Goal: Transaction & Acquisition: Purchase product/service

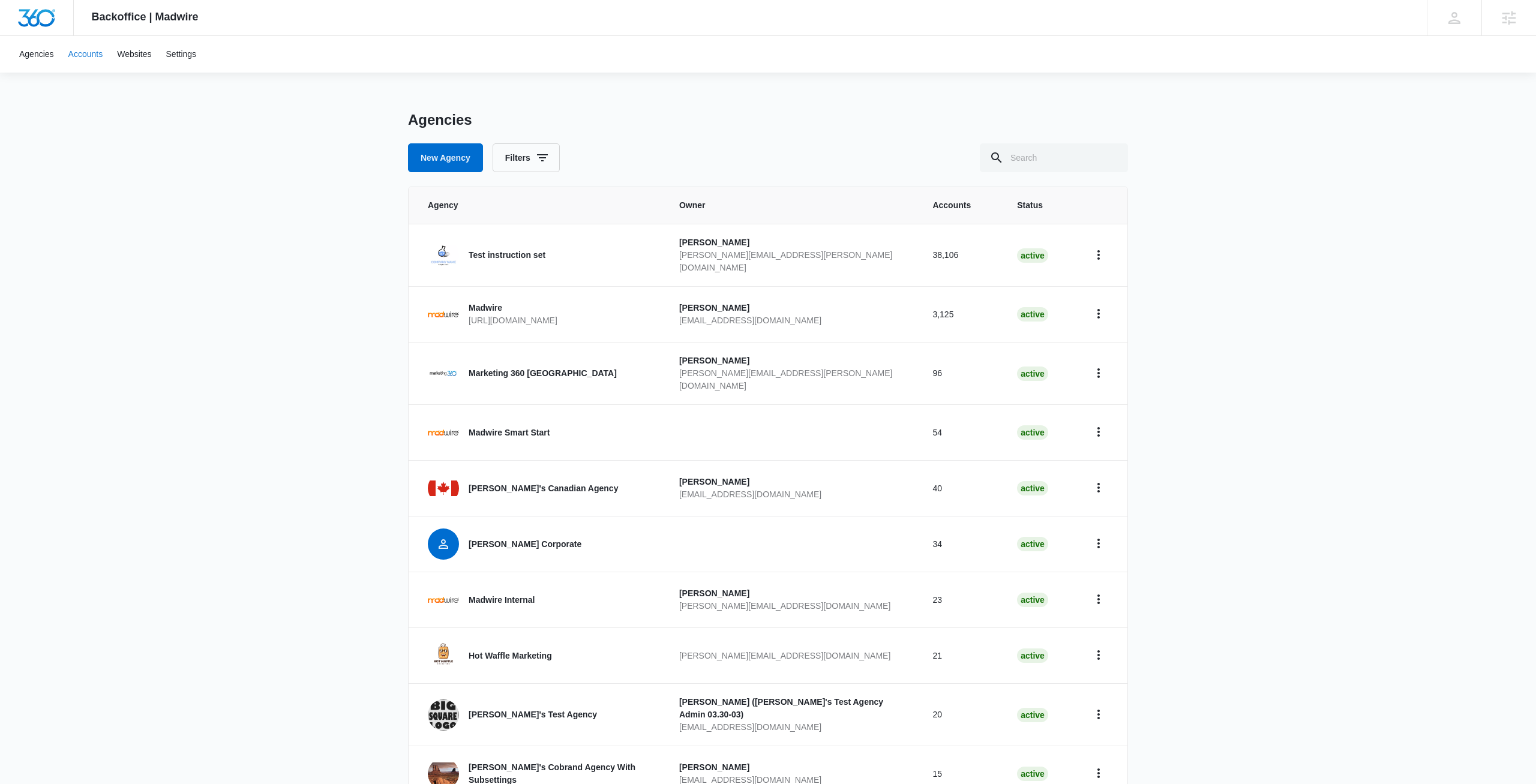
click at [76, 54] on link "Accounts" at bounding box center [86, 54] width 49 height 37
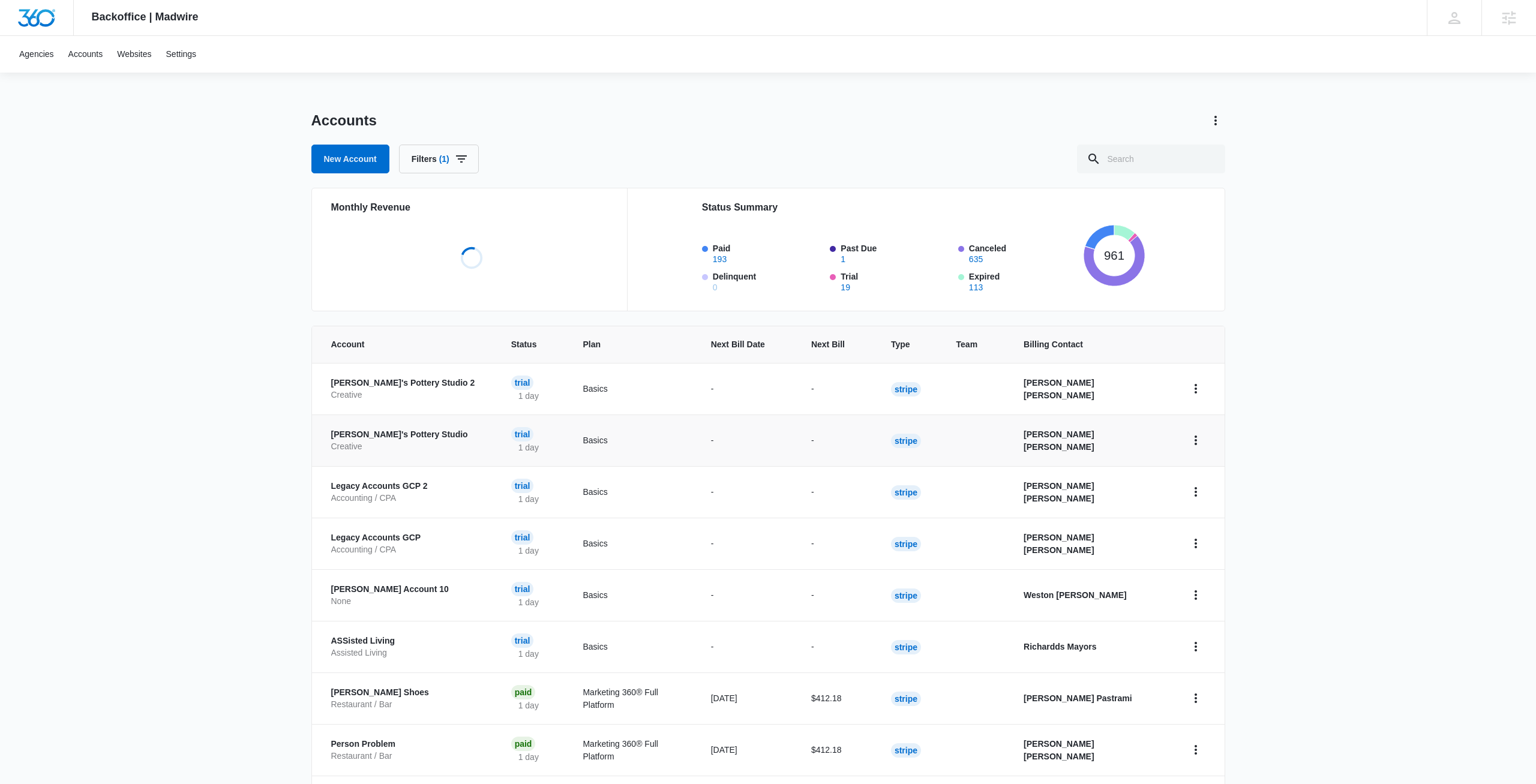
click at [400, 446] on p "Creative" at bounding box center [407, 447] width 151 height 12
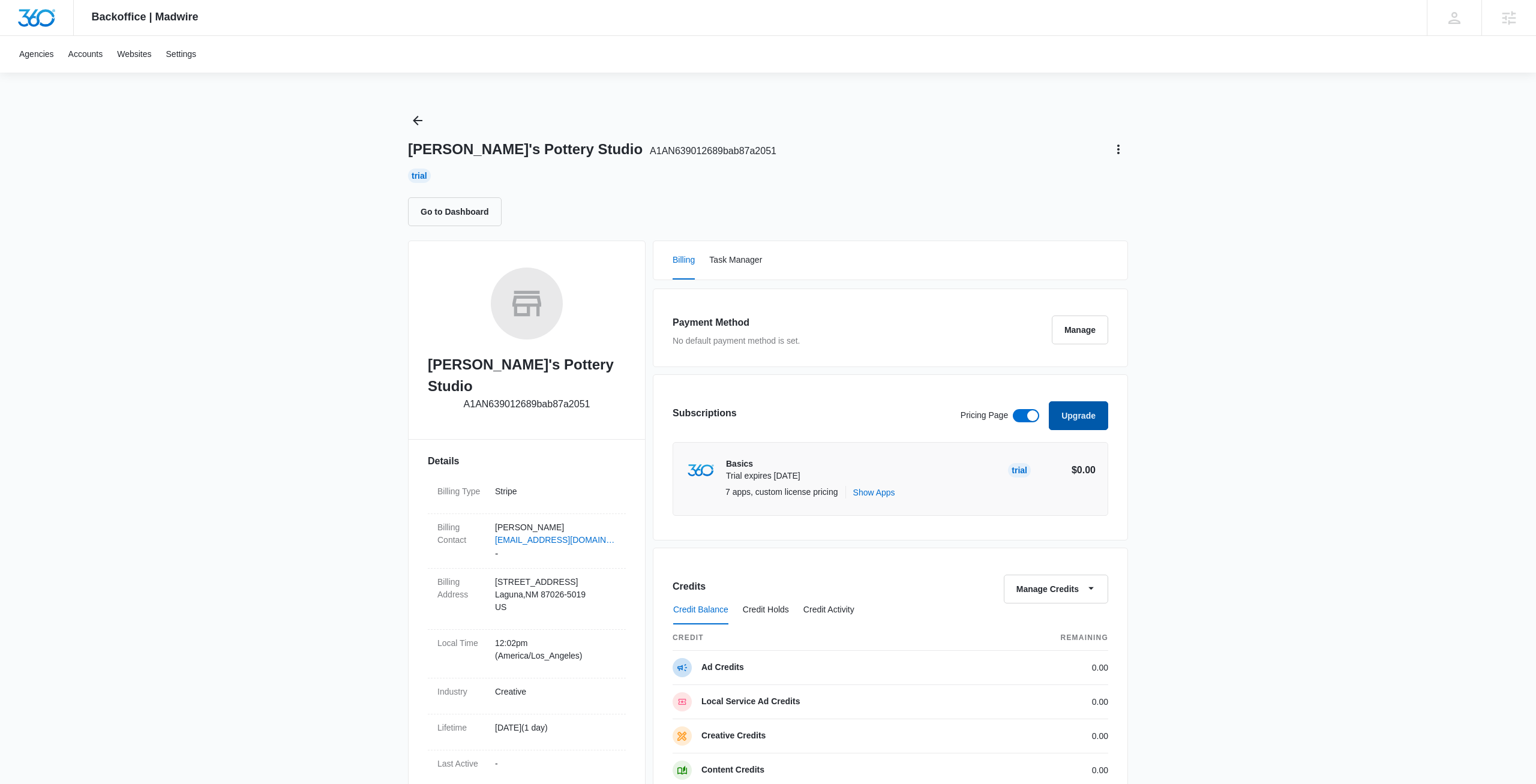
click at [1080, 424] on button "Upgrade" at bounding box center [1079, 416] width 59 height 29
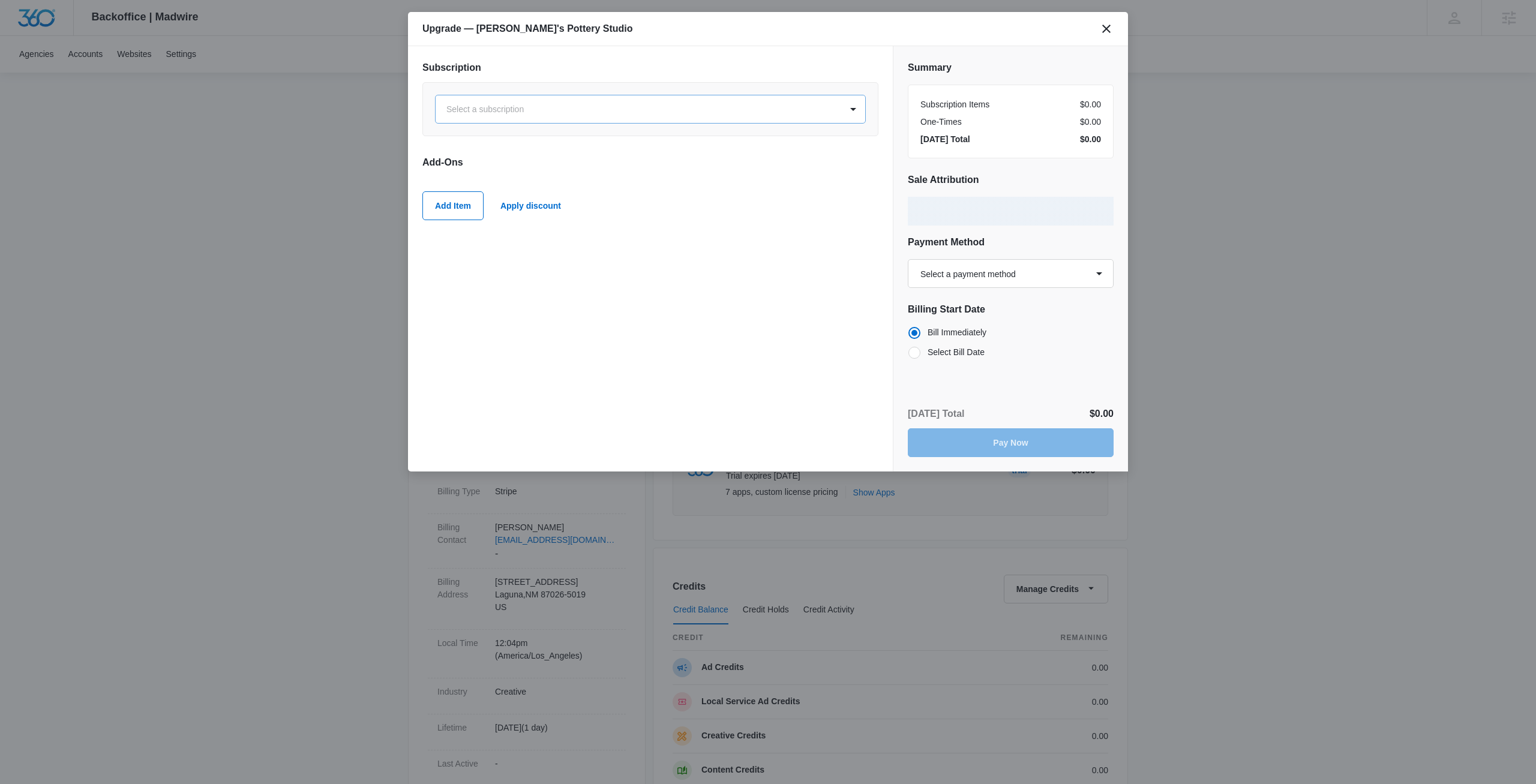
click at [554, 103] on div at bounding box center [636, 109] width 379 height 15
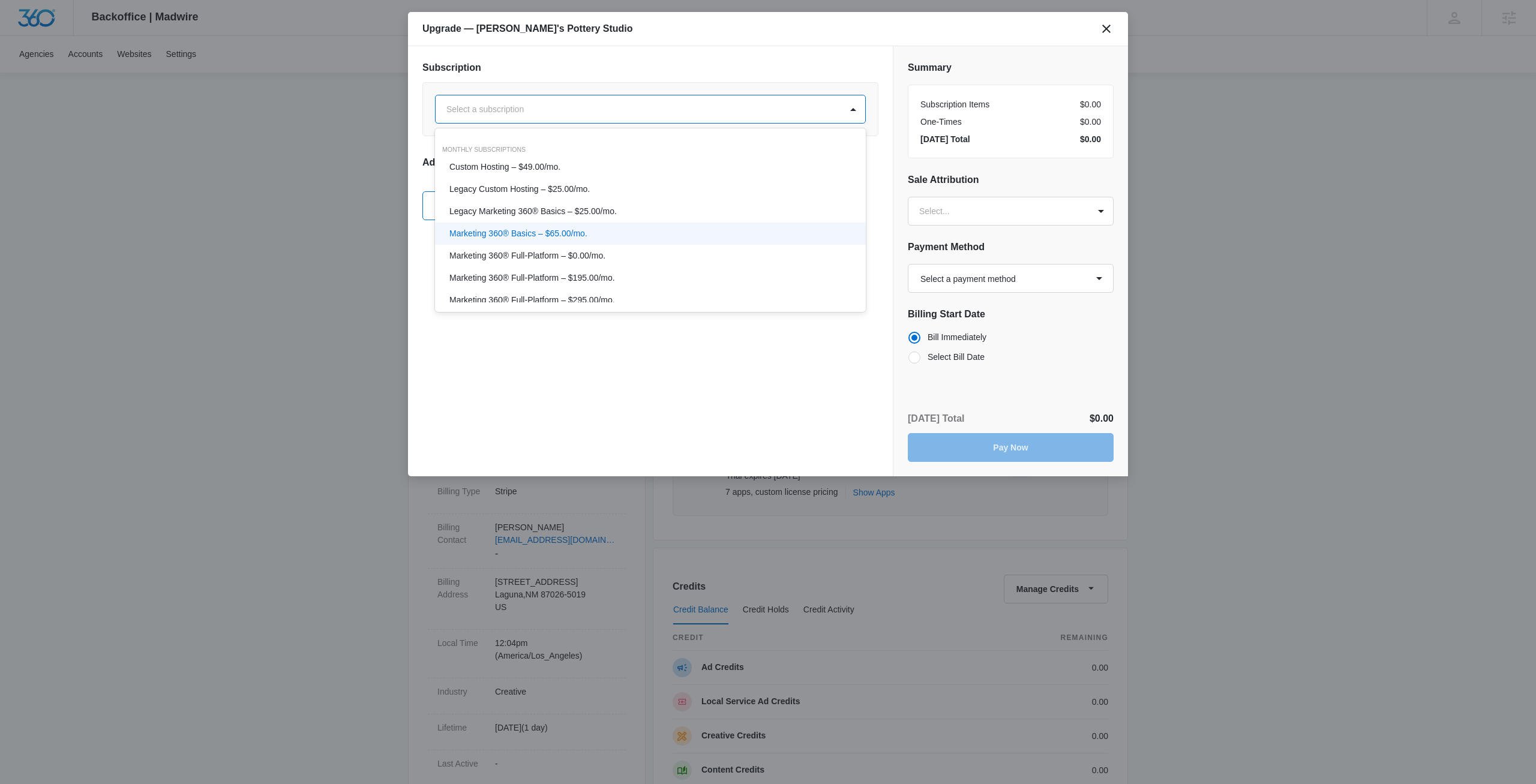
click at [649, 227] on div "Marketing 360® Basics – $65.00/mo." at bounding box center [650, 234] width 430 height 22
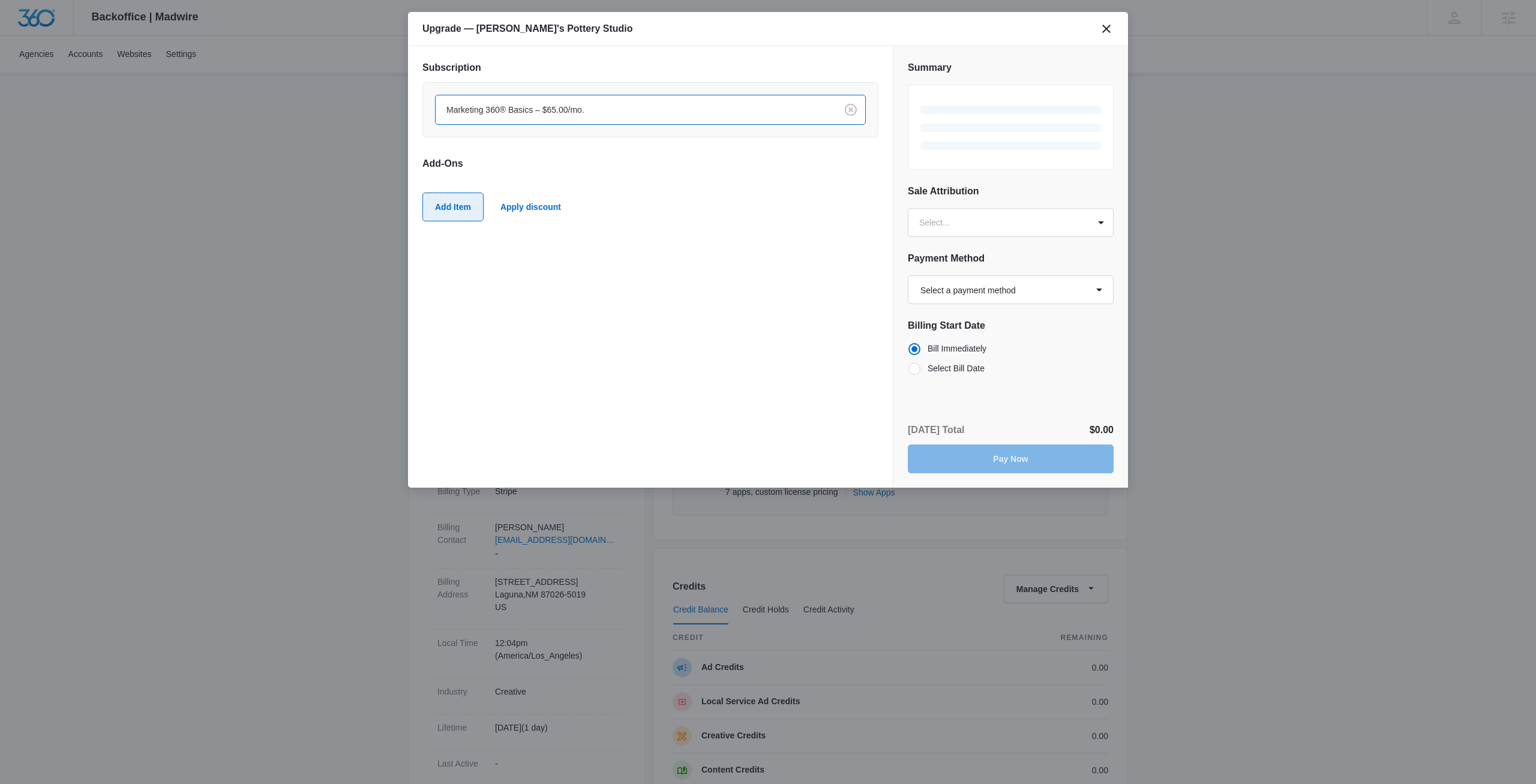
click at [440, 203] on button "Add Item" at bounding box center [453, 207] width 61 height 29
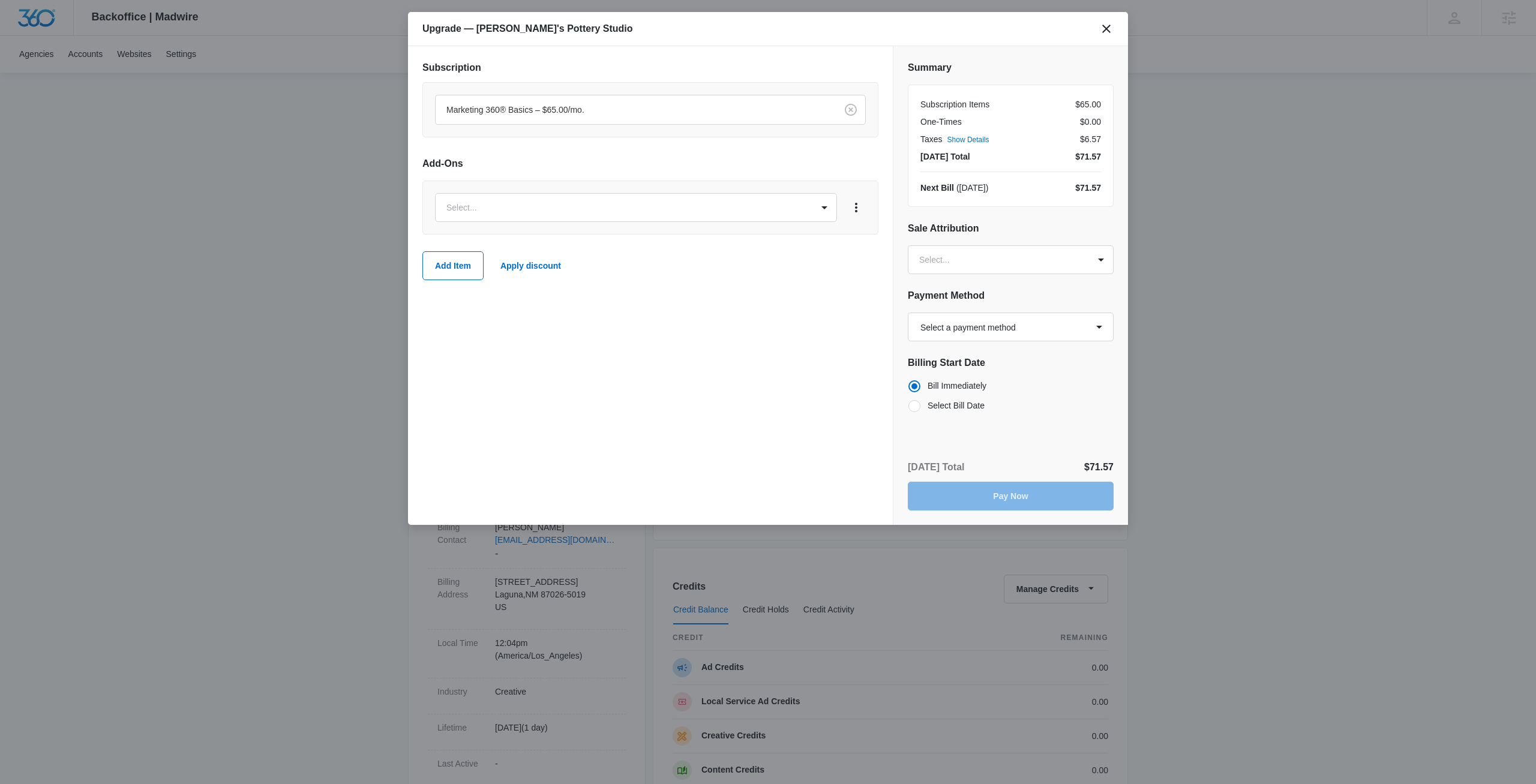
click at [498, 224] on div "Select..." at bounding box center [650, 208] width 456 height 54
click at [501, 207] on body "Backoffice | Madwire Apps Settings [PERSON_NAME] [PERSON_NAME] [PERSON_NAME][EM…" at bounding box center [768, 613] width 1536 height 1227
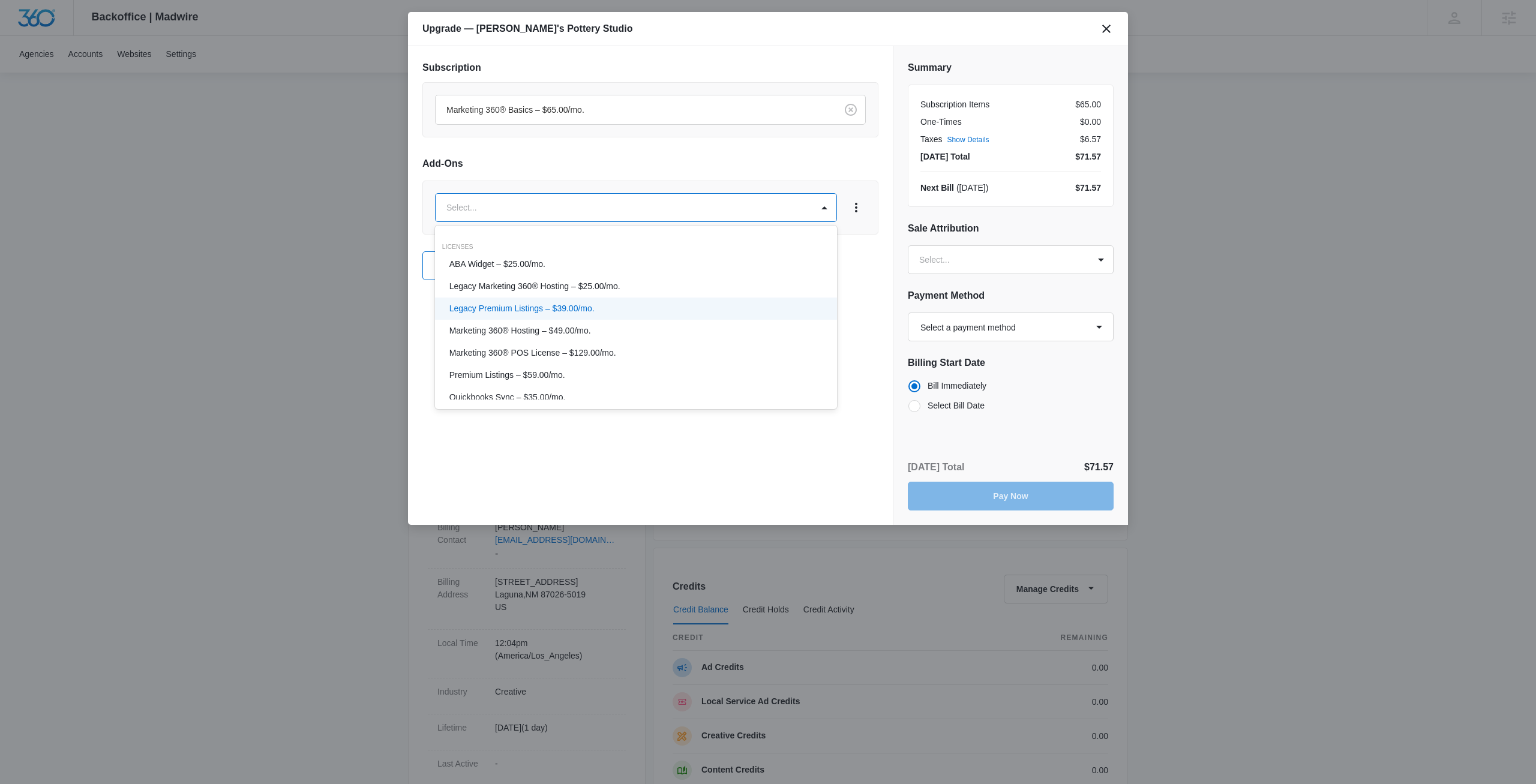
scroll to position [80, 0]
click at [545, 296] on p "Premium Listings – $59.00/mo." at bounding box center [507, 295] width 116 height 12
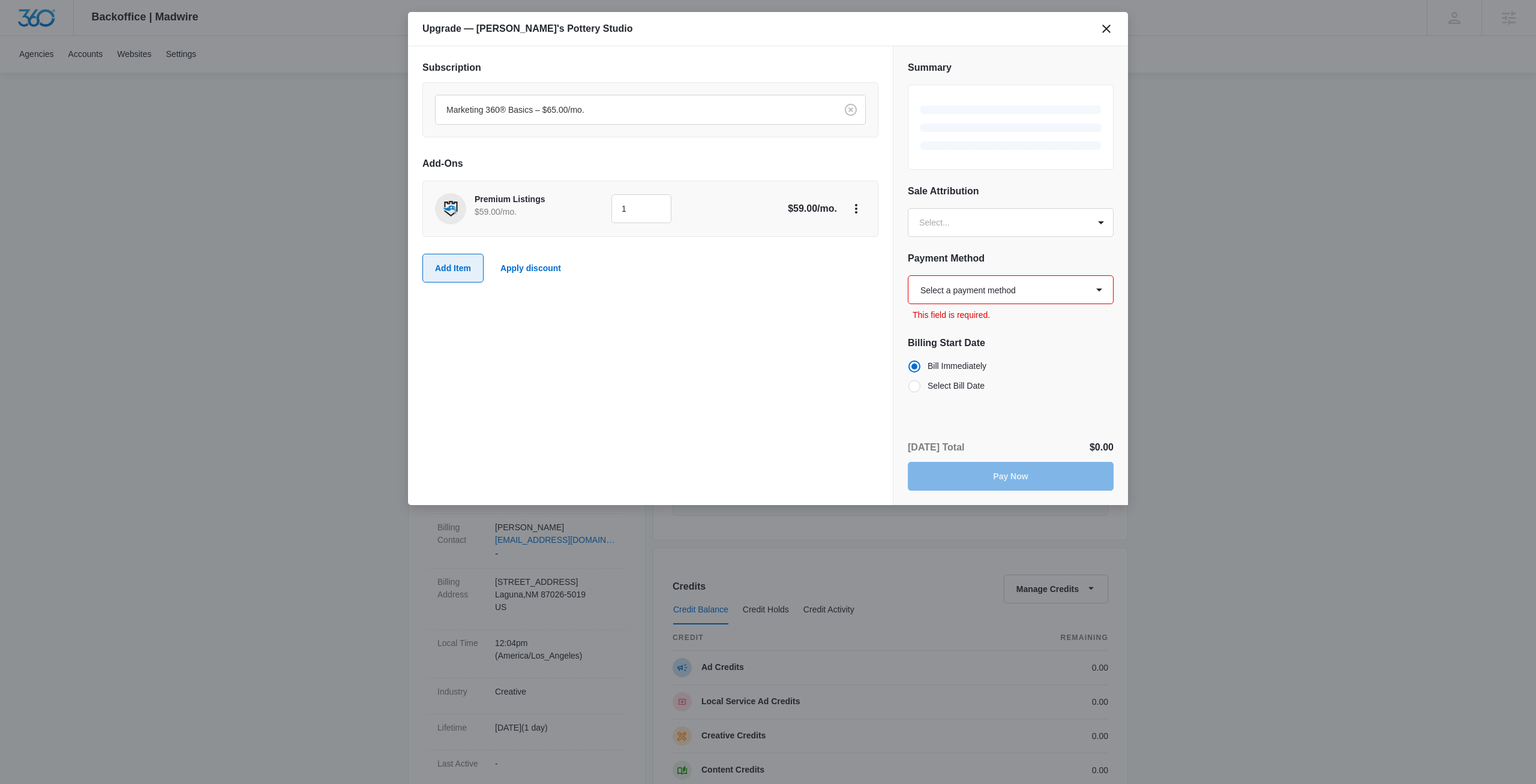
click at [449, 278] on button "Add Item" at bounding box center [453, 268] width 61 height 29
click at [513, 278] on body "Backoffice | Madwire Apps Settings [PERSON_NAME] [PERSON_NAME] [PERSON_NAME][EM…" at bounding box center [768, 613] width 1536 height 1227
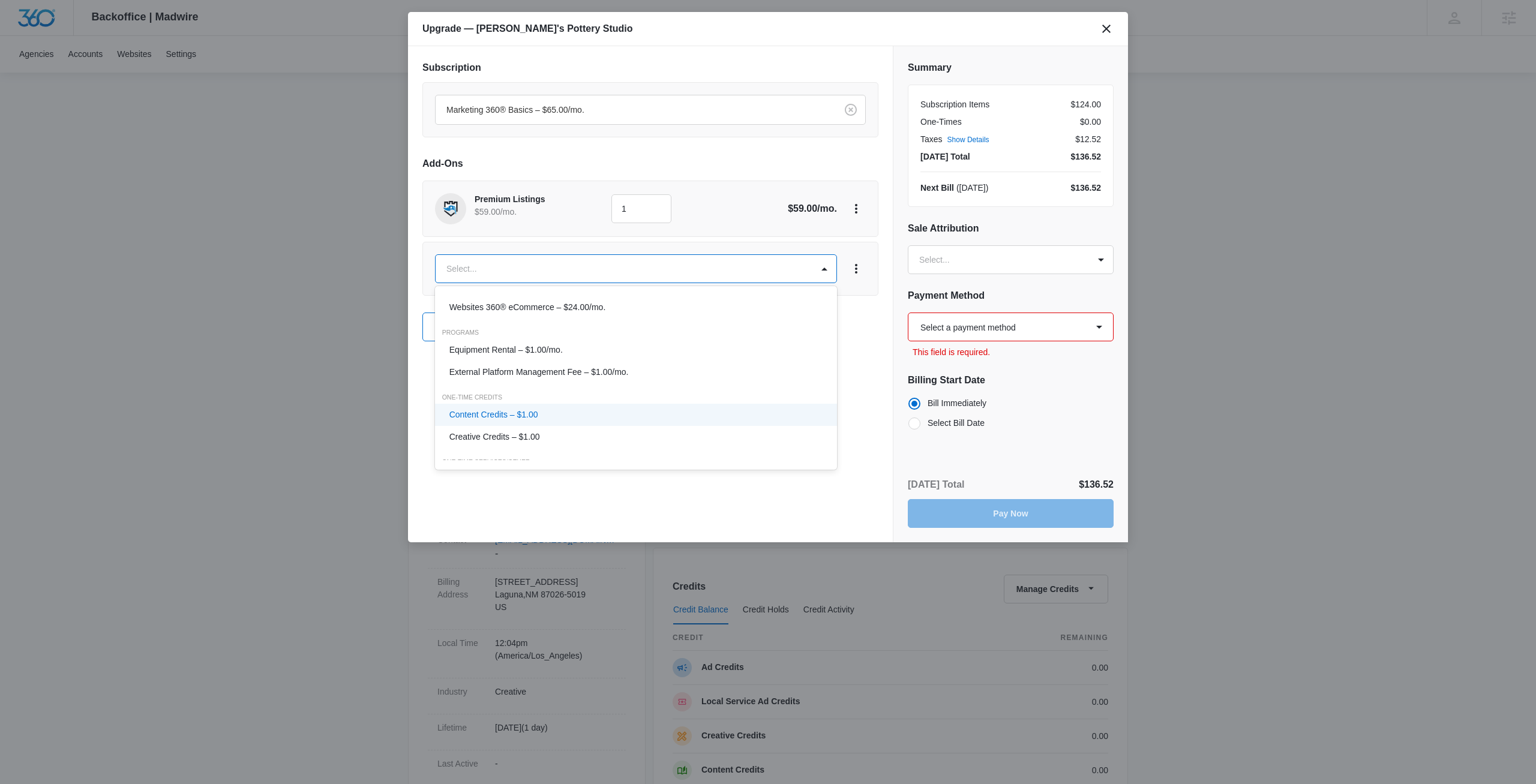
scroll to position [320, 0]
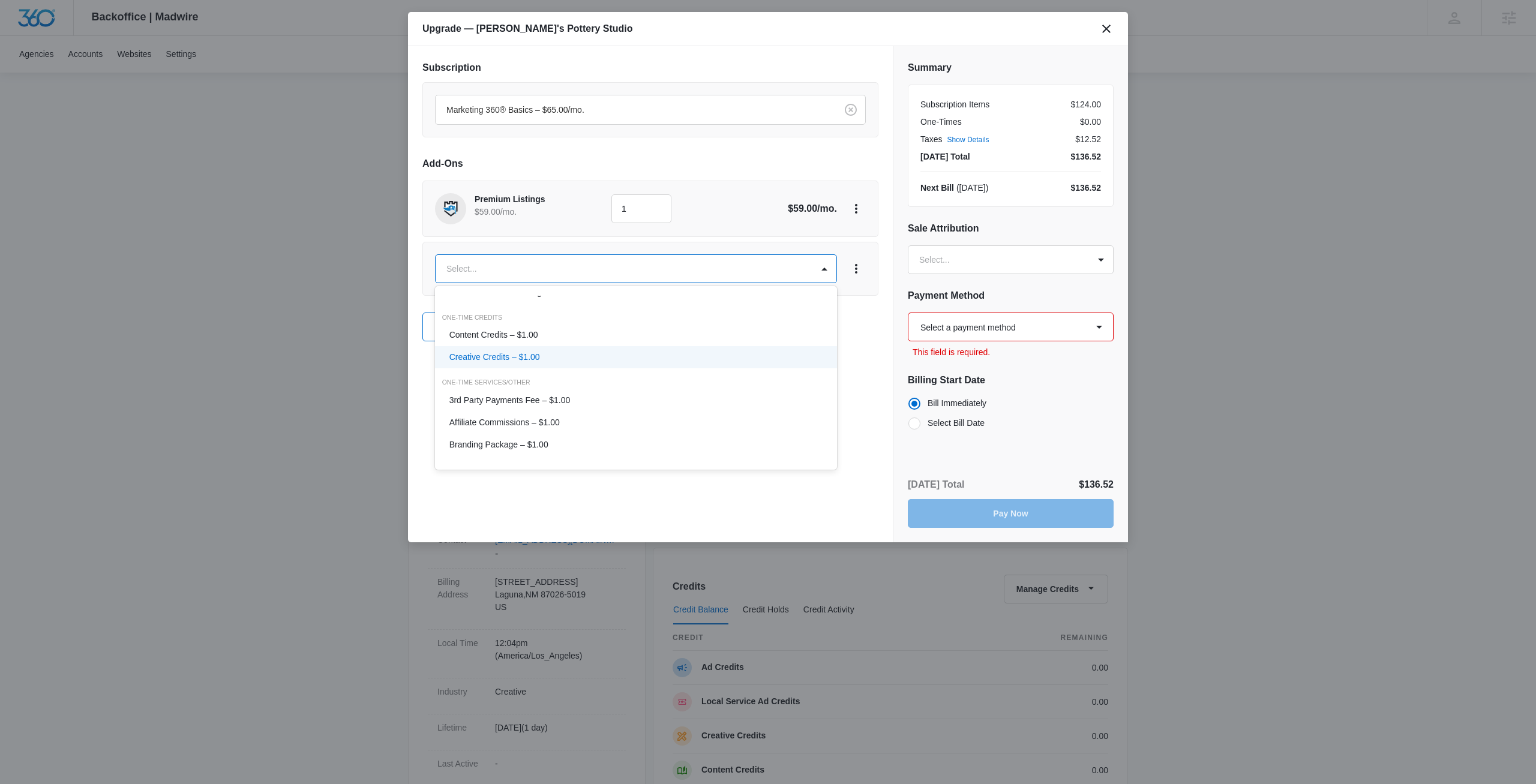
click at [534, 341] on div "Content Credits – $1.00" at bounding box center [636, 335] width 403 height 22
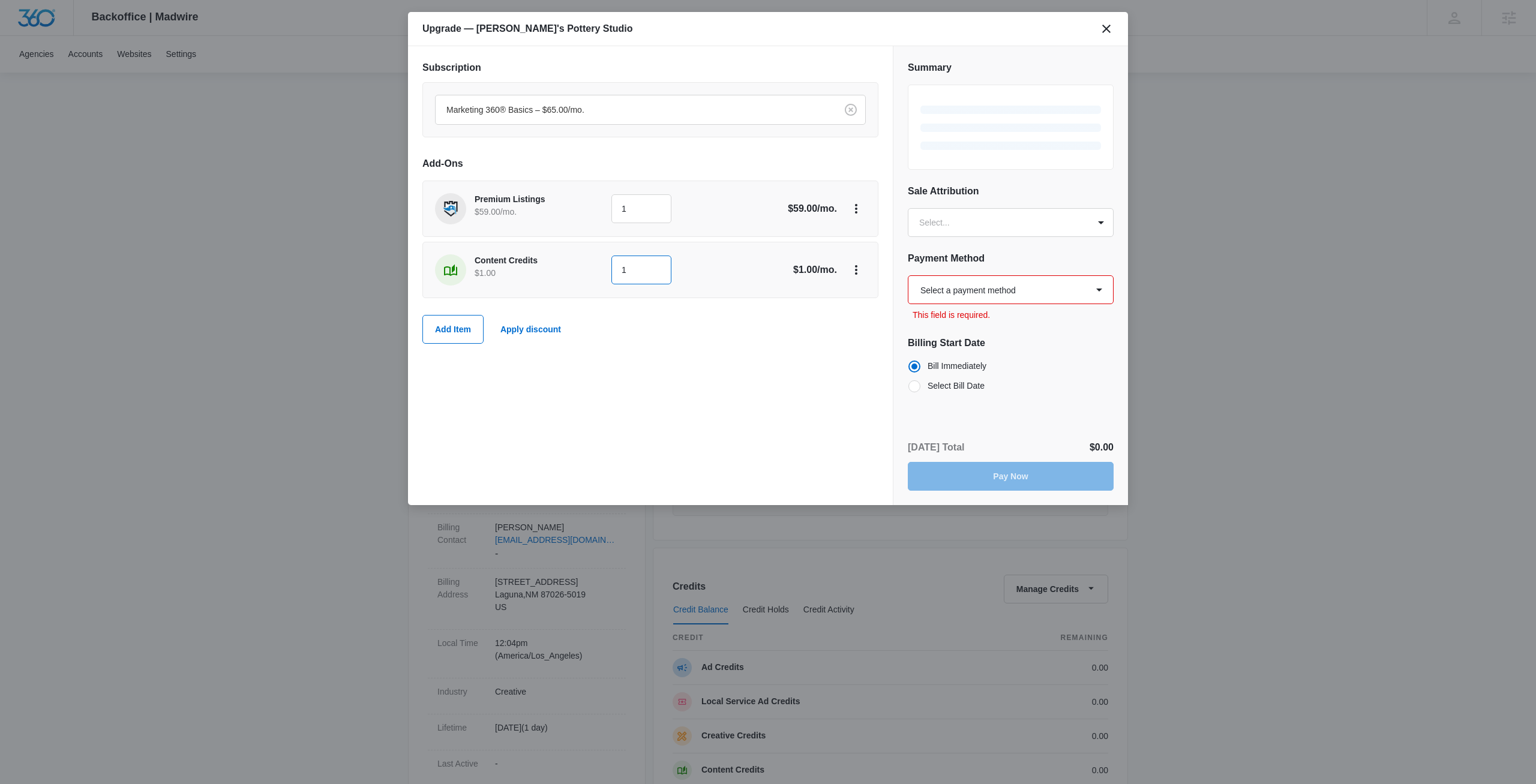
click at [657, 274] on input "1" at bounding box center [641, 270] width 60 height 29
type input "100"
click at [495, 393] on div "Subscription Marketing 360® Basics – $65.00/mo. Add-Ons Premium Listings $59.00…" at bounding box center [650, 276] width 485 height 459
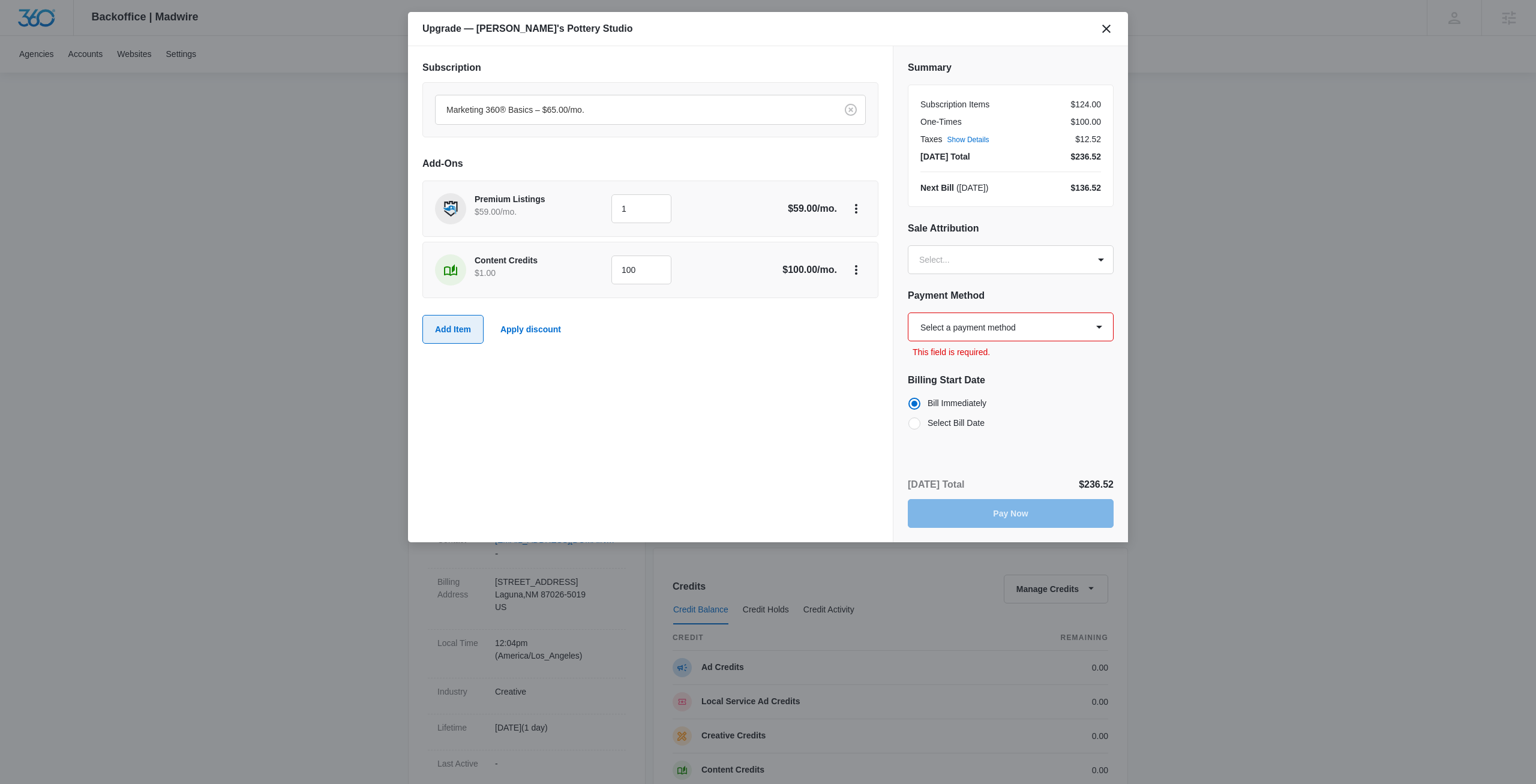
click at [471, 325] on button "Add Item" at bounding box center [453, 329] width 61 height 29
click at [506, 325] on body "Backoffice | Madwire Apps Settings [PERSON_NAME] [PERSON_NAME] [PERSON_NAME][EM…" at bounding box center [768, 613] width 1536 height 1227
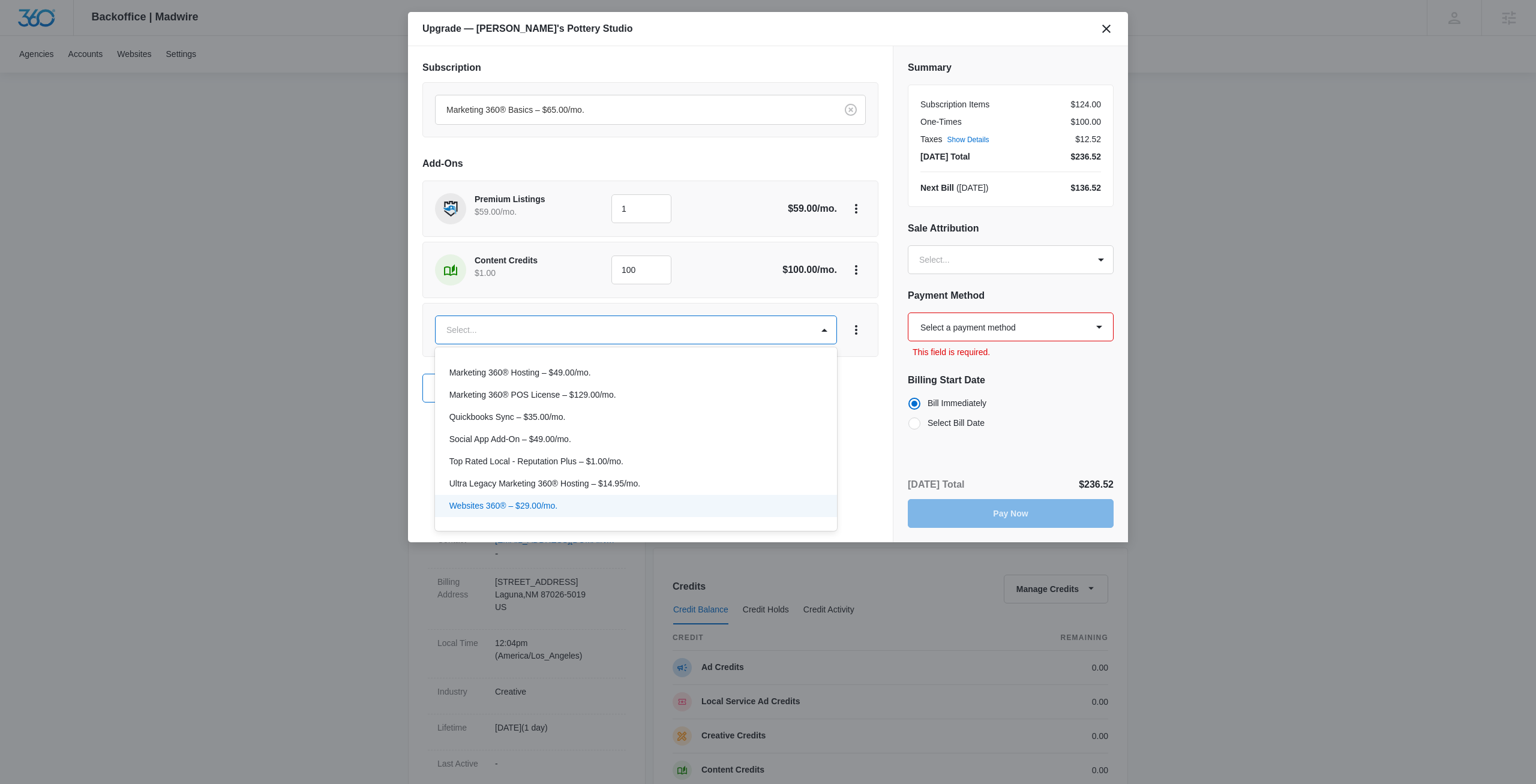
scroll to position [160, 0]
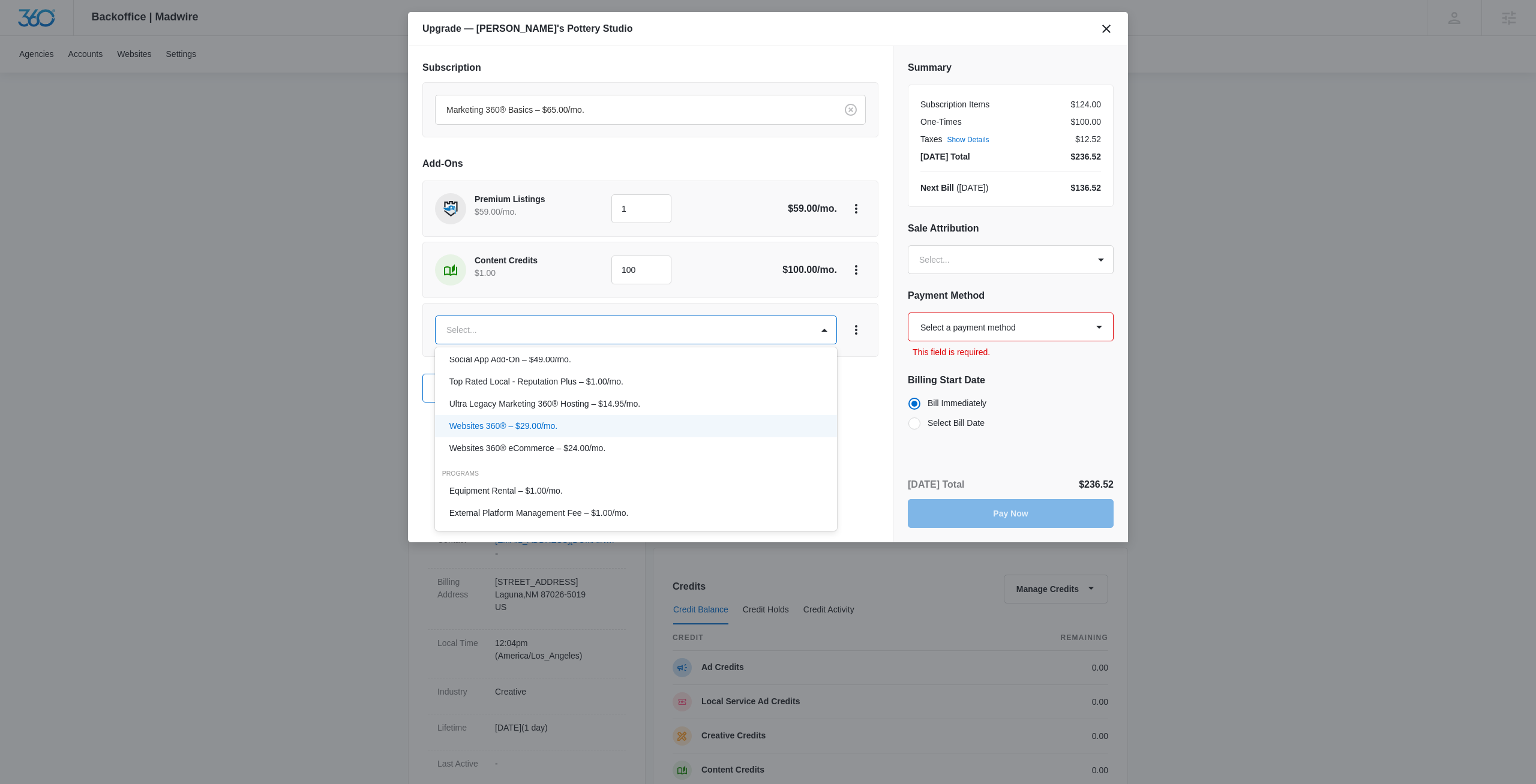
click at [527, 430] on p "Websites 360® – $29.00/mo." at bounding box center [504, 426] width 109 height 12
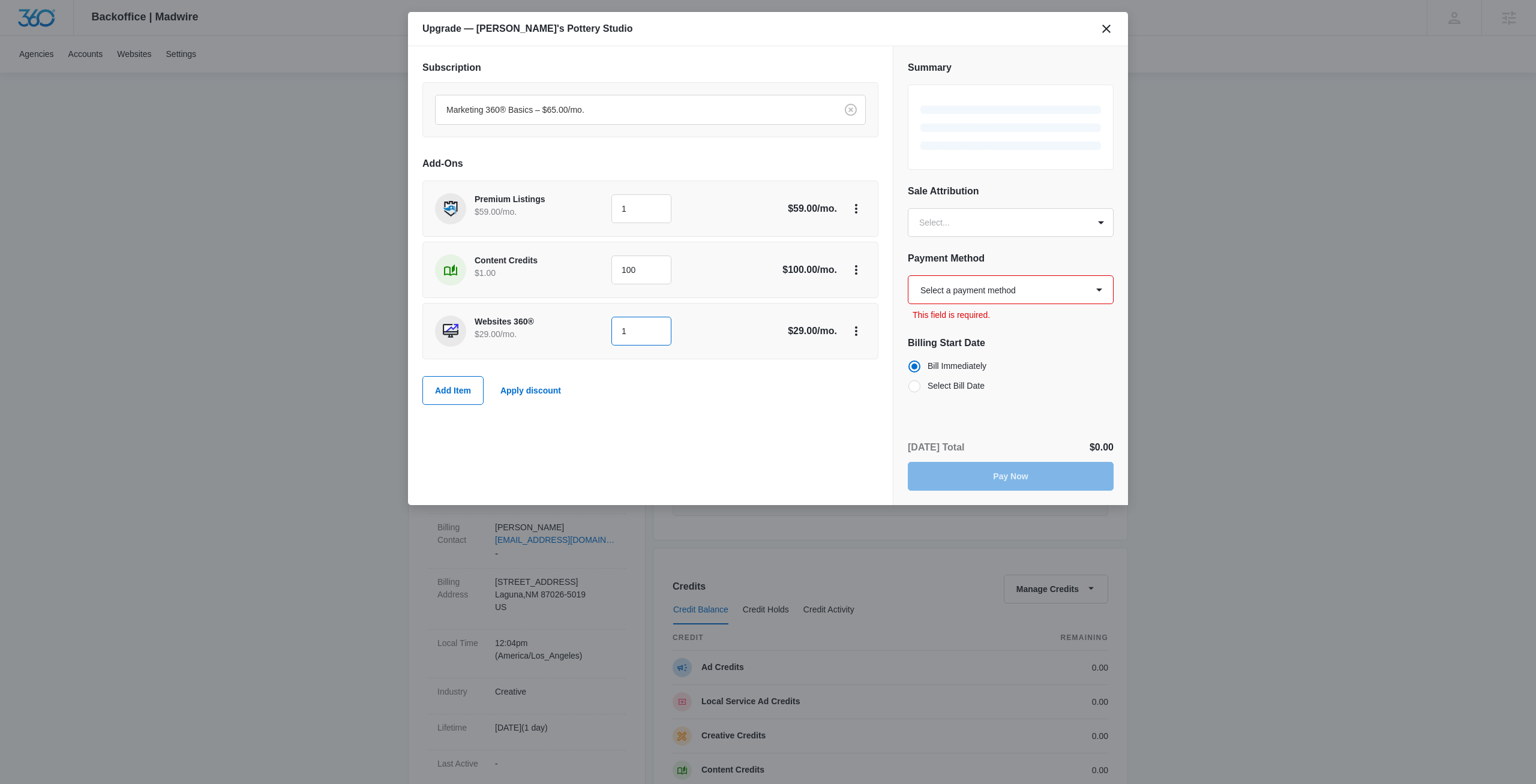
click at [644, 334] on input "1" at bounding box center [641, 331] width 60 height 29
type input "4"
click at [717, 414] on div "Subscription Marketing 360® Basics – $65.00/mo. Add-Ons Premium Listings $59.00…" at bounding box center [650, 276] width 485 height 459
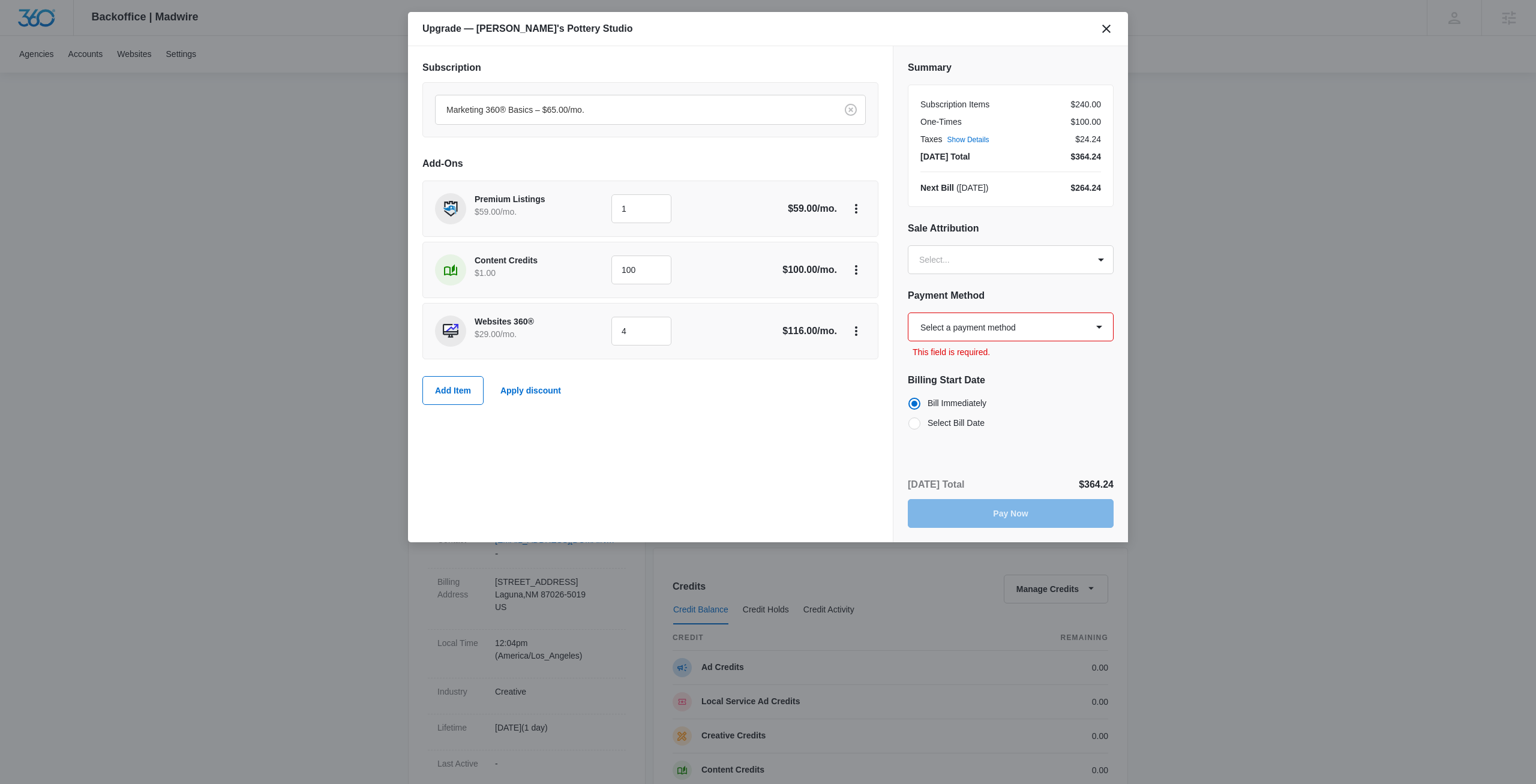
click at [908, 312] on select "Select a payment method Visa ending in 4242 Visa ending in 4242 Visa ending in …" at bounding box center [1011, 327] width 205 height 29
select select "pm_1R4Q5KA4n8RTgNjUyIMGVNo7"
click option "Visa ending in 4242" at bounding box center [0, 0] width 0 height 0
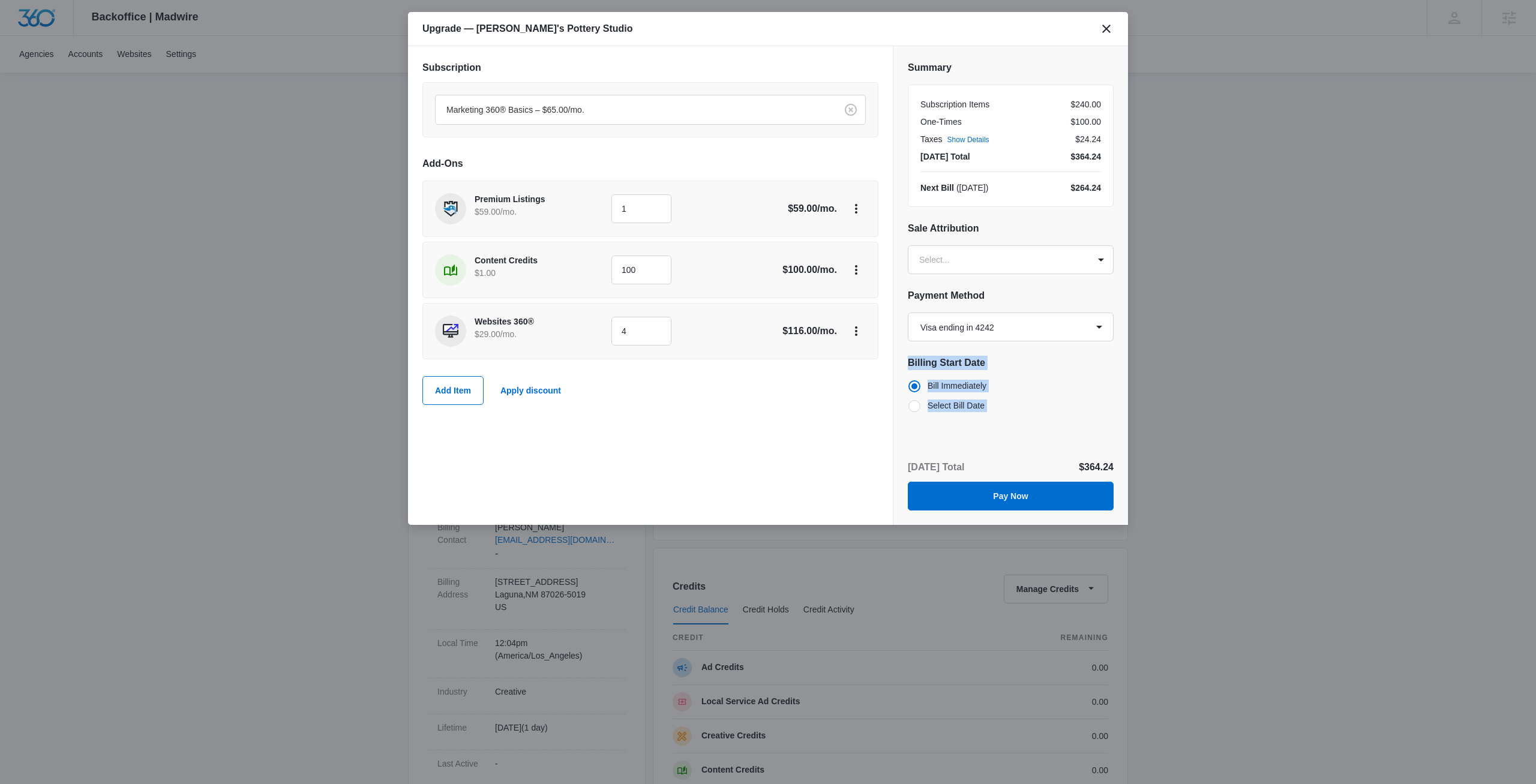
drag, startPoint x: 766, startPoint y: 455, endPoint x: 635, endPoint y: 447, distance: 131.2
click at [755, 456] on div "Subscription Marketing 360® Basics – $65.00/mo. Add-Ons Premium Listings $59.00…" at bounding box center [650, 286] width 485 height 479
click at [444, 395] on button "Add Item" at bounding box center [453, 391] width 61 height 29
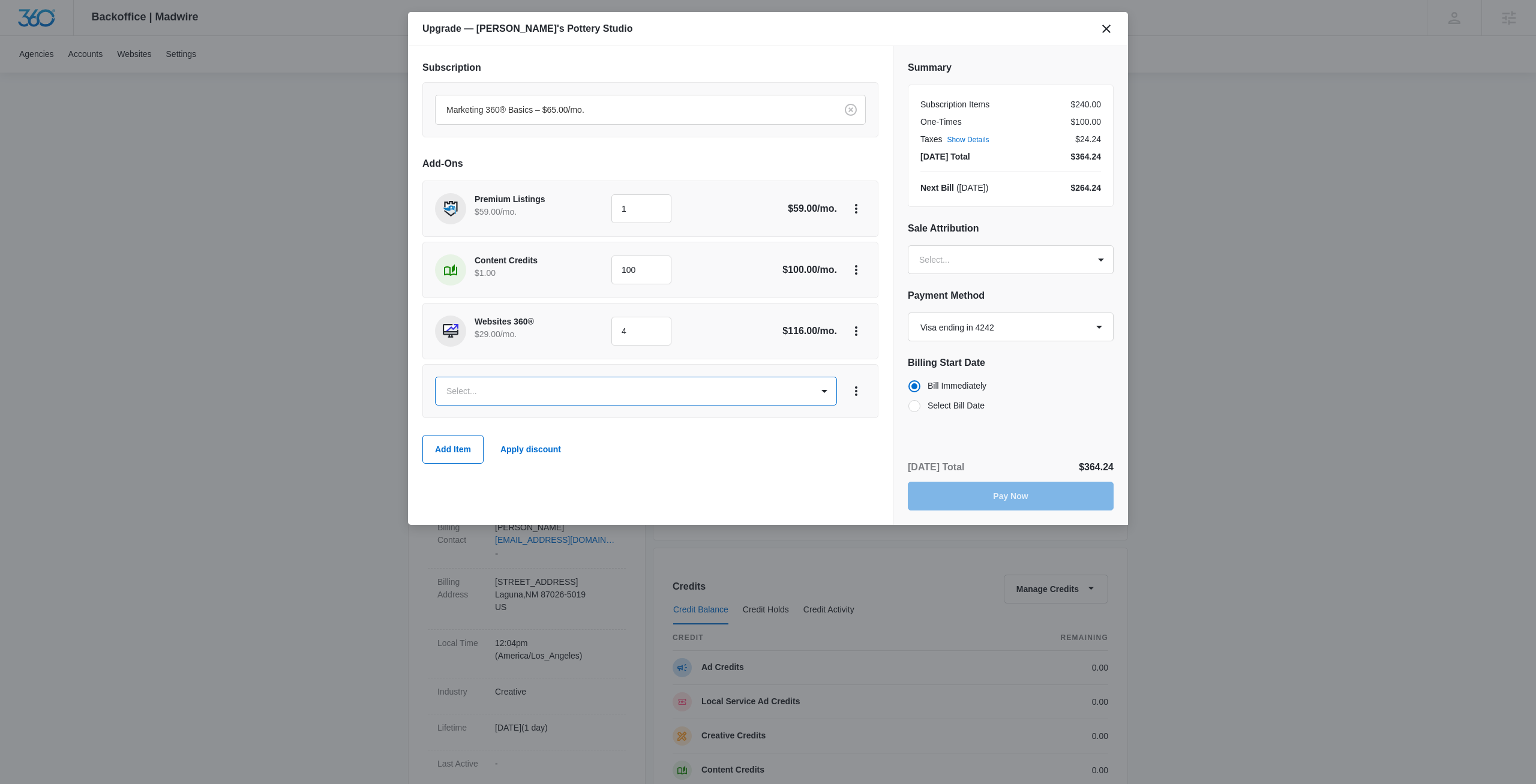
click at [574, 396] on body "Backoffice | Madwire Apps Settings [PERSON_NAME] [PERSON_NAME] [PERSON_NAME][EM…" at bounding box center [768, 613] width 1536 height 1227
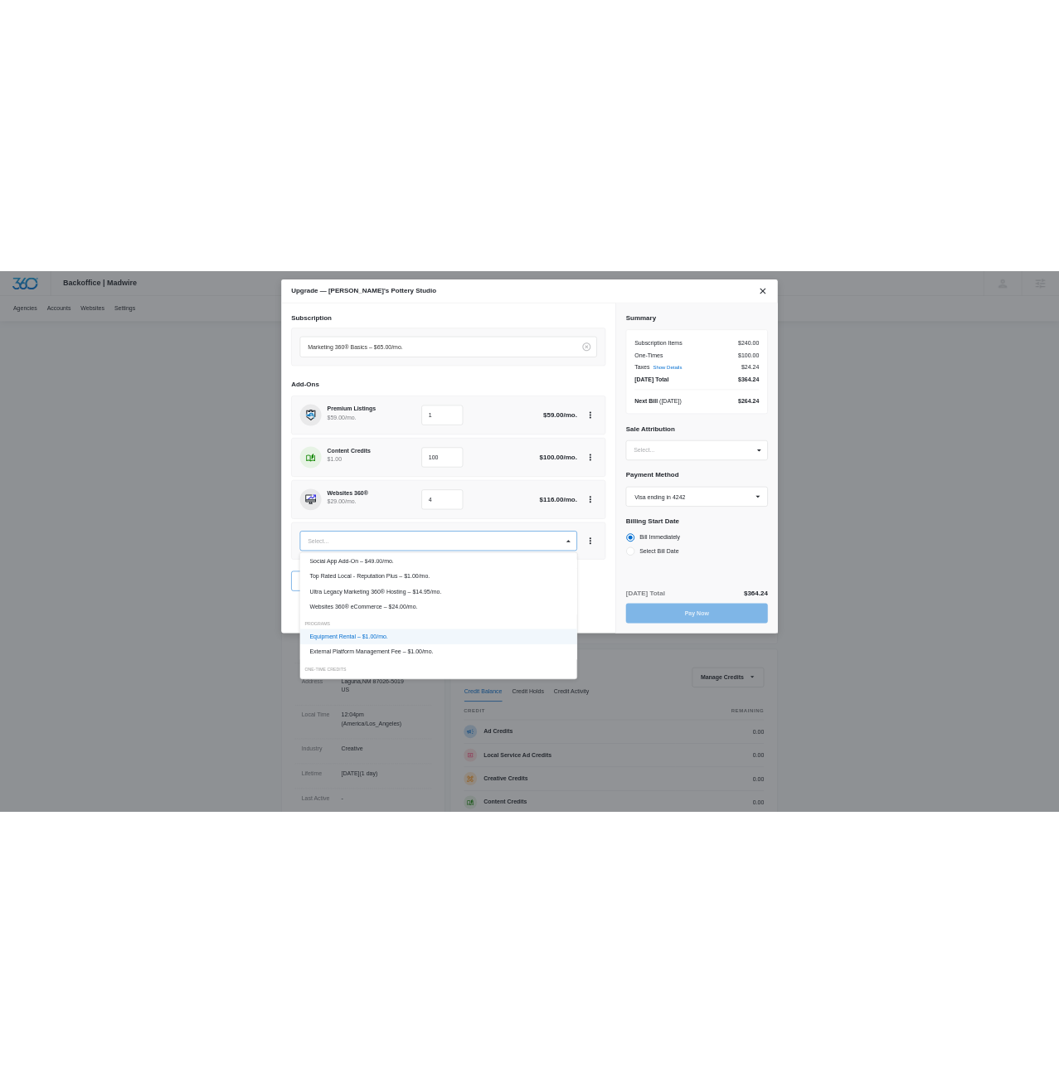
scroll to position [110, 0]
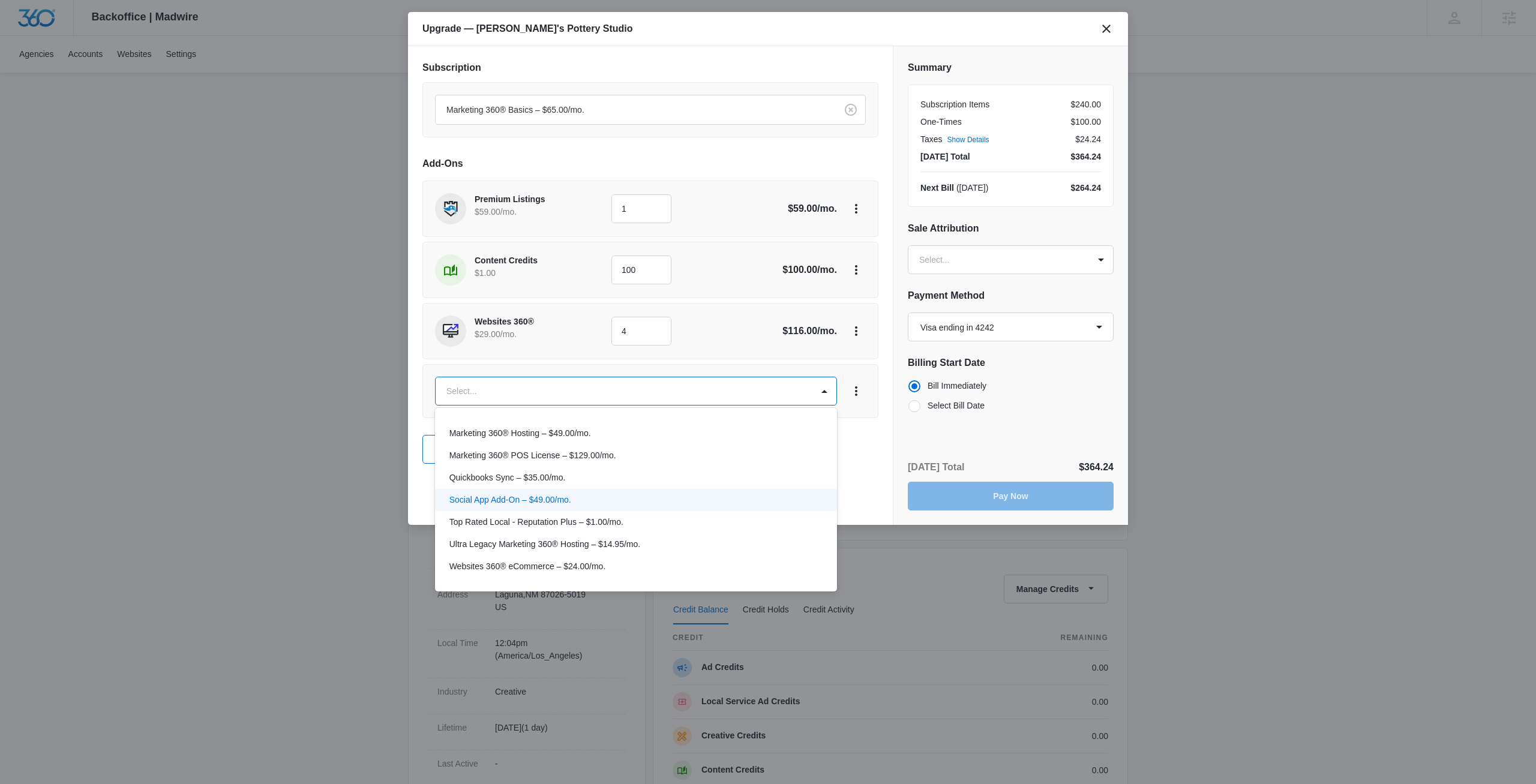
click at [633, 498] on div "Social App Add-On – $49.00/mo." at bounding box center [635, 500] width 371 height 12
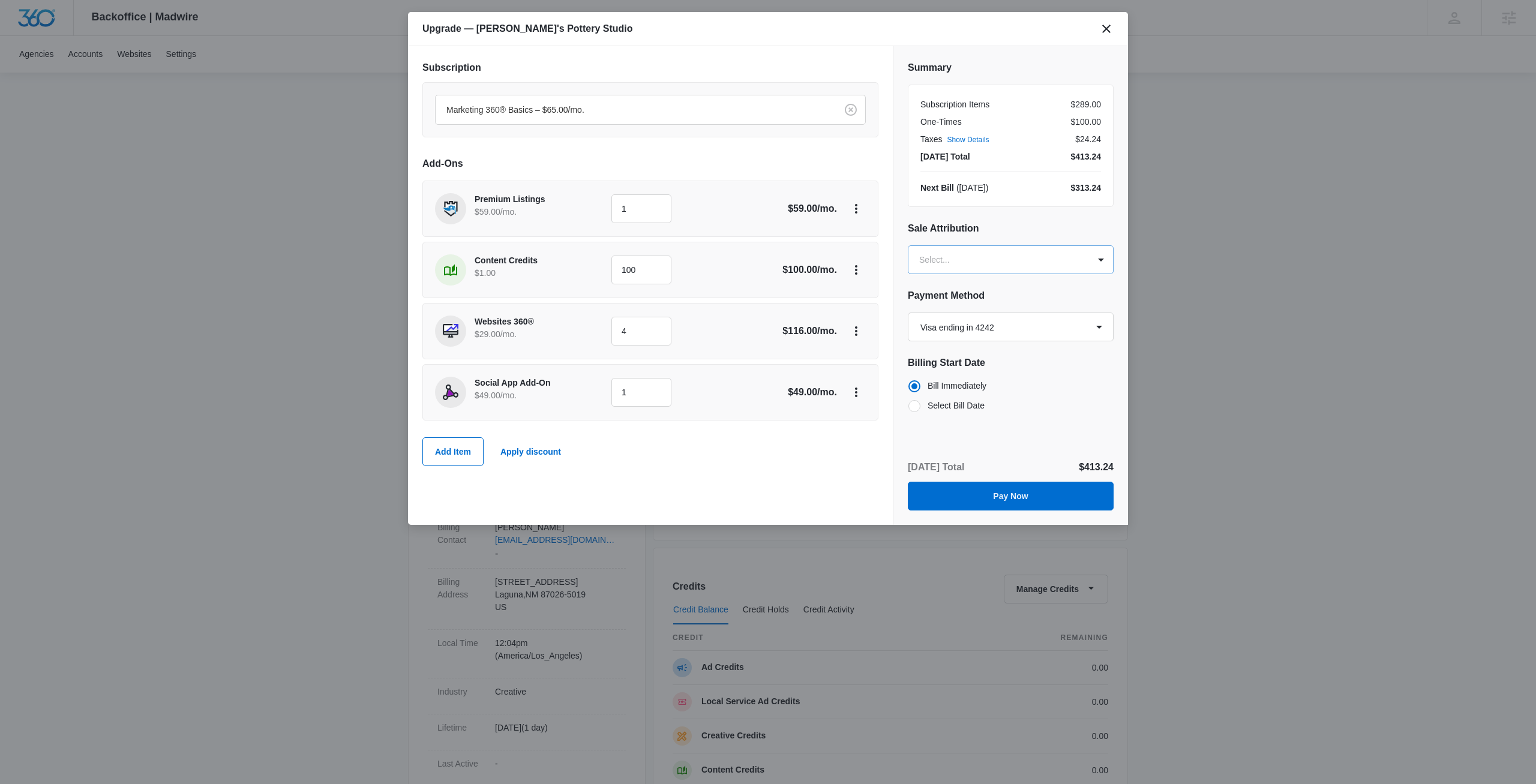
click at [948, 254] on body "Backoffice | Madwire Apps Settings [PERSON_NAME] [PERSON_NAME] [PERSON_NAME][EM…" at bounding box center [768, 613] width 1536 height 1227
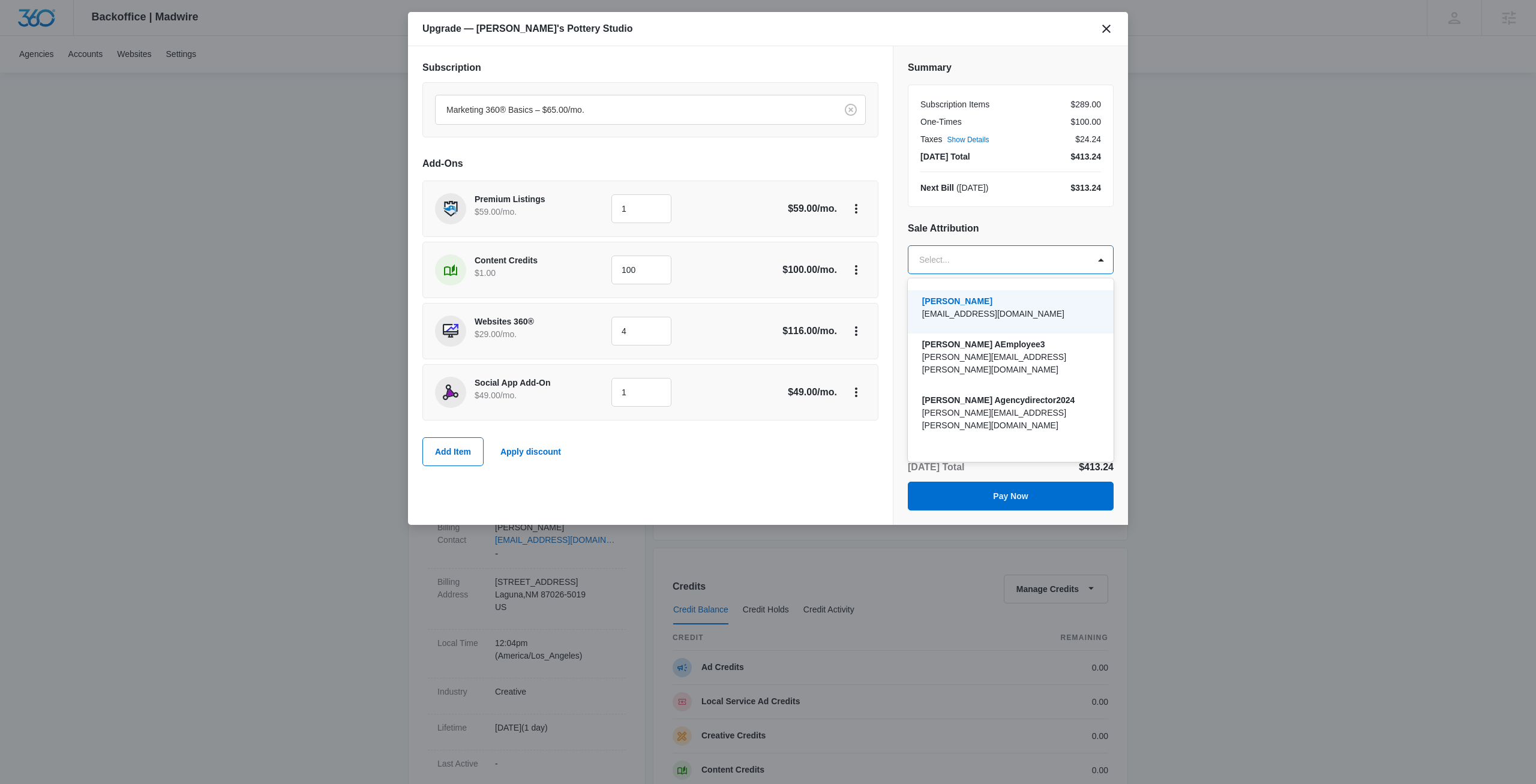
click at [994, 219] on div at bounding box center [768, 392] width 1536 height 784
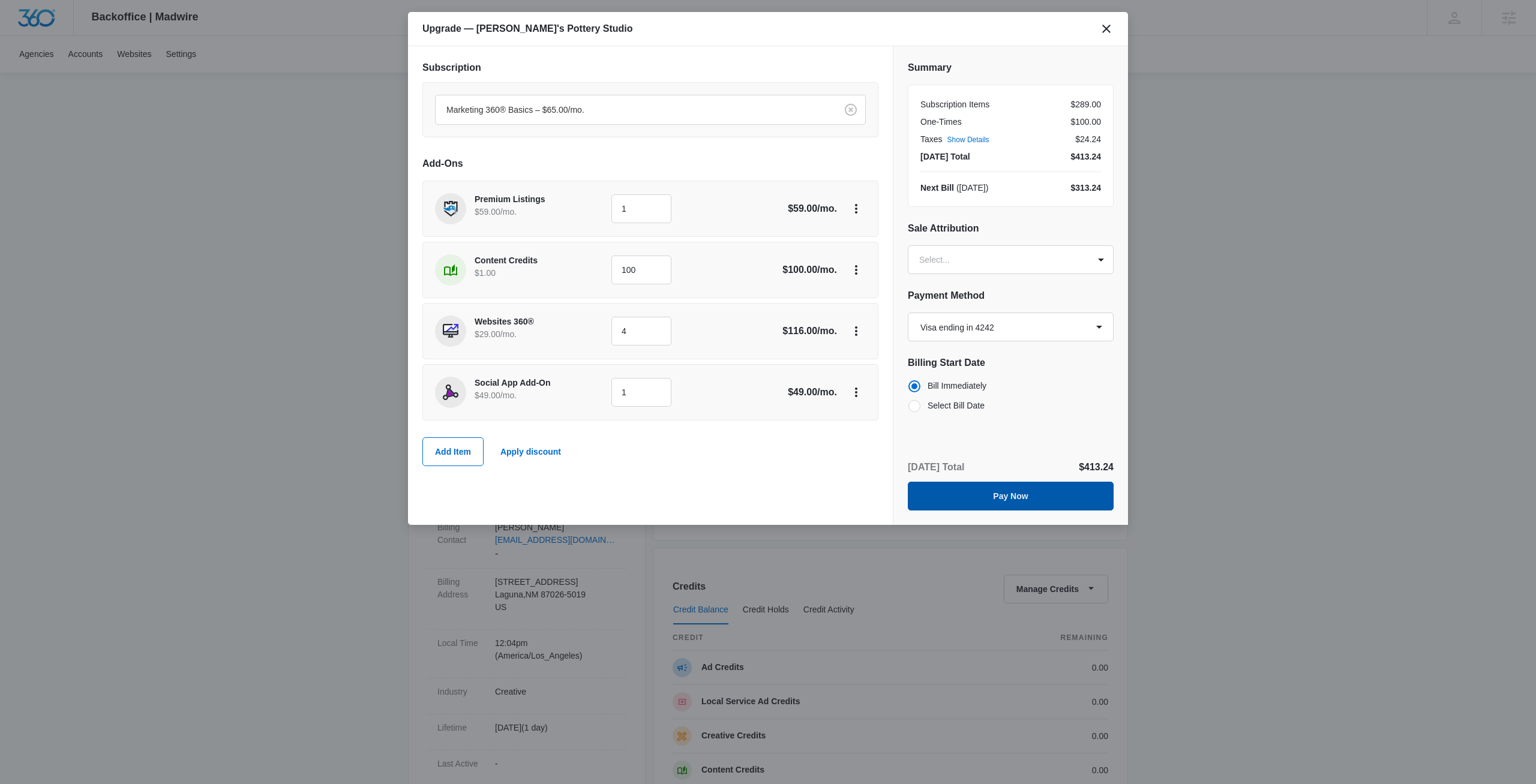
click at [1030, 489] on button "Pay Now" at bounding box center [1011, 496] width 205 height 29
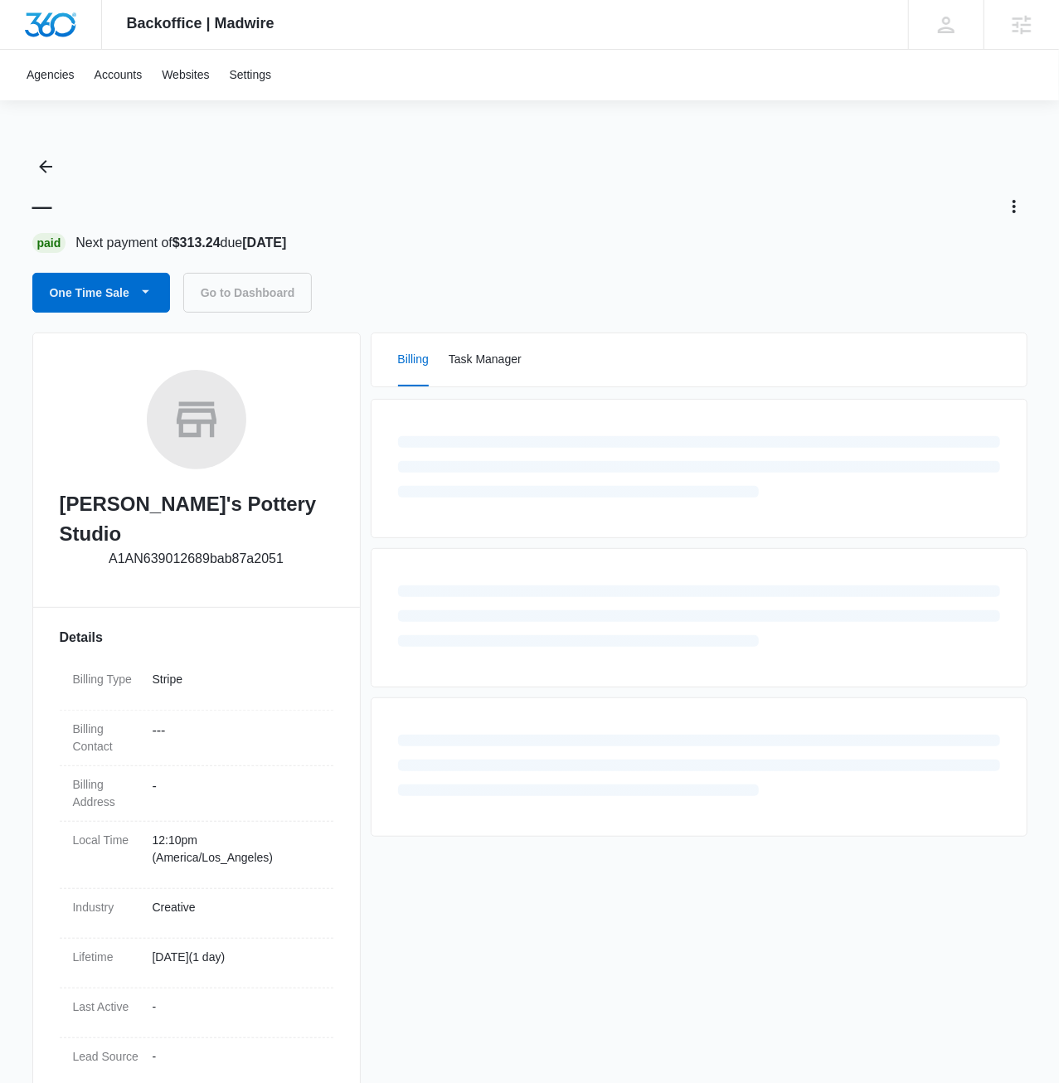
click at [550, 140] on div "Backoffice | Madwire Apps Settings JM Jake Meyer jake.meyer@madwire.com My Prof…" at bounding box center [529, 640] width 1059 height 1281
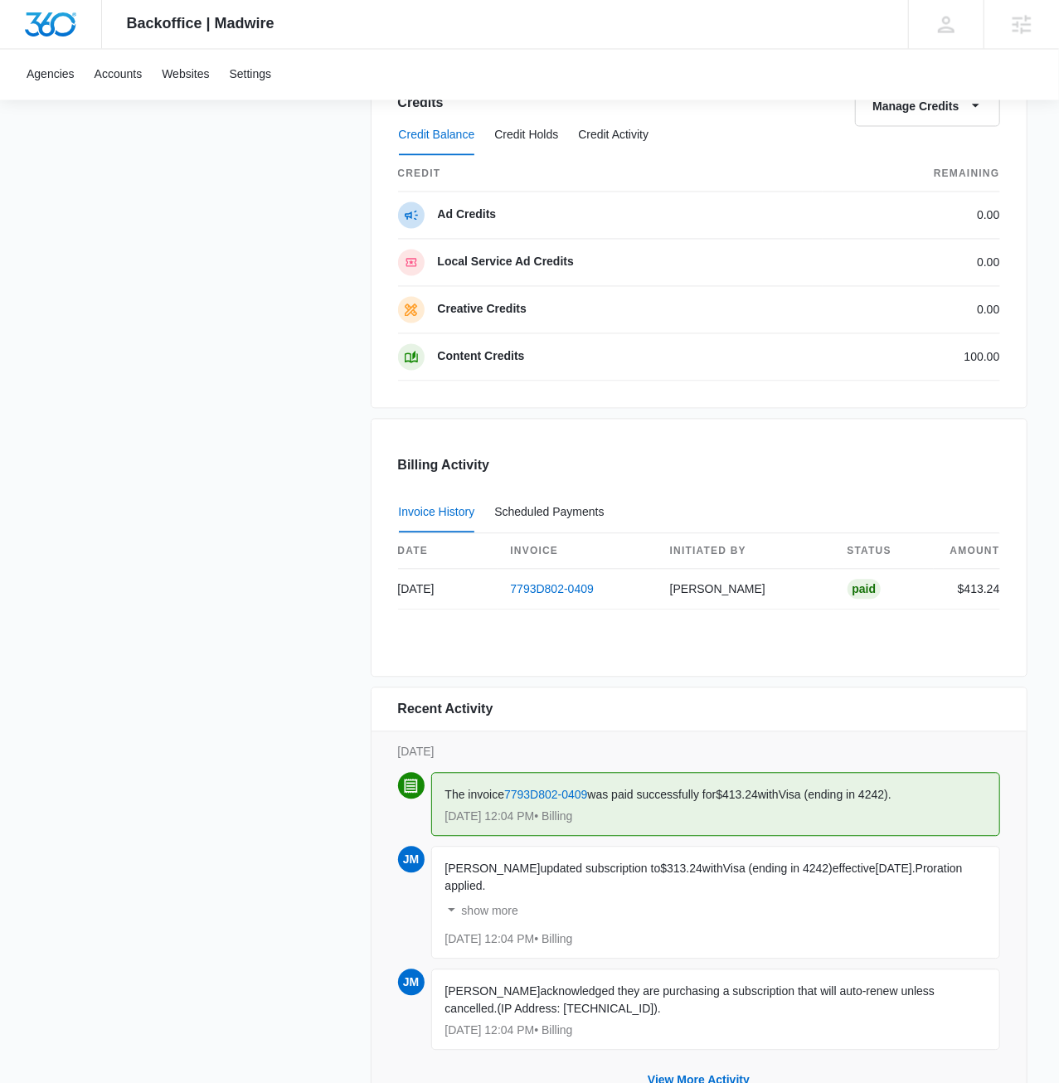
scroll to position [1617, 0]
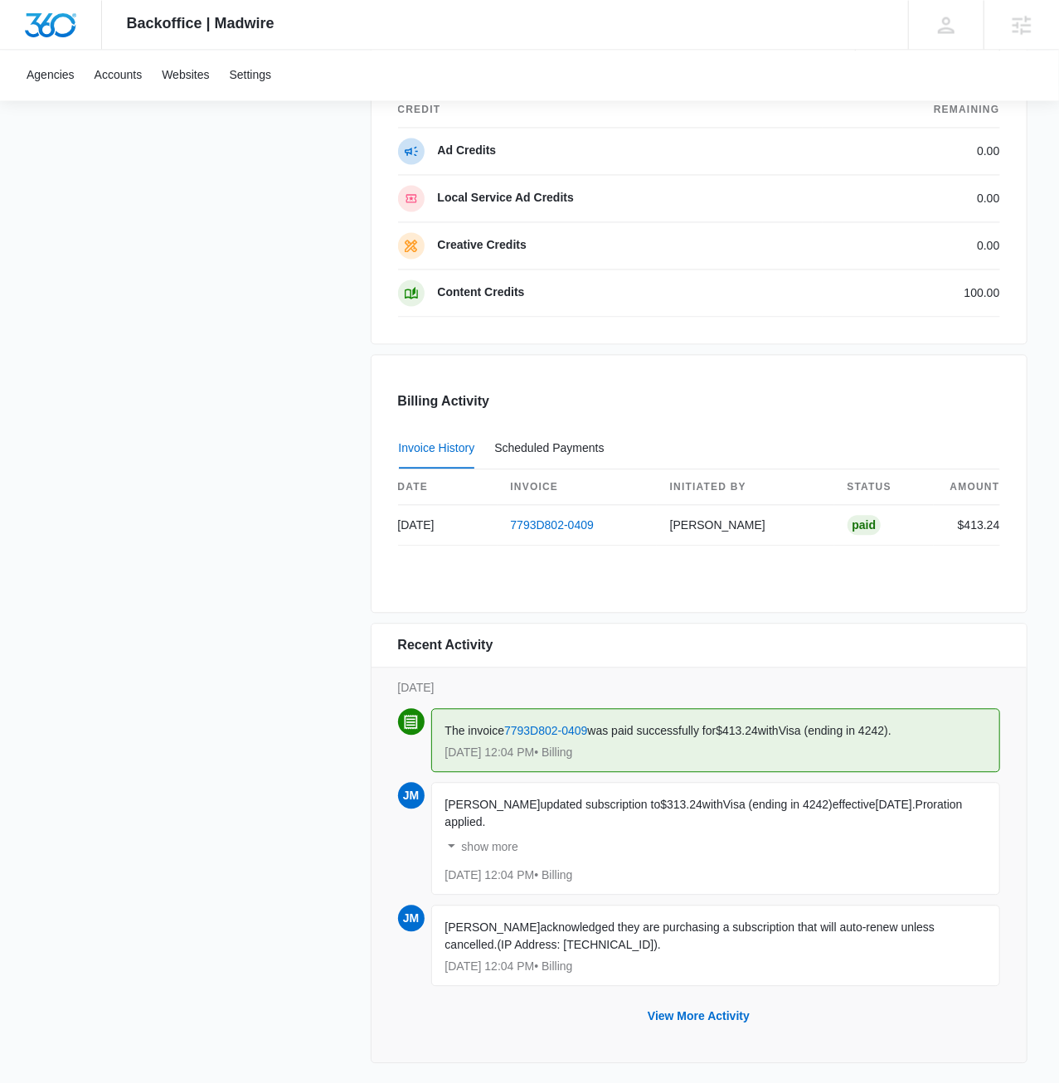
click at [493, 841] on p "show more" at bounding box center [490, 847] width 56 height 12
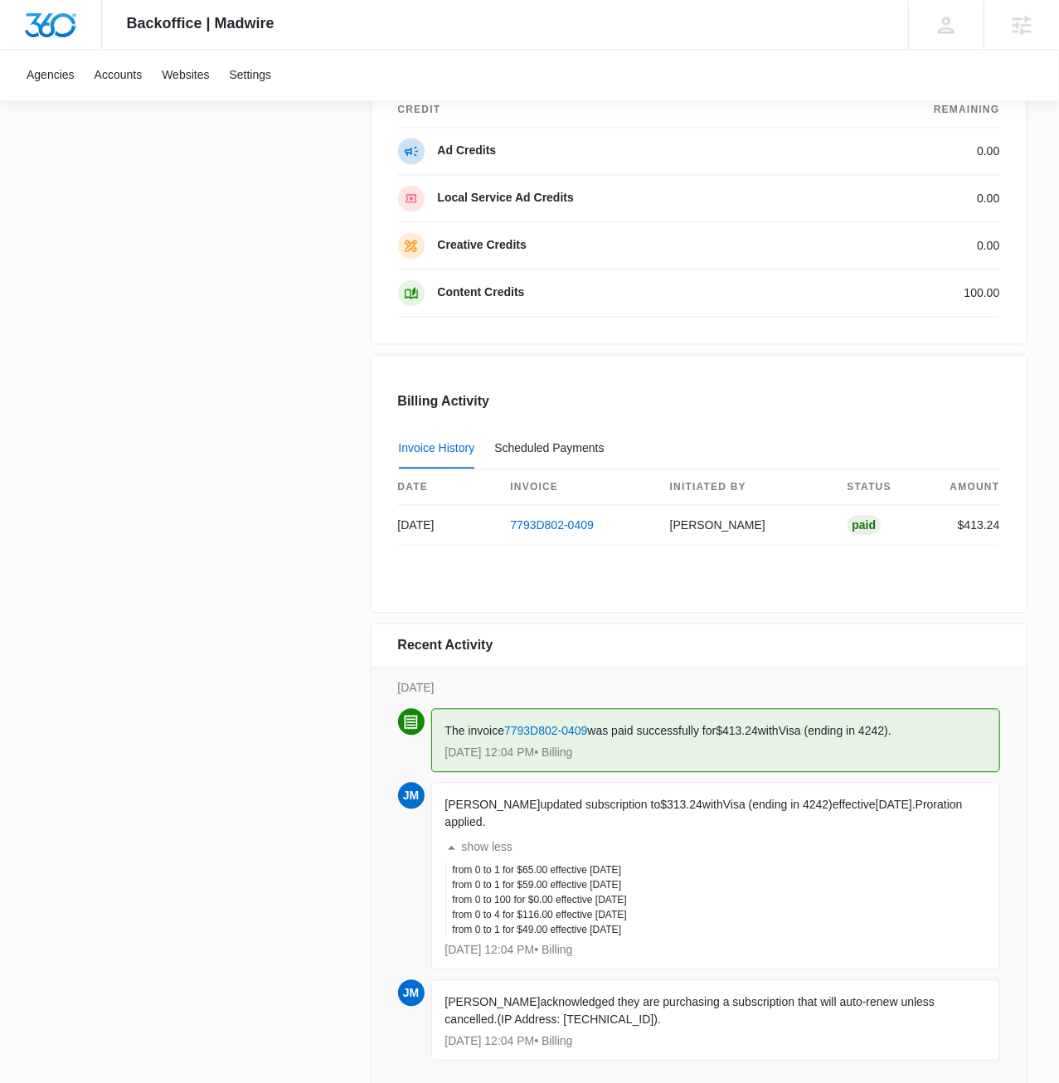
click at [492, 841] on p "show less" at bounding box center [487, 847] width 51 height 12
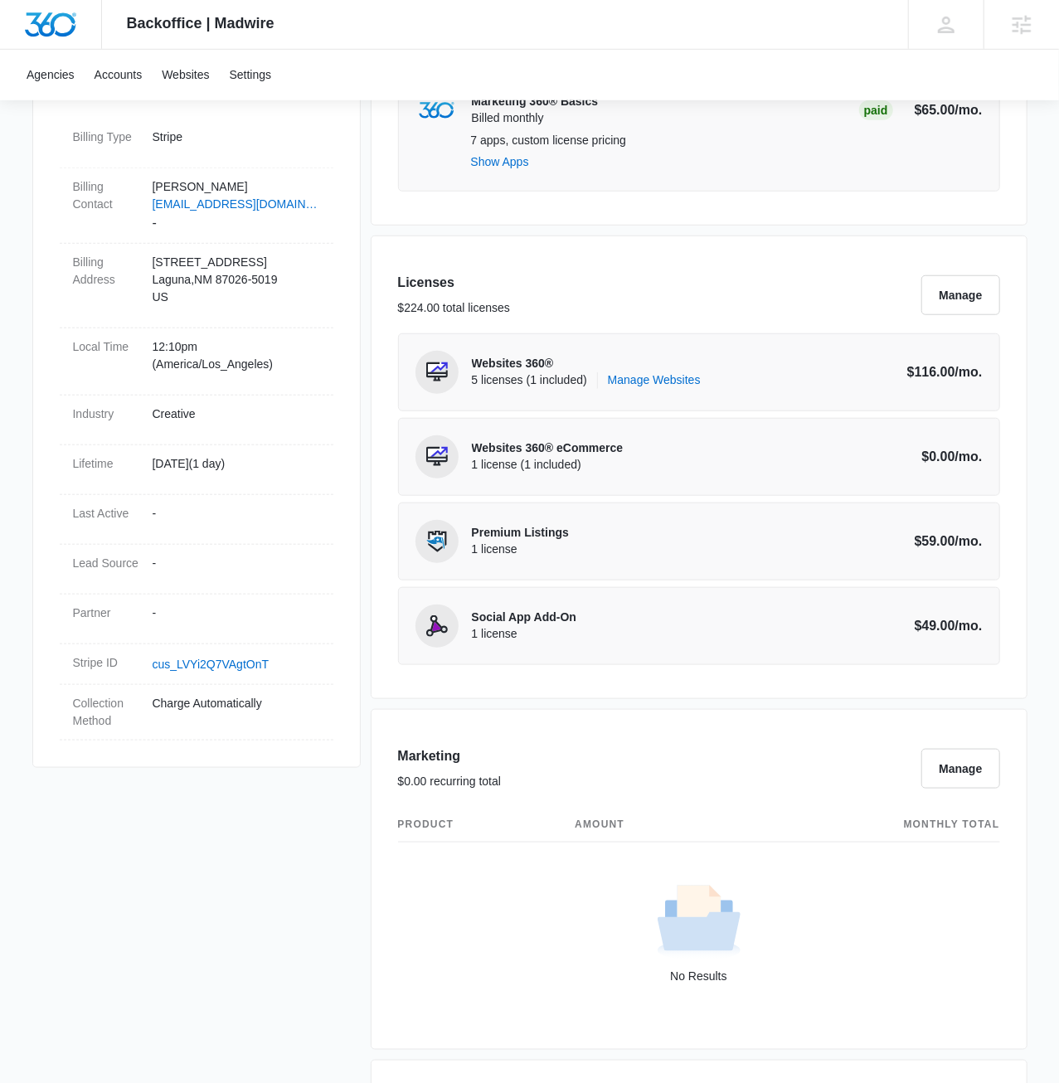
scroll to position [0, 0]
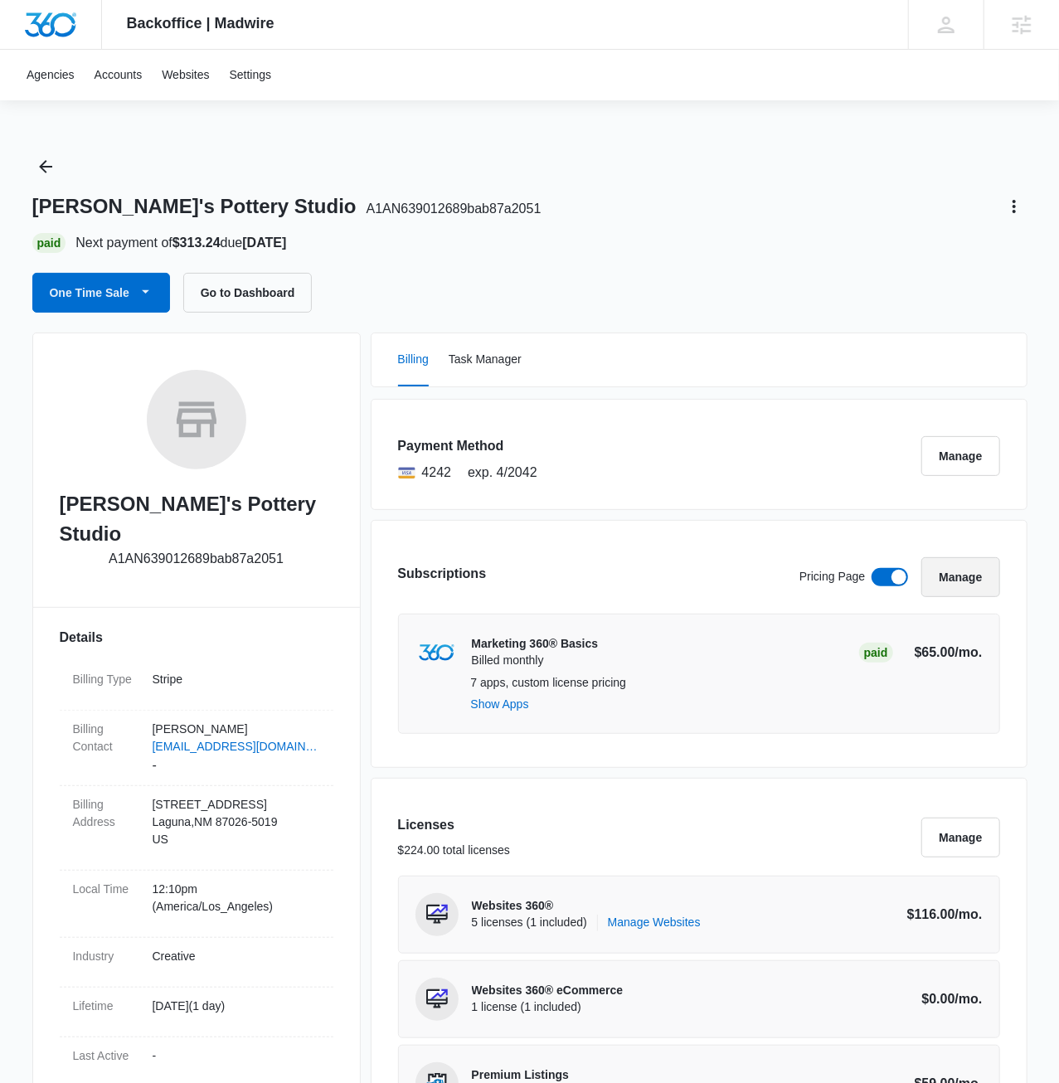
click at [970, 579] on button "Manage" at bounding box center [960, 577] width 78 height 40
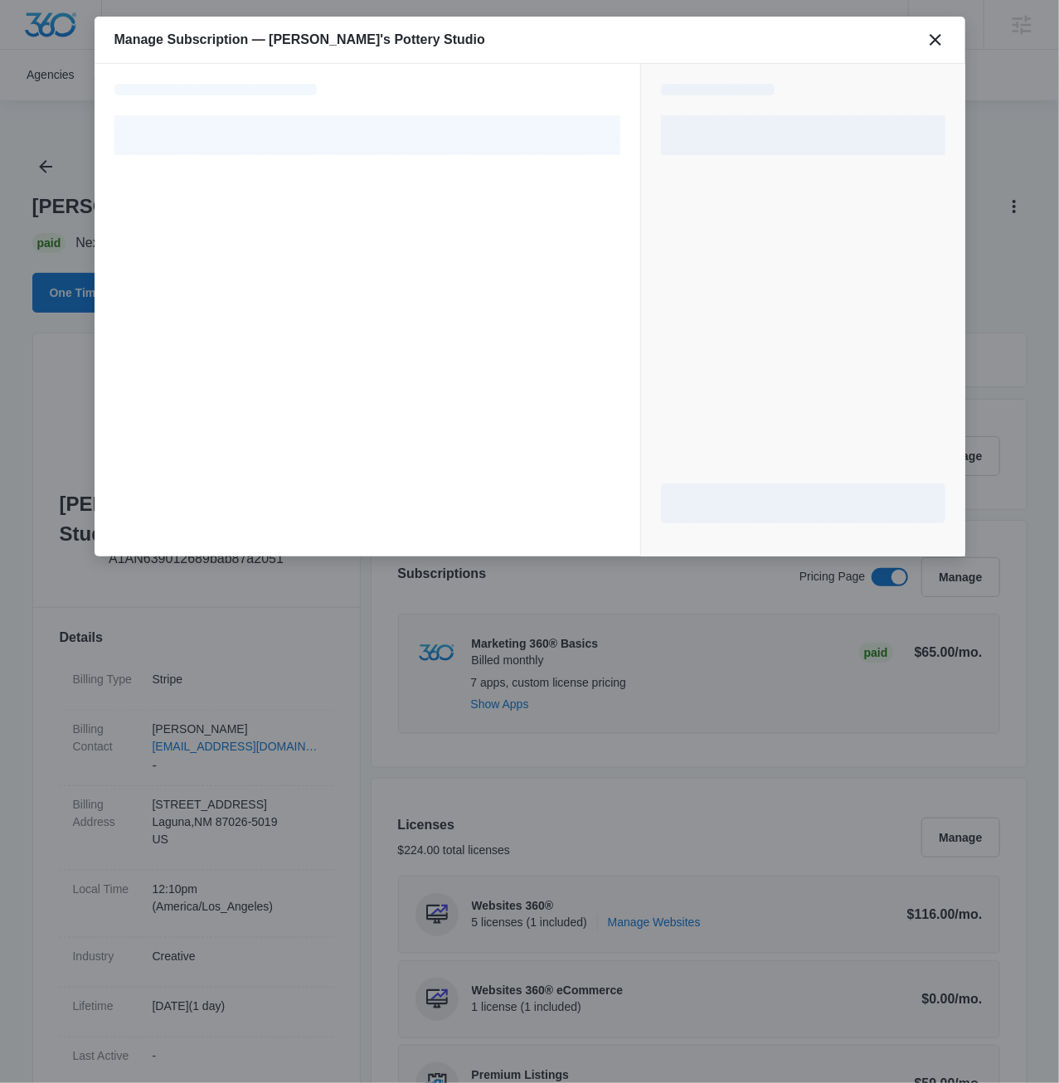
select select "pm_1R4Q5KA4n8RTgNjUyIMGVNo7"
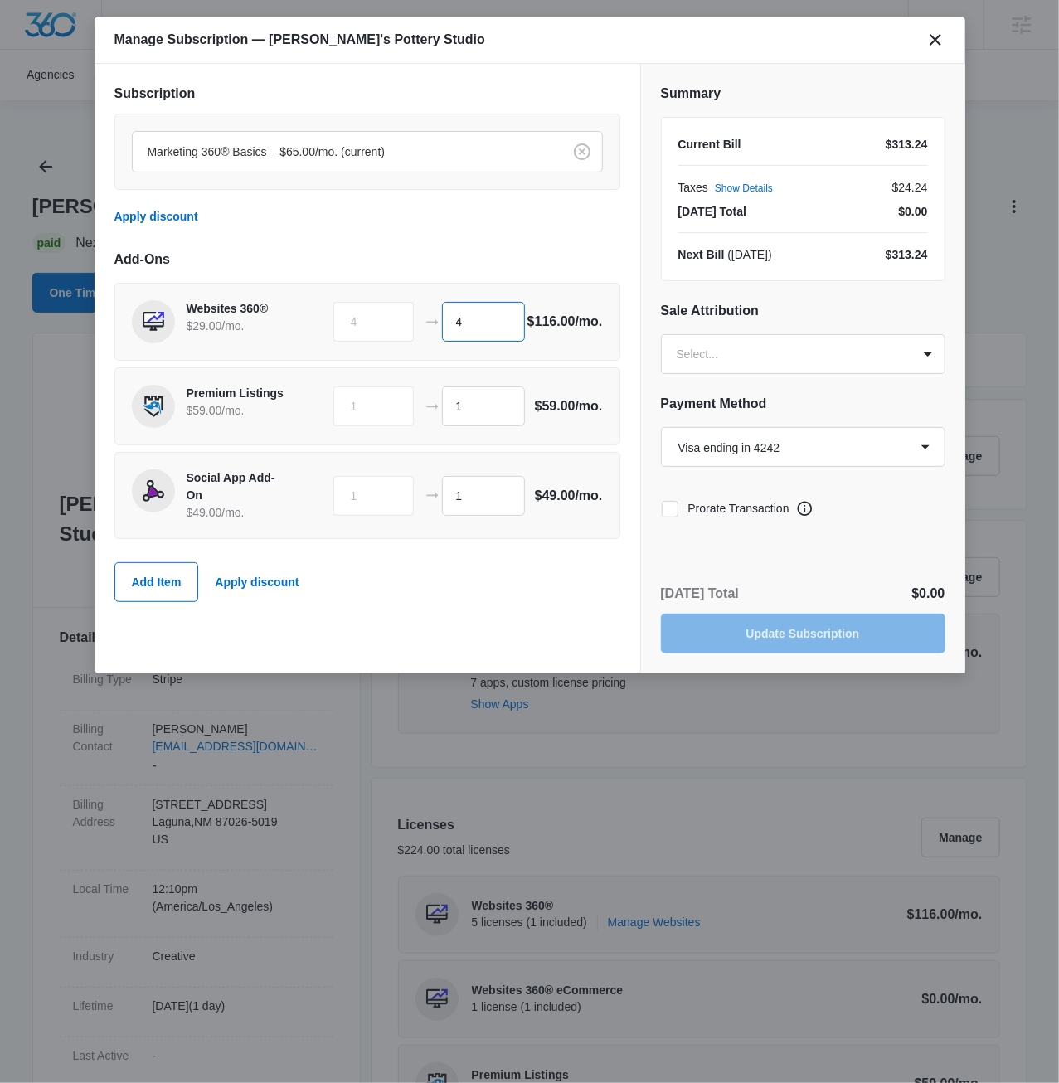
click at [518, 324] on input "4" at bounding box center [483, 322] width 83 height 40
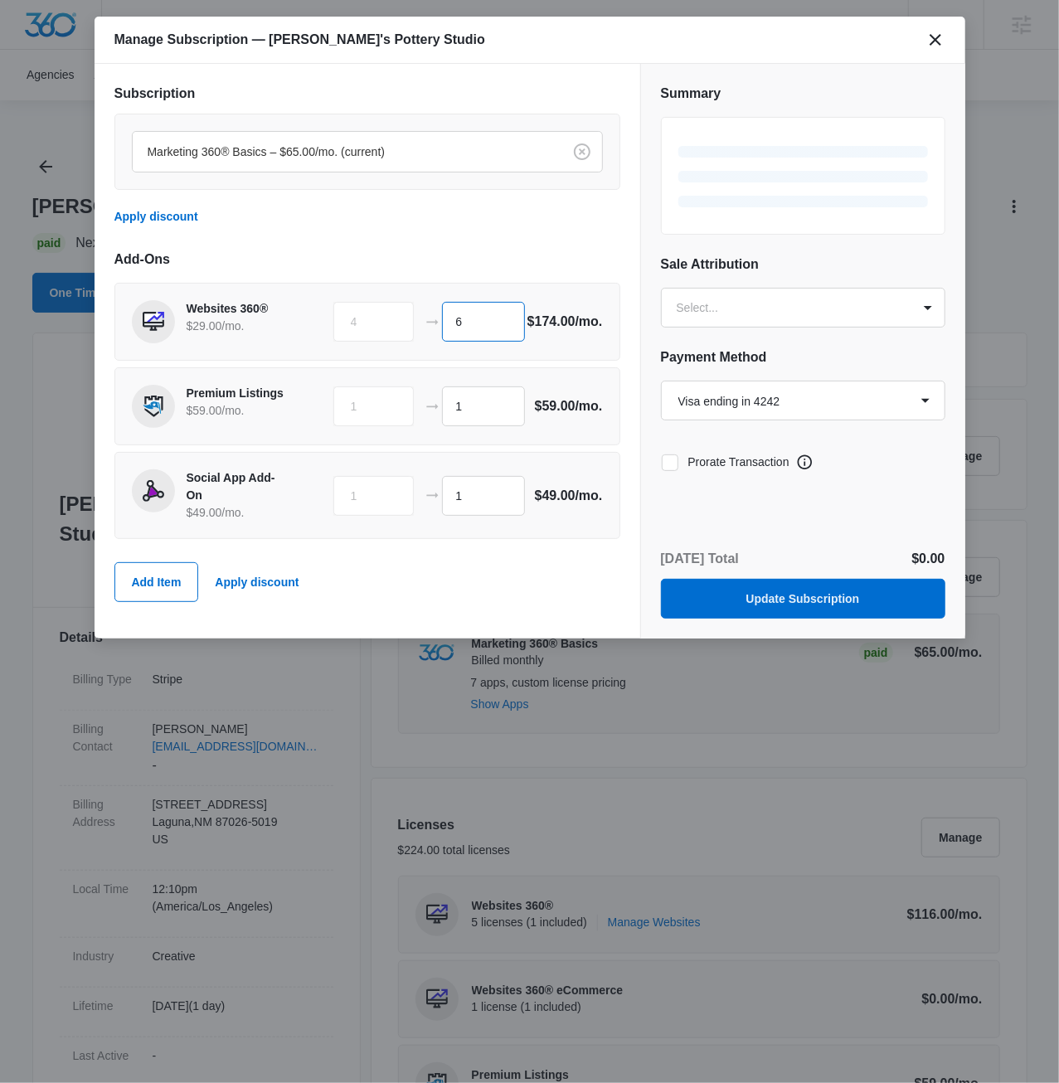
type input "6"
click at [460, 231] on div "Marketing 360® Basics – $65.00/mo. (current) Apply discount" at bounding box center [367, 175] width 506 height 123
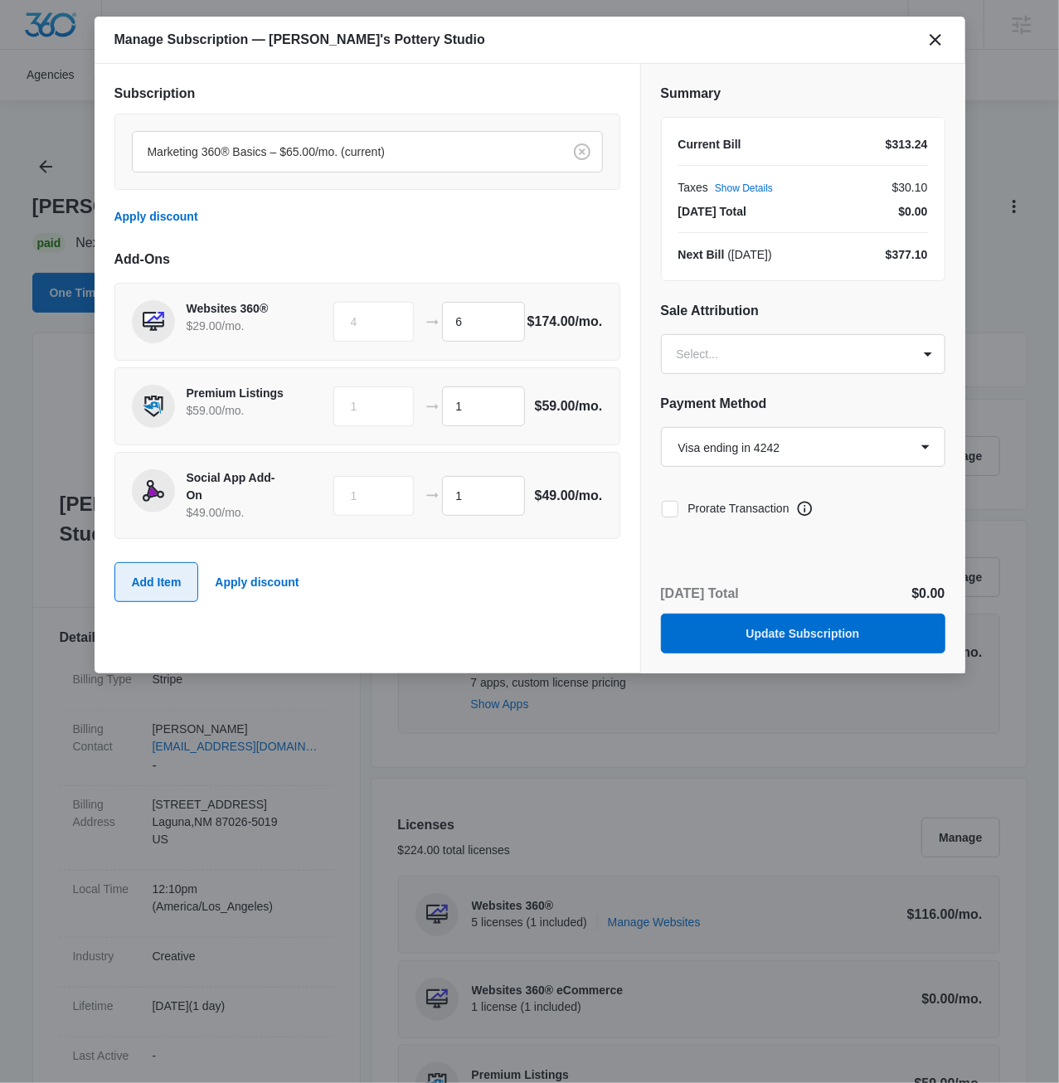
click at [142, 571] on button "Add Item" at bounding box center [156, 582] width 85 height 40
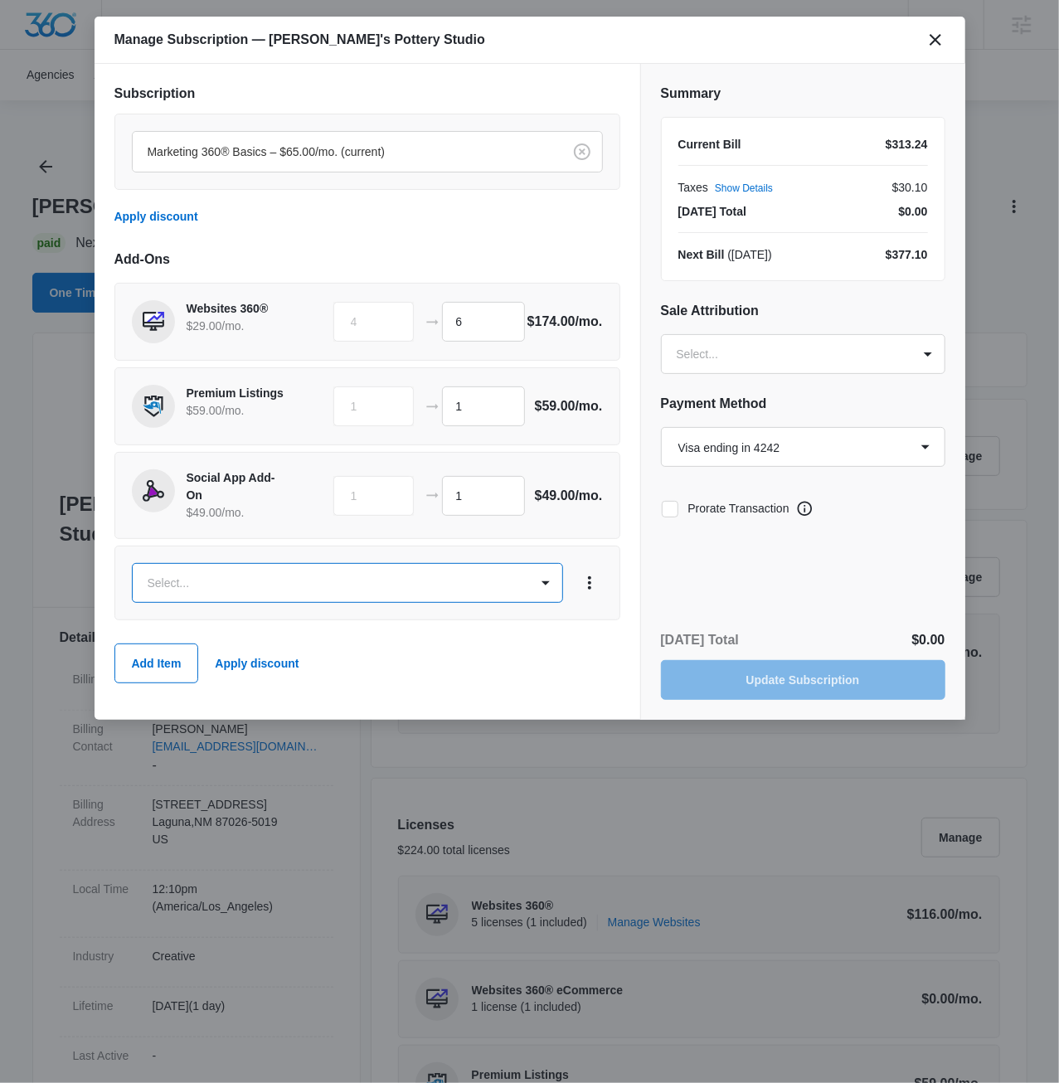
click at [187, 551] on div "Add-Ons Websites 360® $29.00 /mo. 4 6 $174.00 /mo. Premium Listings $59.00 /mo.…" at bounding box center [367, 475] width 506 height 450
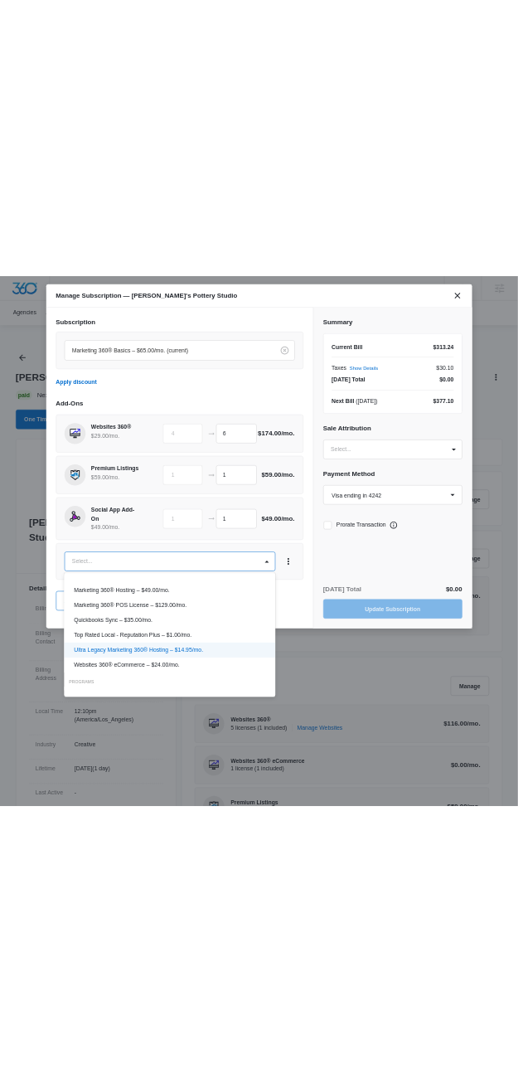
scroll to position [173, 0]
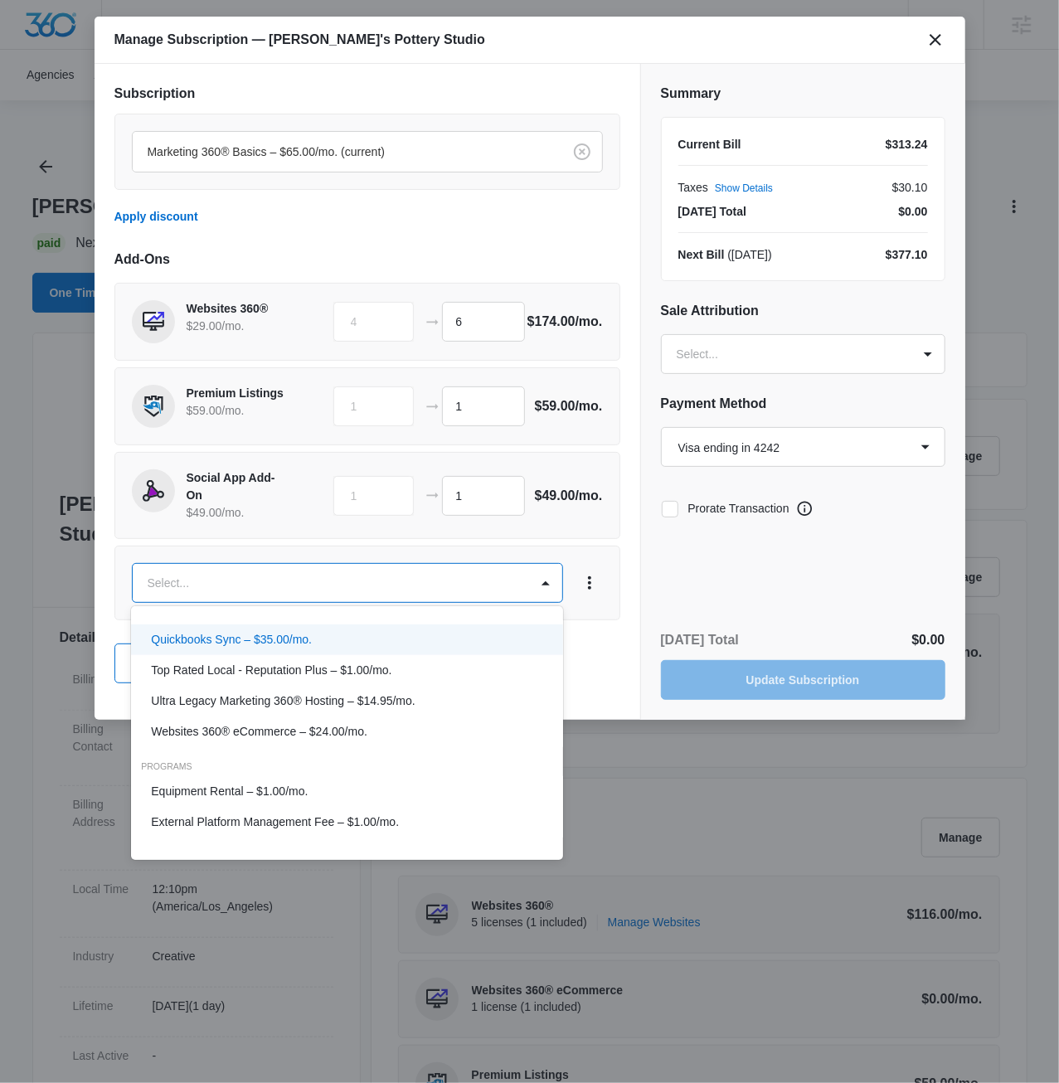
click at [261, 634] on p "Quickbooks Sync – $35.00/mo." at bounding box center [231, 639] width 161 height 17
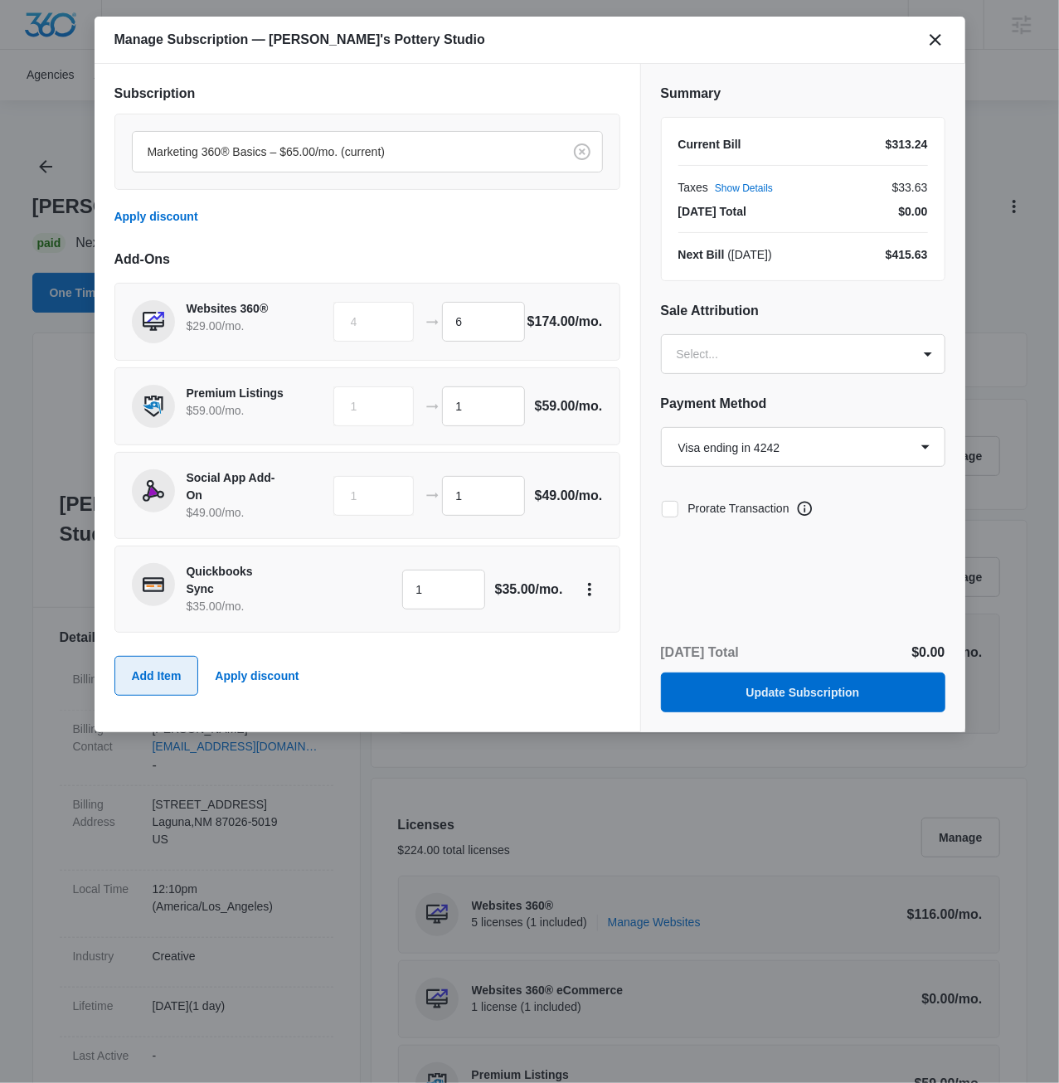
click at [170, 683] on button "Add Item" at bounding box center [156, 676] width 85 height 40
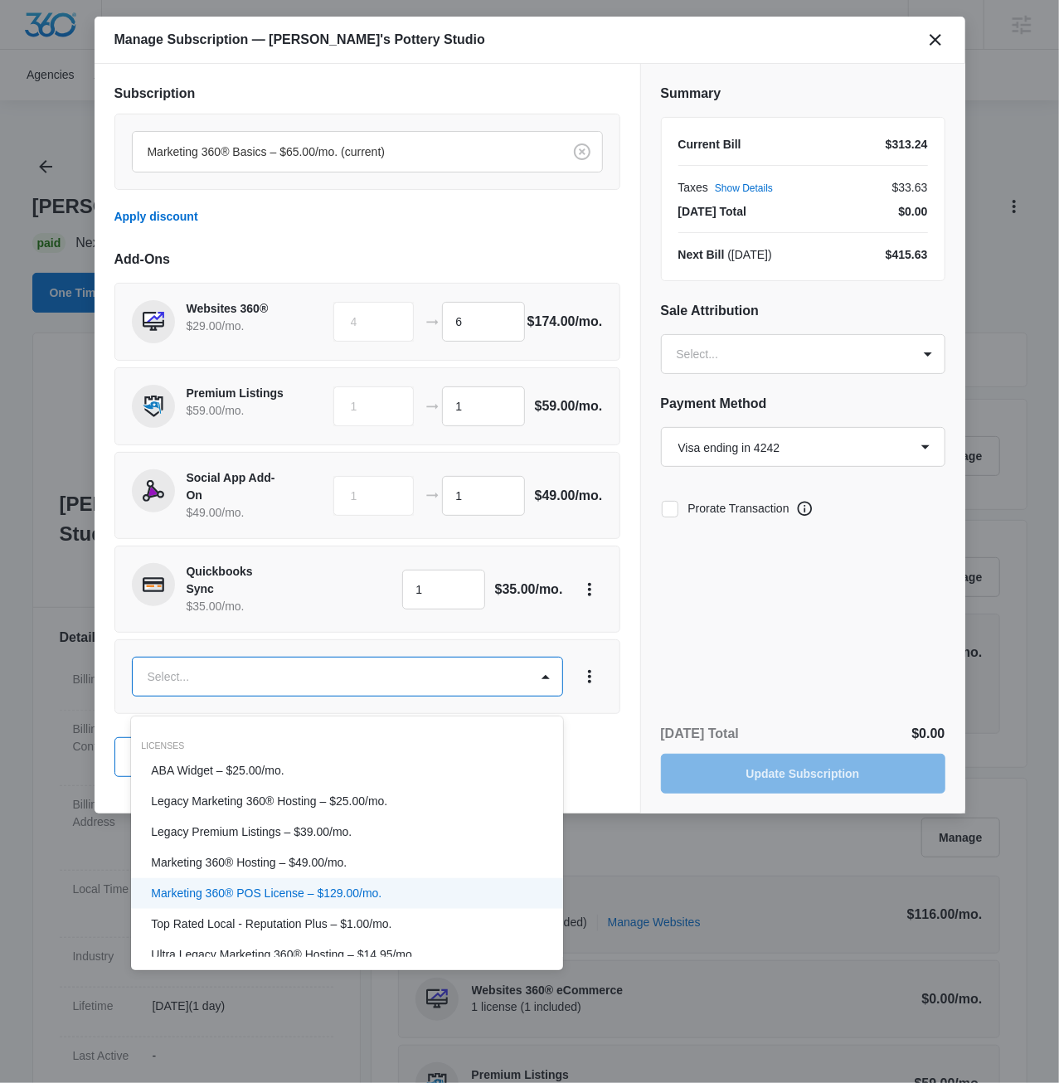
click at [399, 894] on div "Marketing 360® POS License – $129.00/mo." at bounding box center [345, 893] width 389 height 17
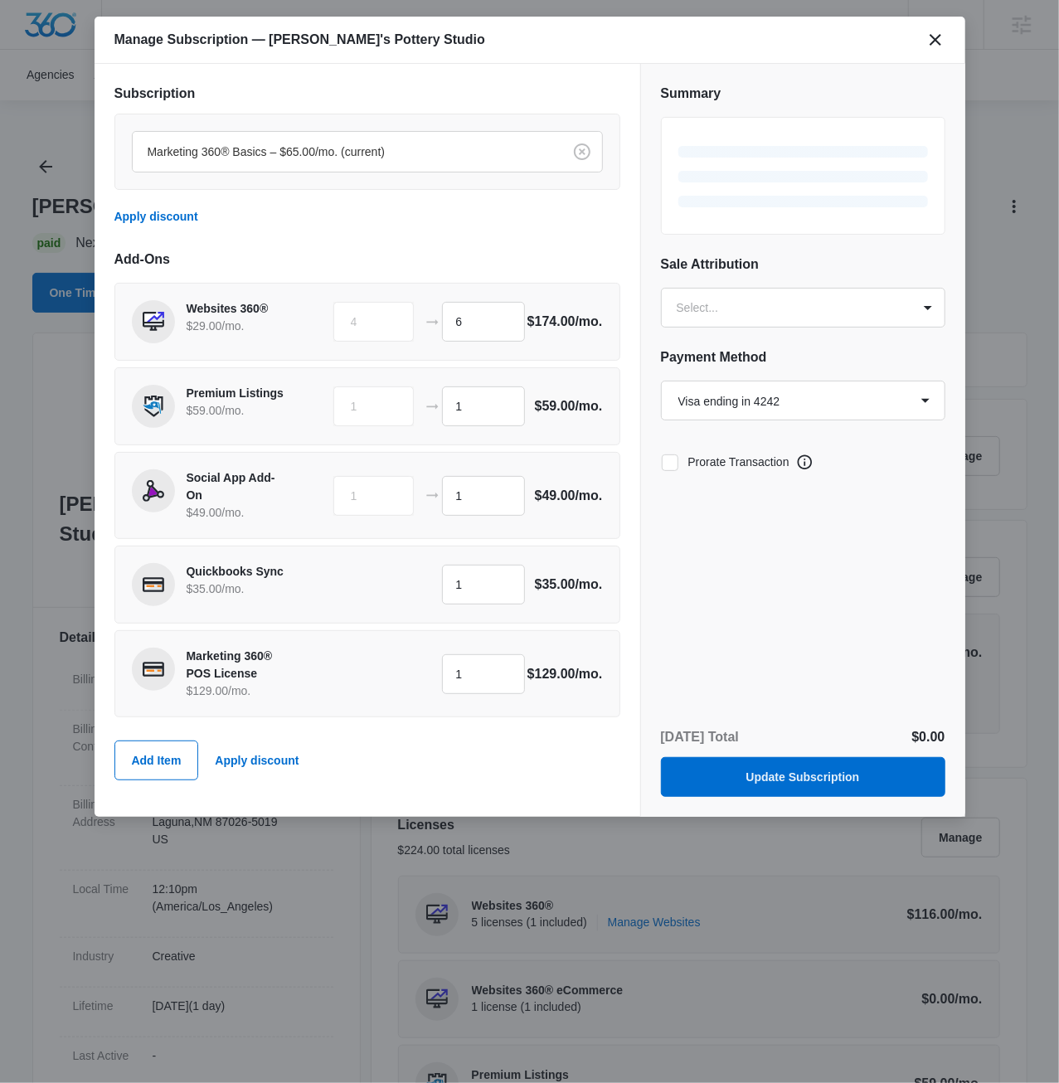
click at [441, 759] on div "Add Item Apply discount" at bounding box center [367, 760] width 506 height 73
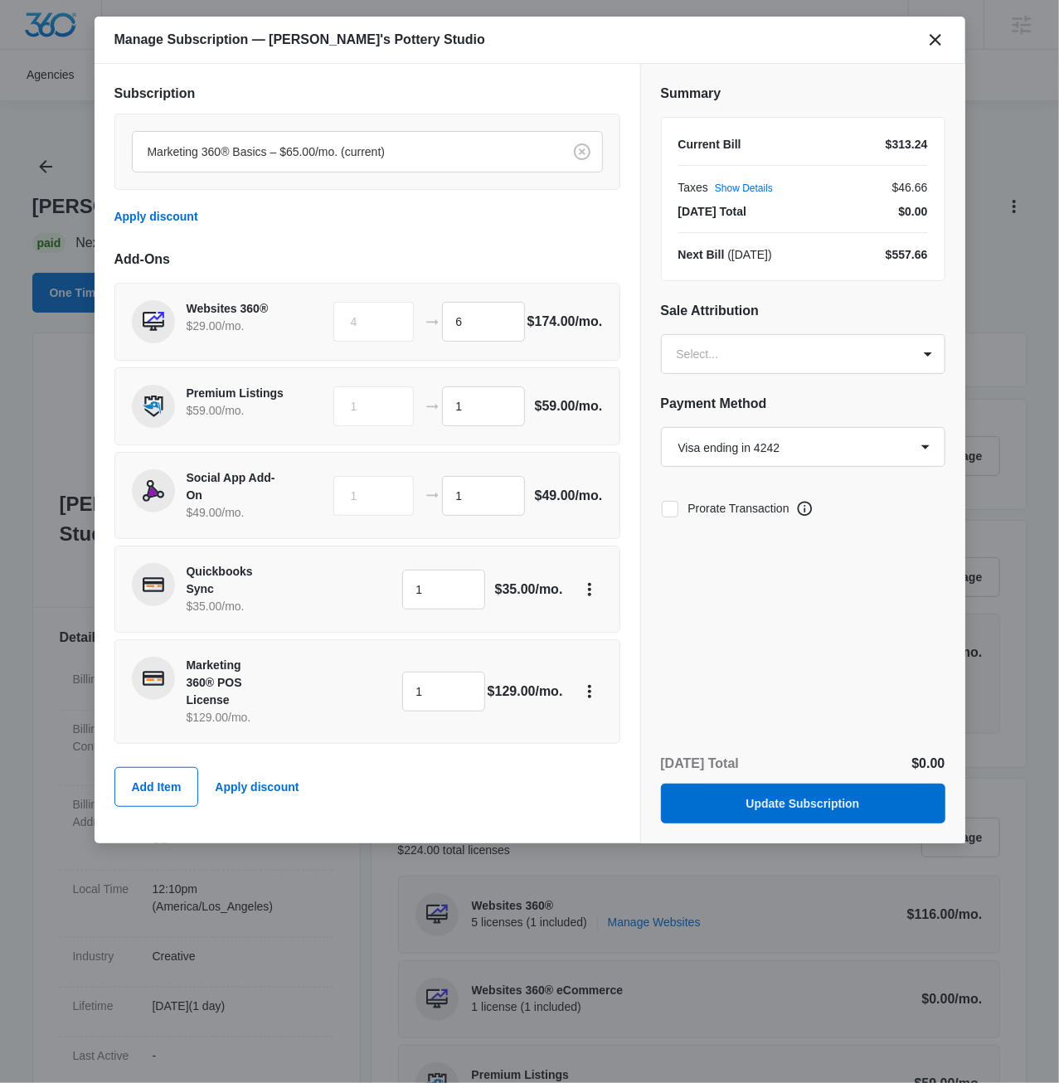
click at [820, 657] on div "Summary Current Bill $313.24 Taxes Show Details $46.66 Today’s Total $0.00 Next…" at bounding box center [803, 381] width 324 height 634
click at [779, 824] on button "Update Subscription" at bounding box center [803, 804] width 284 height 40
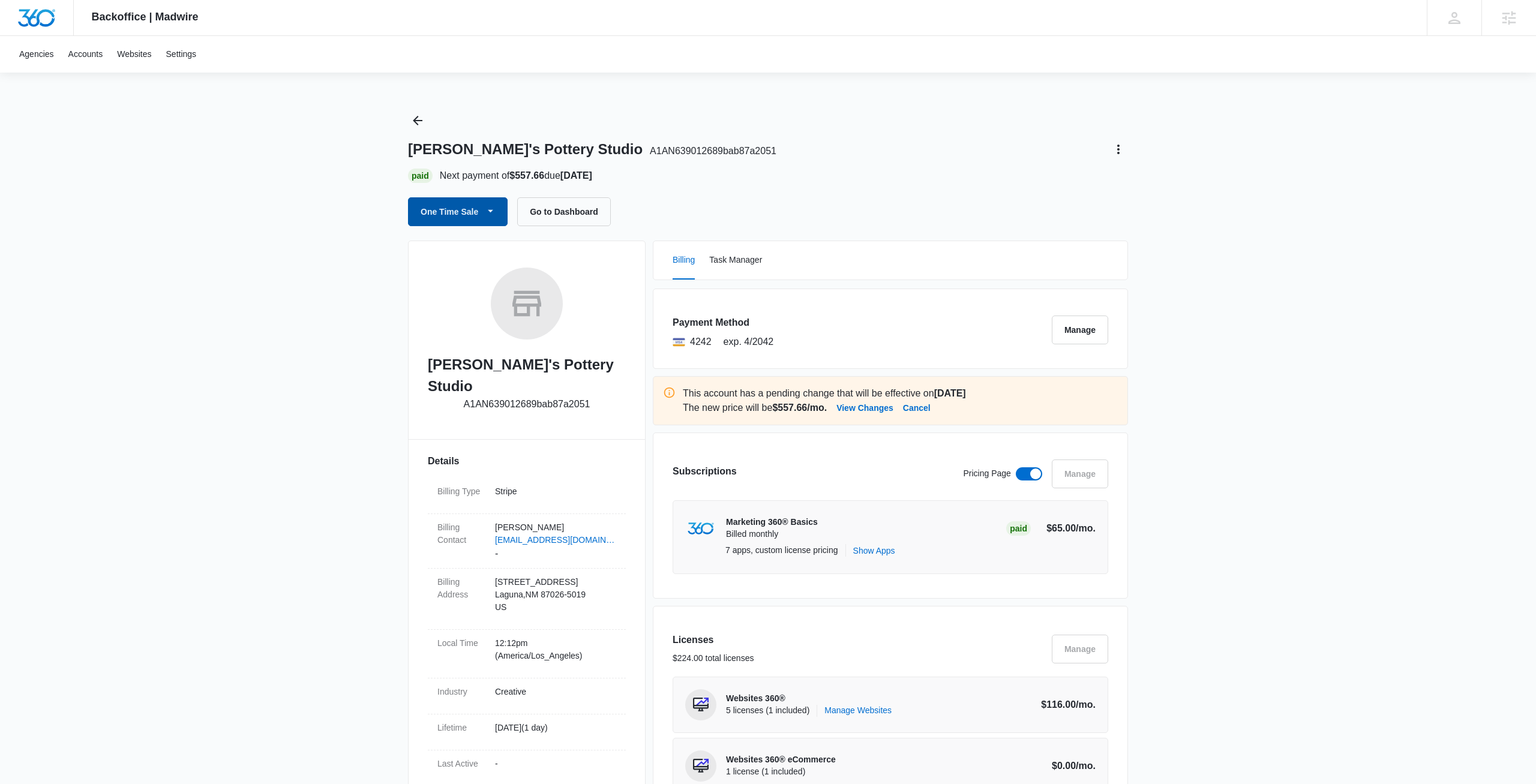
click at [375, 204] on button "One Time Sale" at bounding box center [458, 212] width 100 height 29
click at [375, 270] on div "Schedule One-Time Payments" at bounding box center [490, 274] width 134 height 12
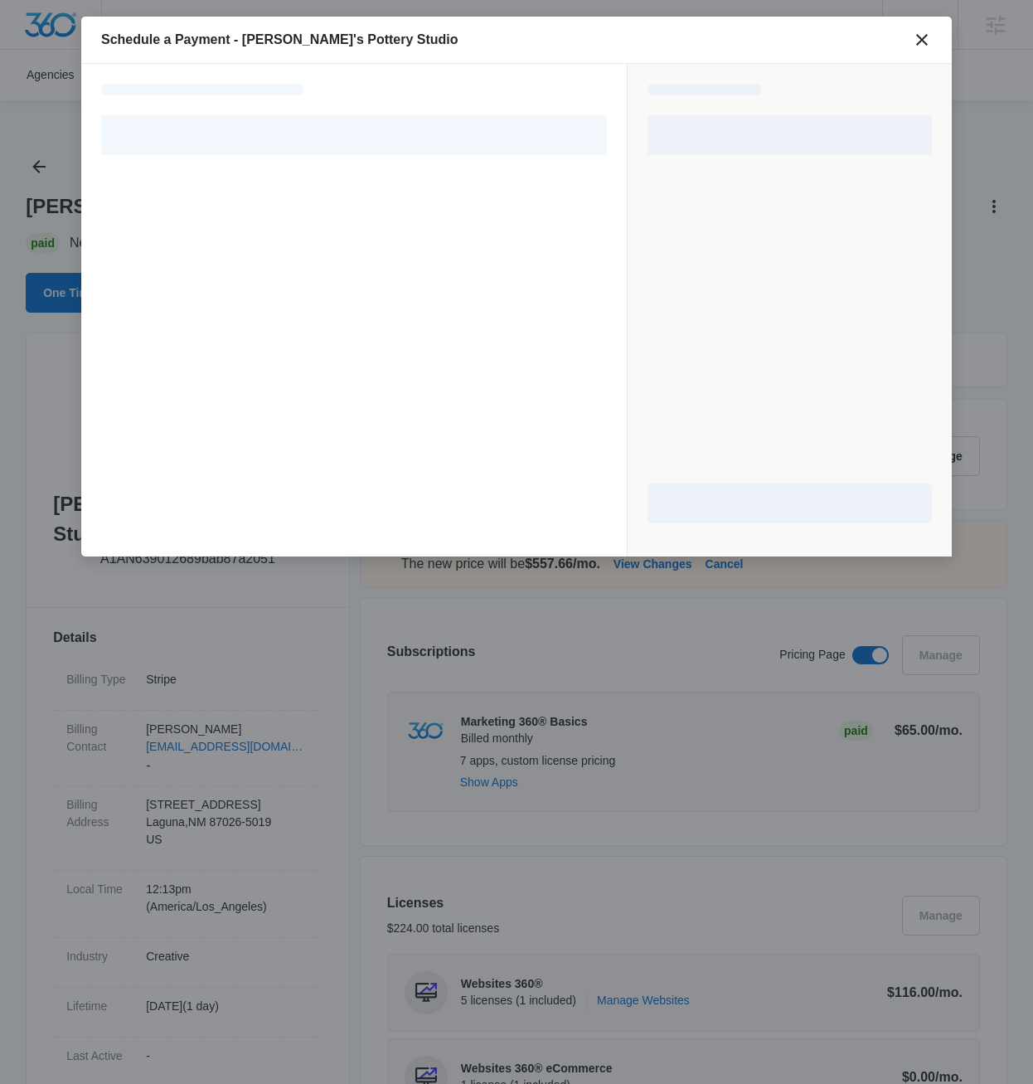
select select "pm_1R4Q5KA4n8RTgNjUyIMGVNo7"
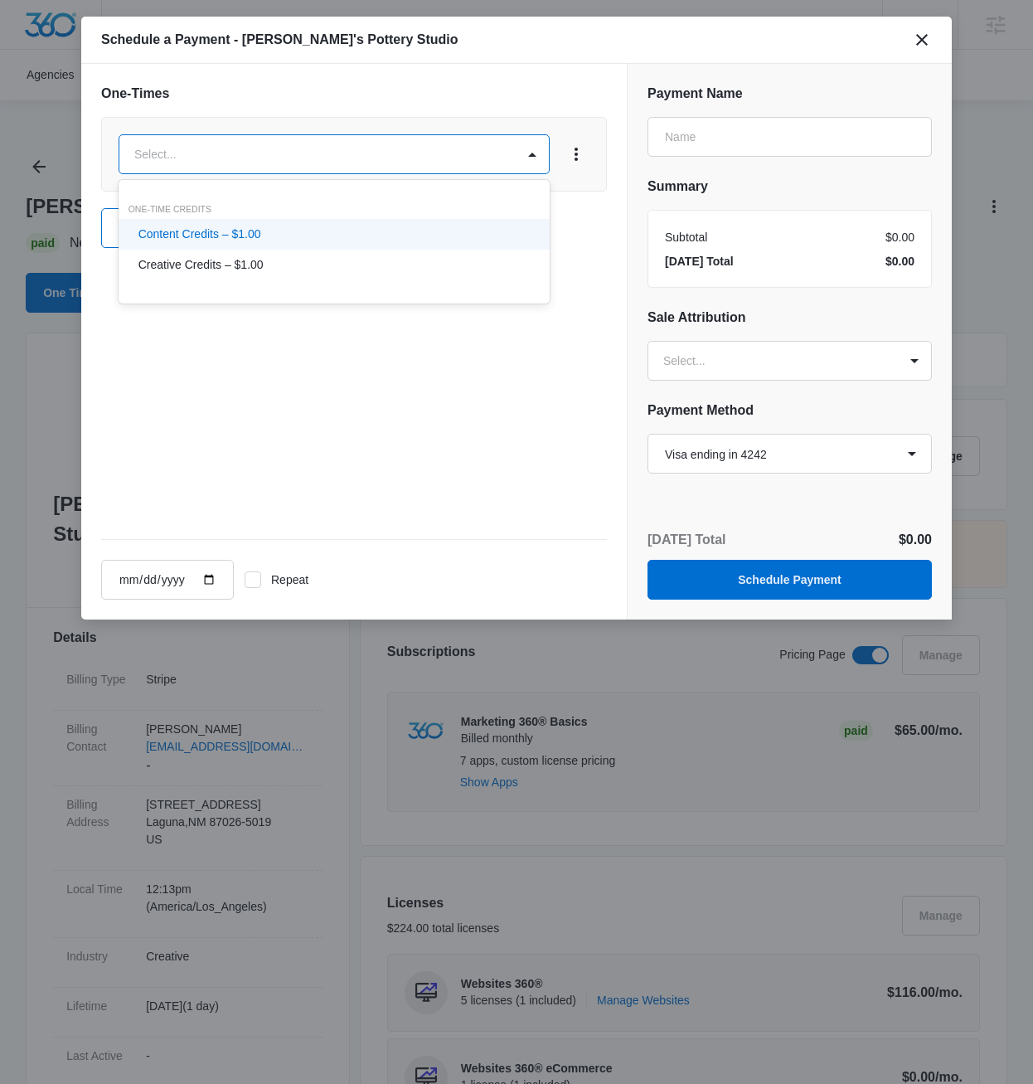
click at [275, 234] on div "Content Credits – $1.00" at bounding box center [333, 234] width 389 height 17
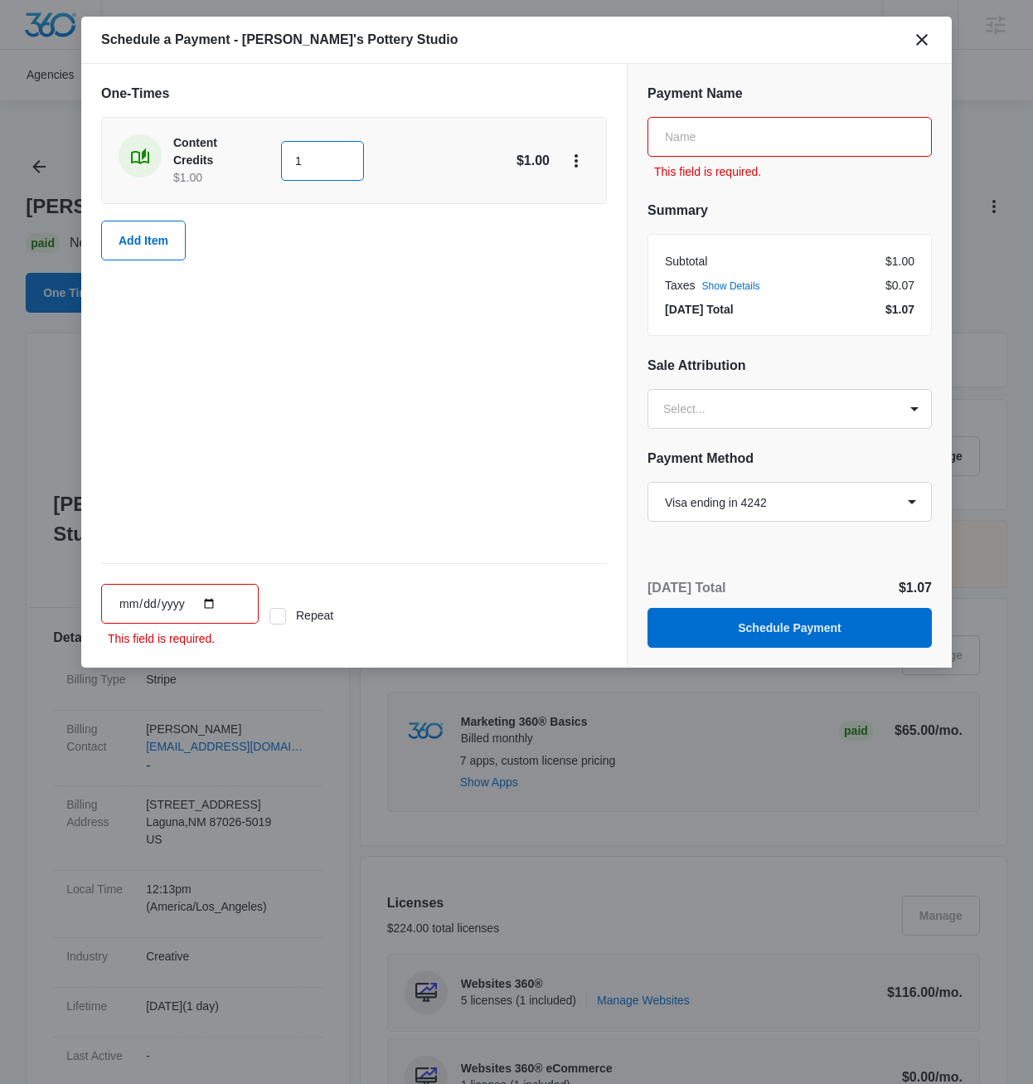
click at [311, 165] on input "1" at bounding box center [322, 161] width 83 height 40
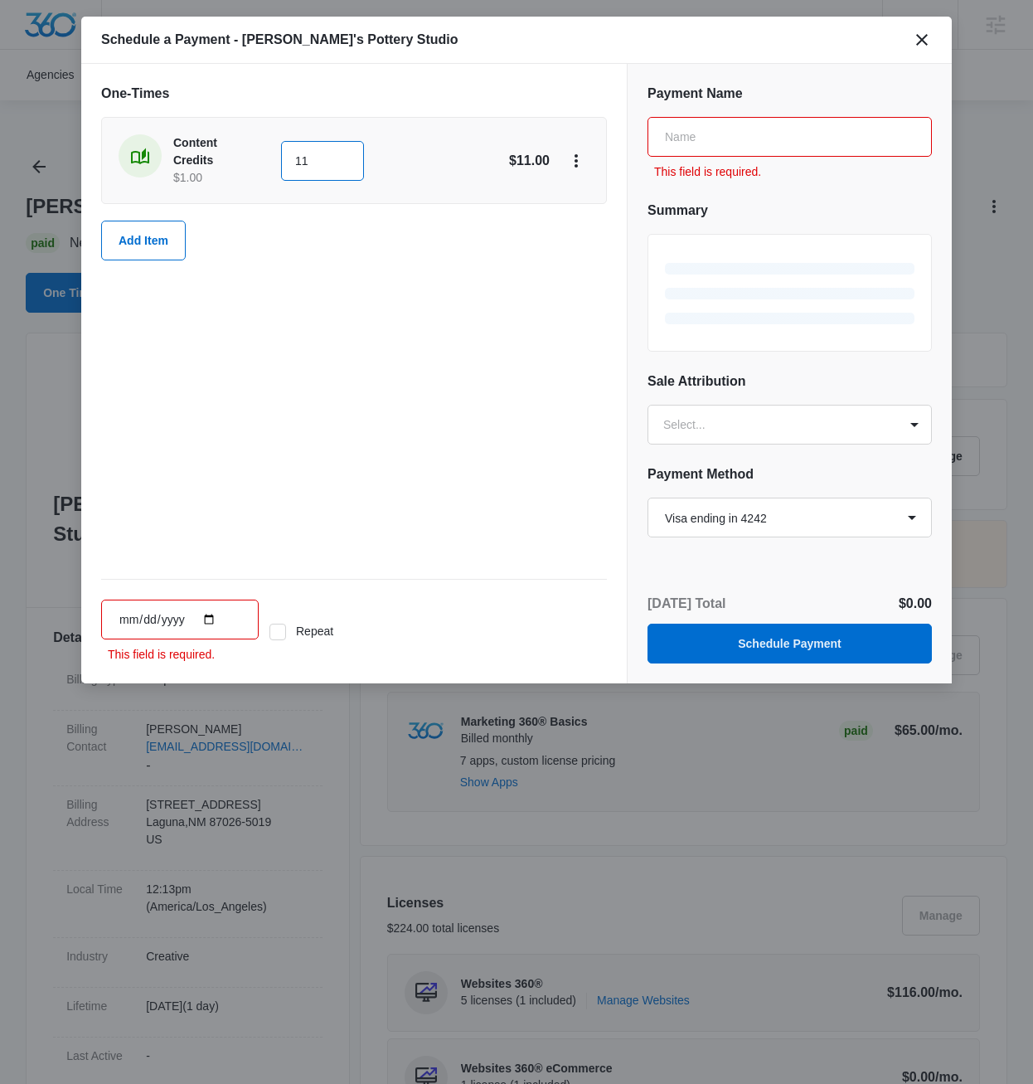
type input "11"
click at [374, 303] on div "One-Times Content Credits $1.00 11 $11.00 Add Item Schedule Payment This field …" at bounding box center [354, 374] width 546 height 620
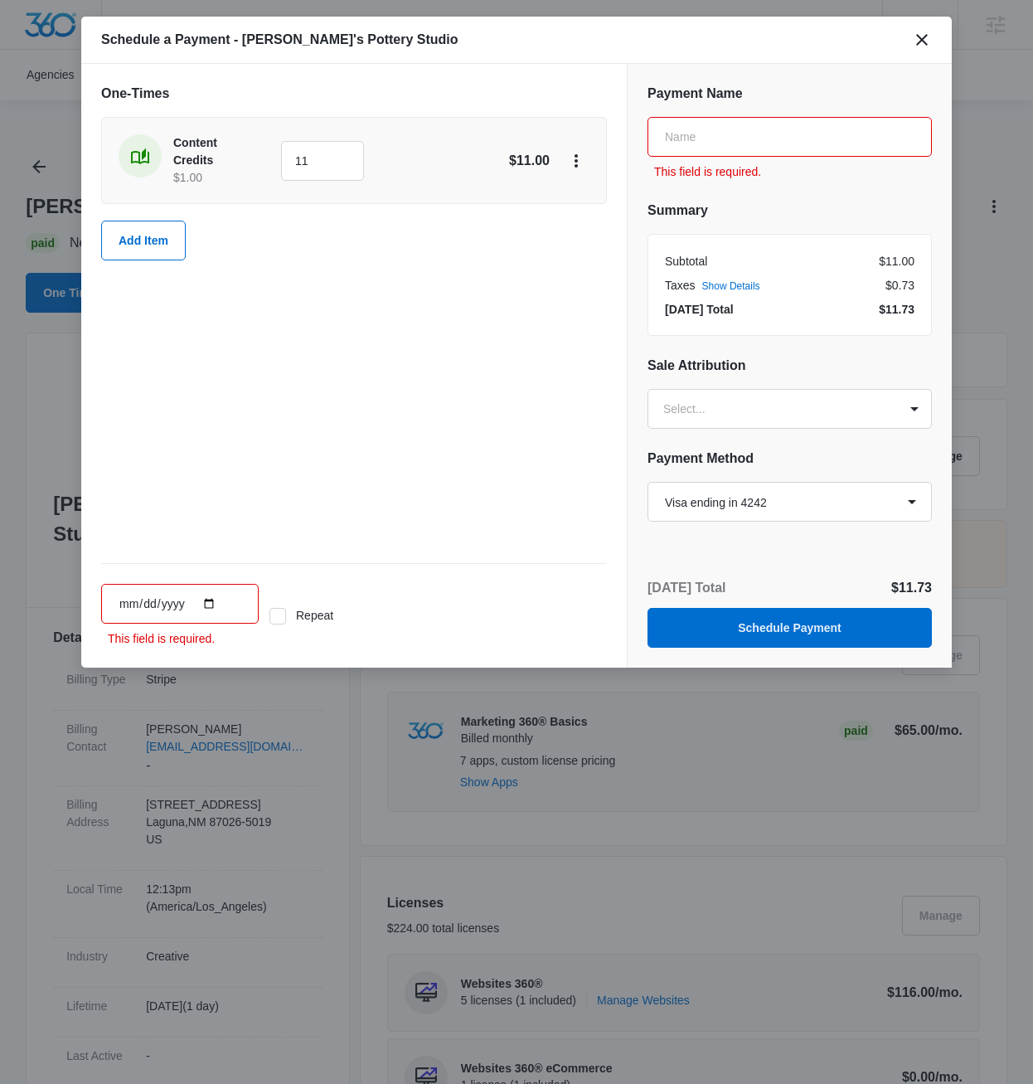
click at [518, 143] on input "text" at bounding box center [790, 137] width 284 height 40
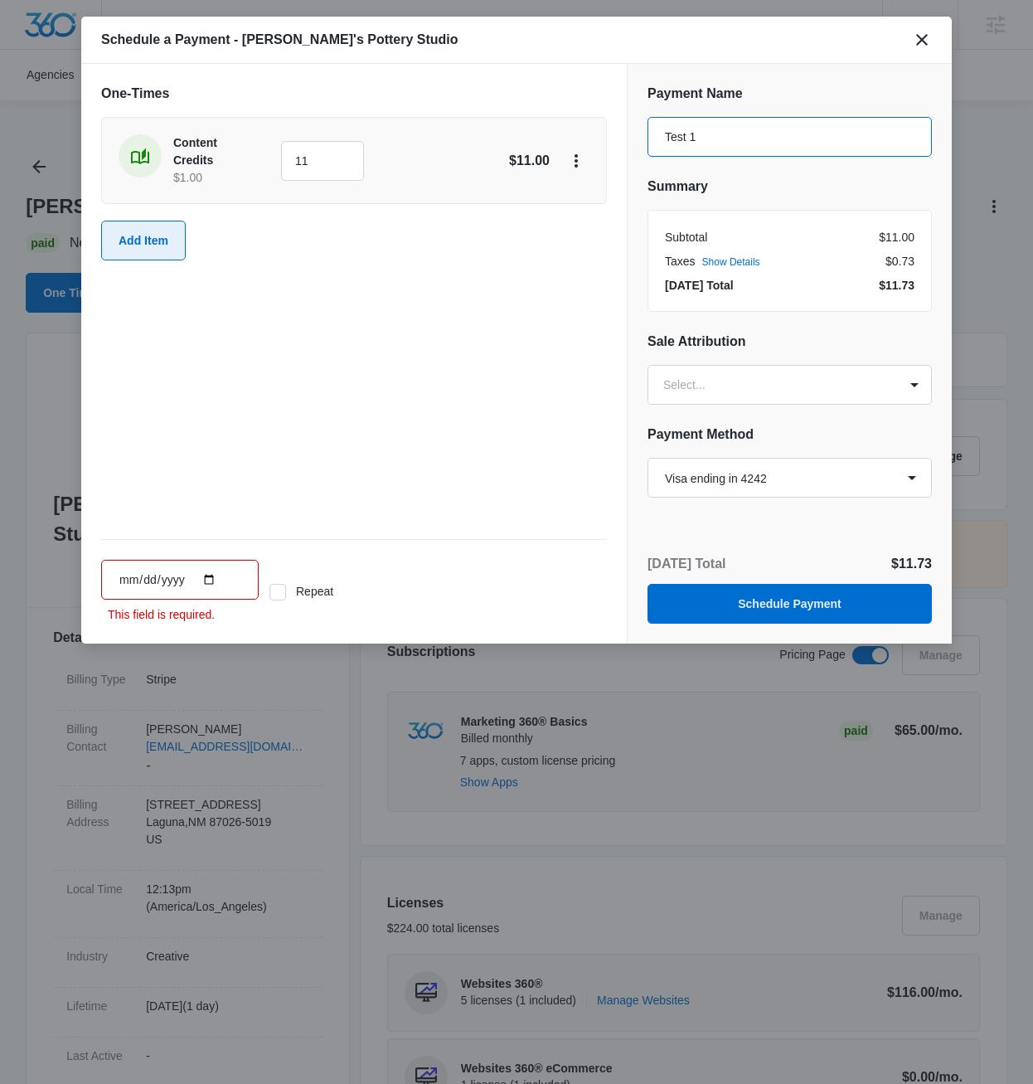
type input "Test 1"
click at [138, 240] on button "Add Item" at bounding box center [143, 241] width 85 height 40
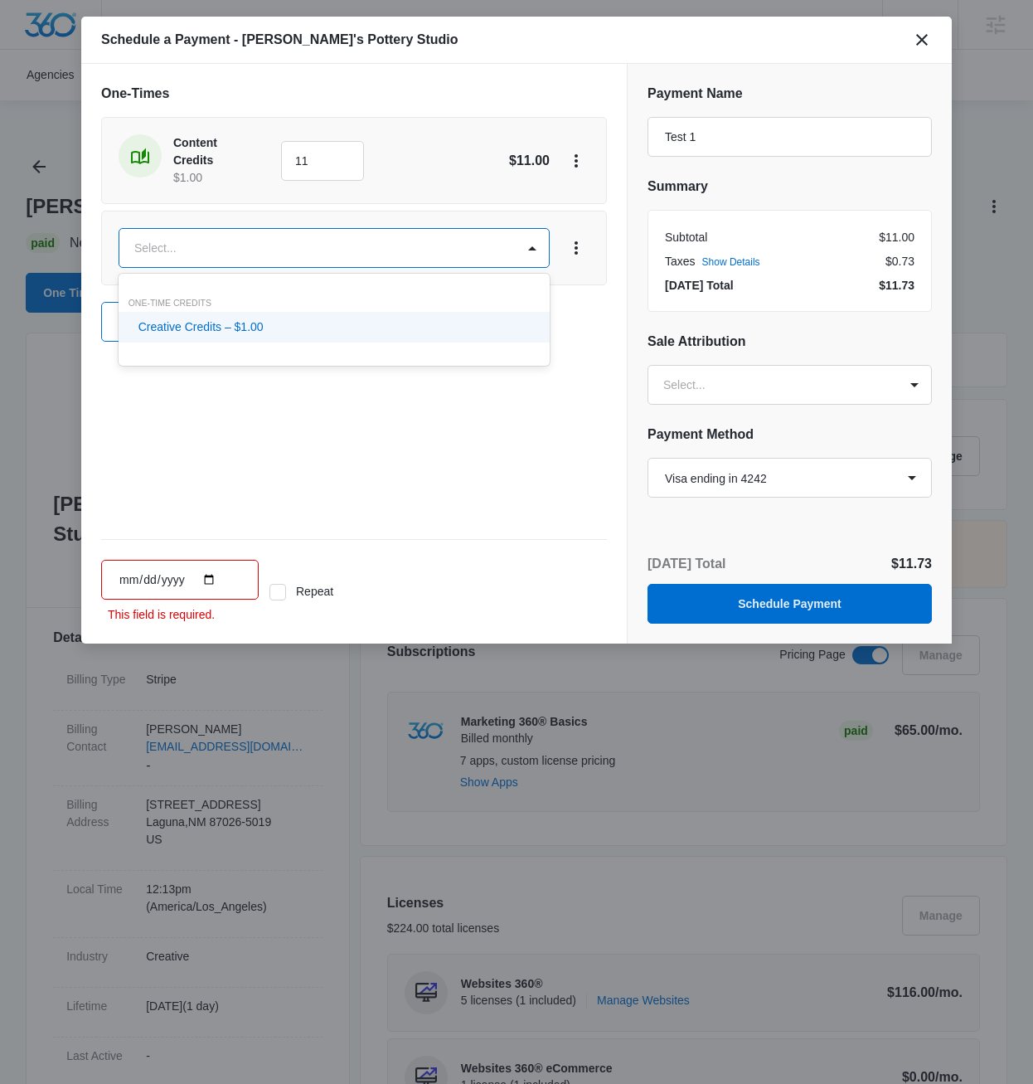
click at [243, 322] on p "Creative Credits – $1.00" at bounding box center [201, 326] width 125 height 17
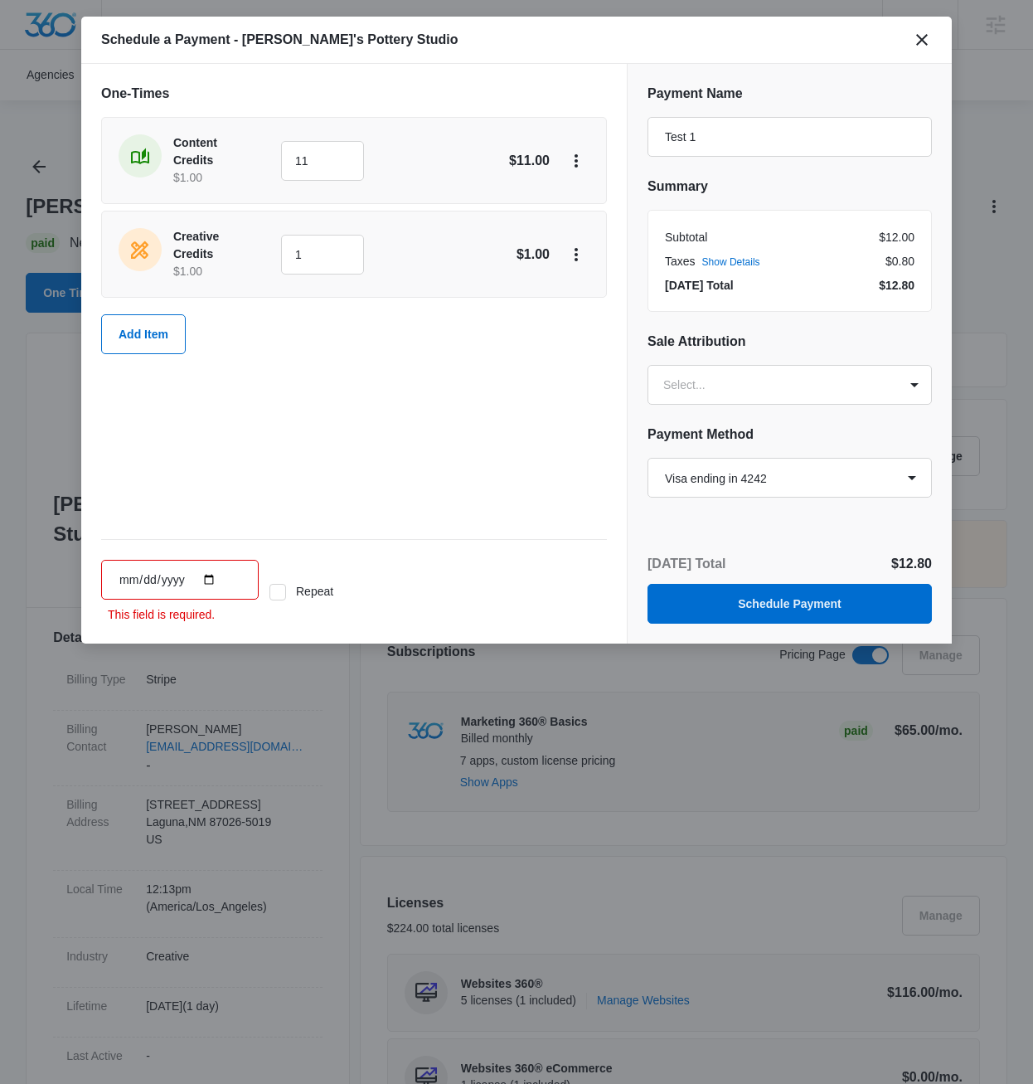
click at [216, 580] on input "date" at bounding box center [180, 580] width 158 height 40
type input "2025-08-14"
click at [256, 596] on icon at bounding box center [252, 603] width 15 height 15
click at [245, 604] on input "Repeat" at bounding box center [244, 604] width 1 height 1
select select "3"
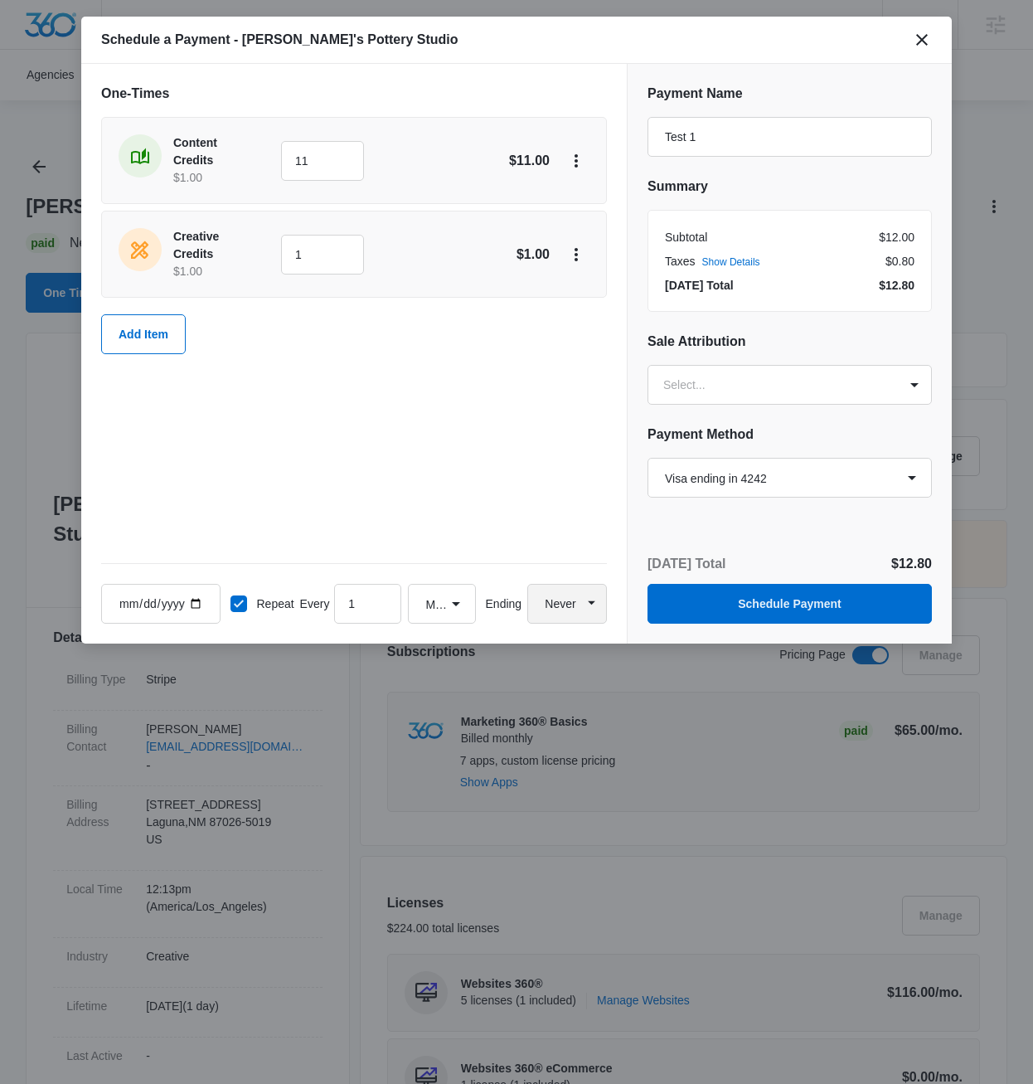
click at [518, 603] on button "Never" at bounding box center [567, 604] width 80 height 40
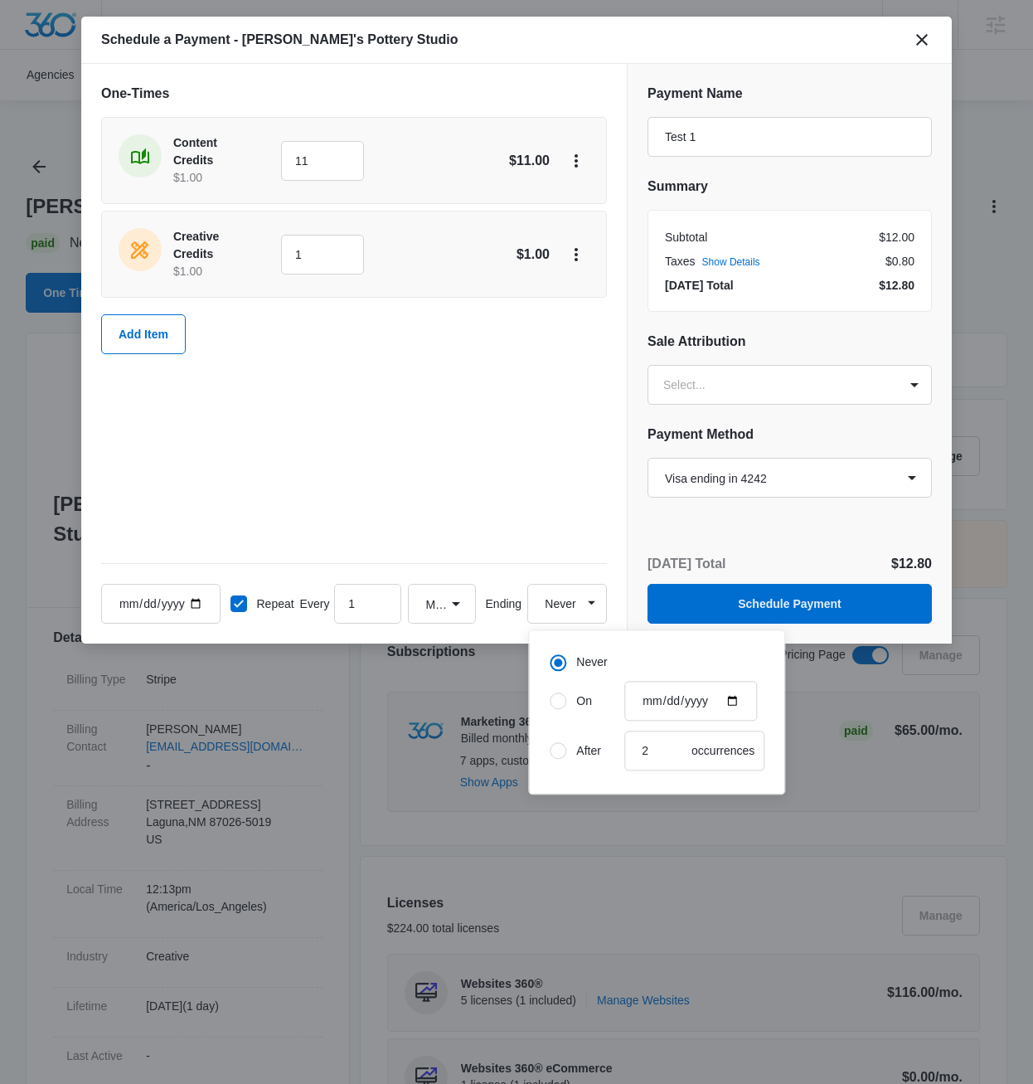
click at [518, 746] on div at bounding box center [558, 750] width 17 height 17
click at [518, 751] on input "After 2 occurrences" at bounding box center [549, 751] width 1 height 1
radio input "false"
radio input "true"
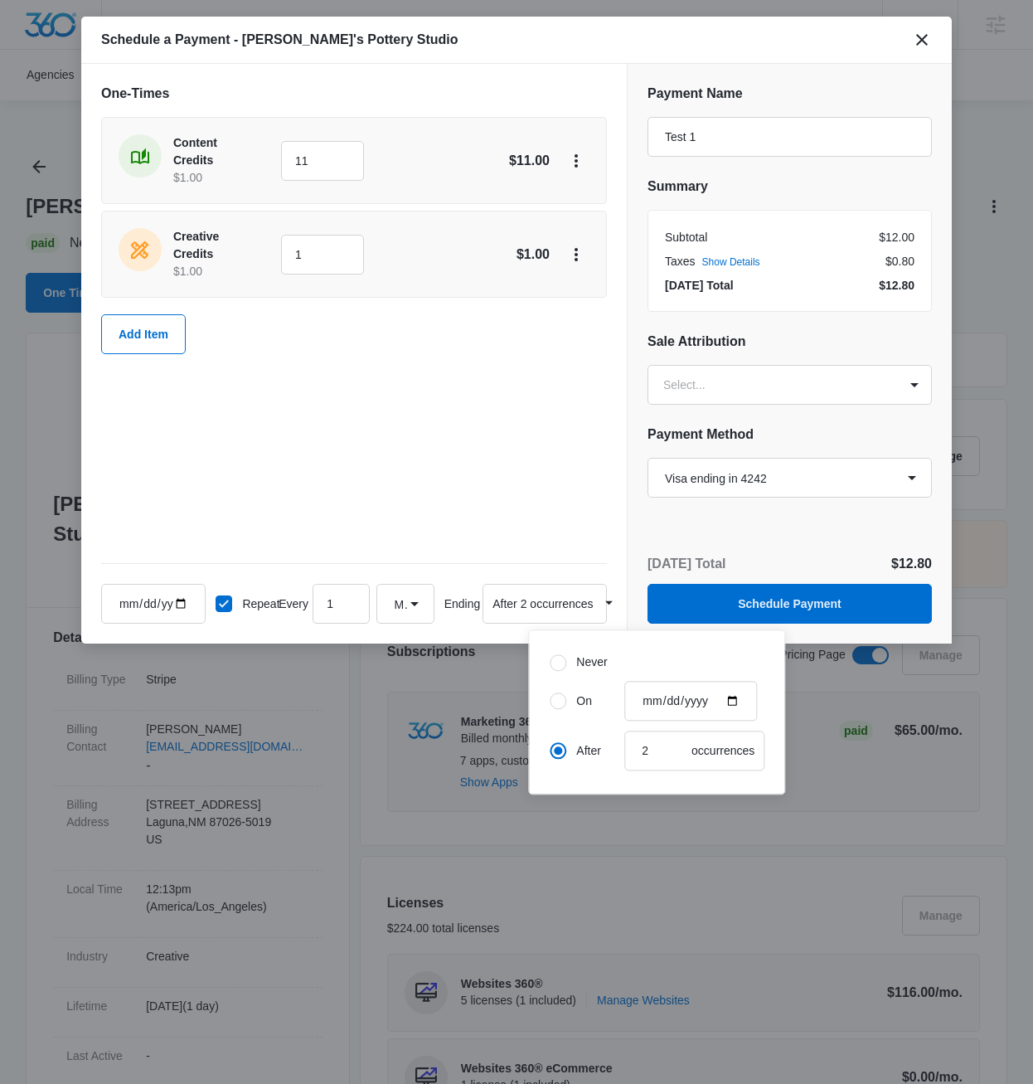
click at [518, 485] on div "One-Times Content Credits $1.00 11 $11.00 Creative Credits $1.00 1 $1.00 Add It…" at bounding box center [354, 354] width 546 height 580
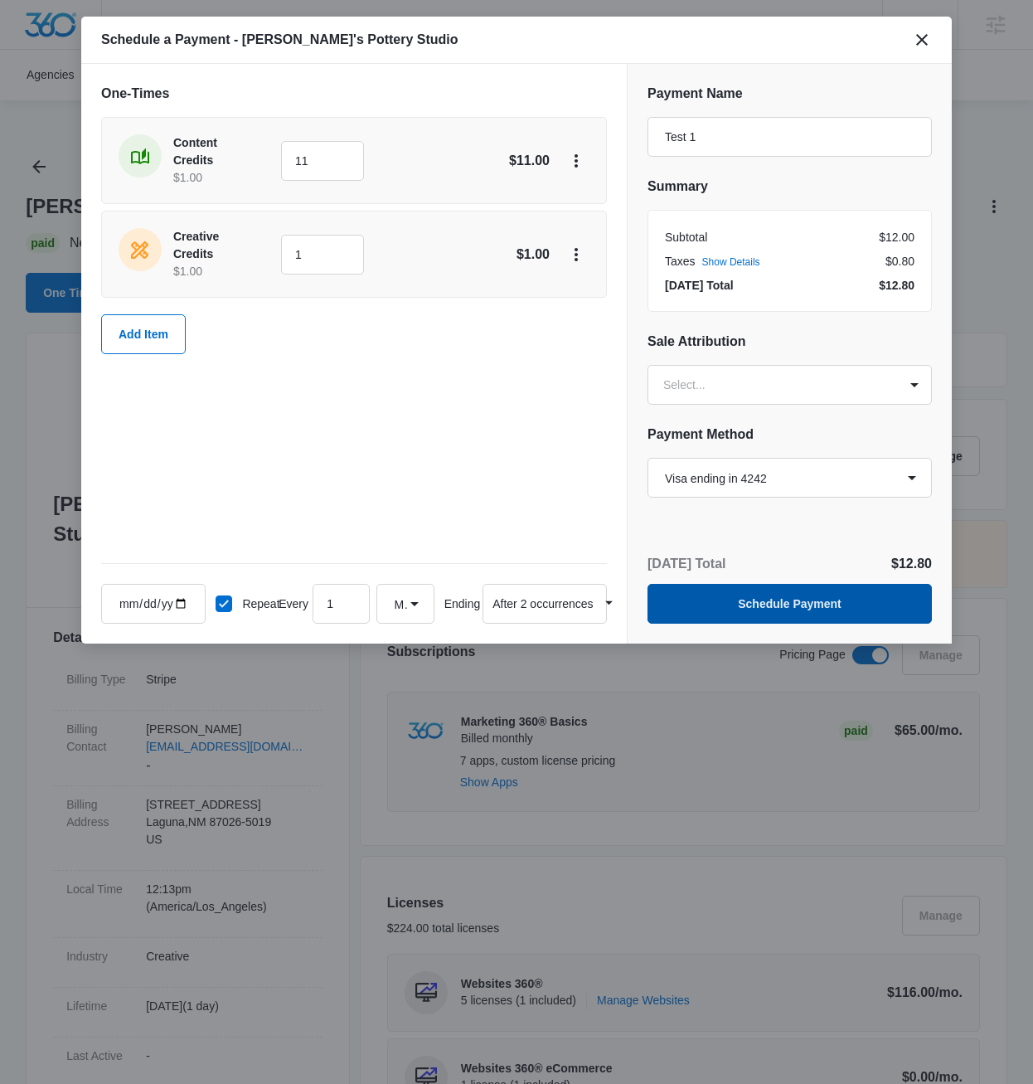
click at [518, 602] on button "Schedule Payment" at bounding box center [790, 604] width 284 height 40
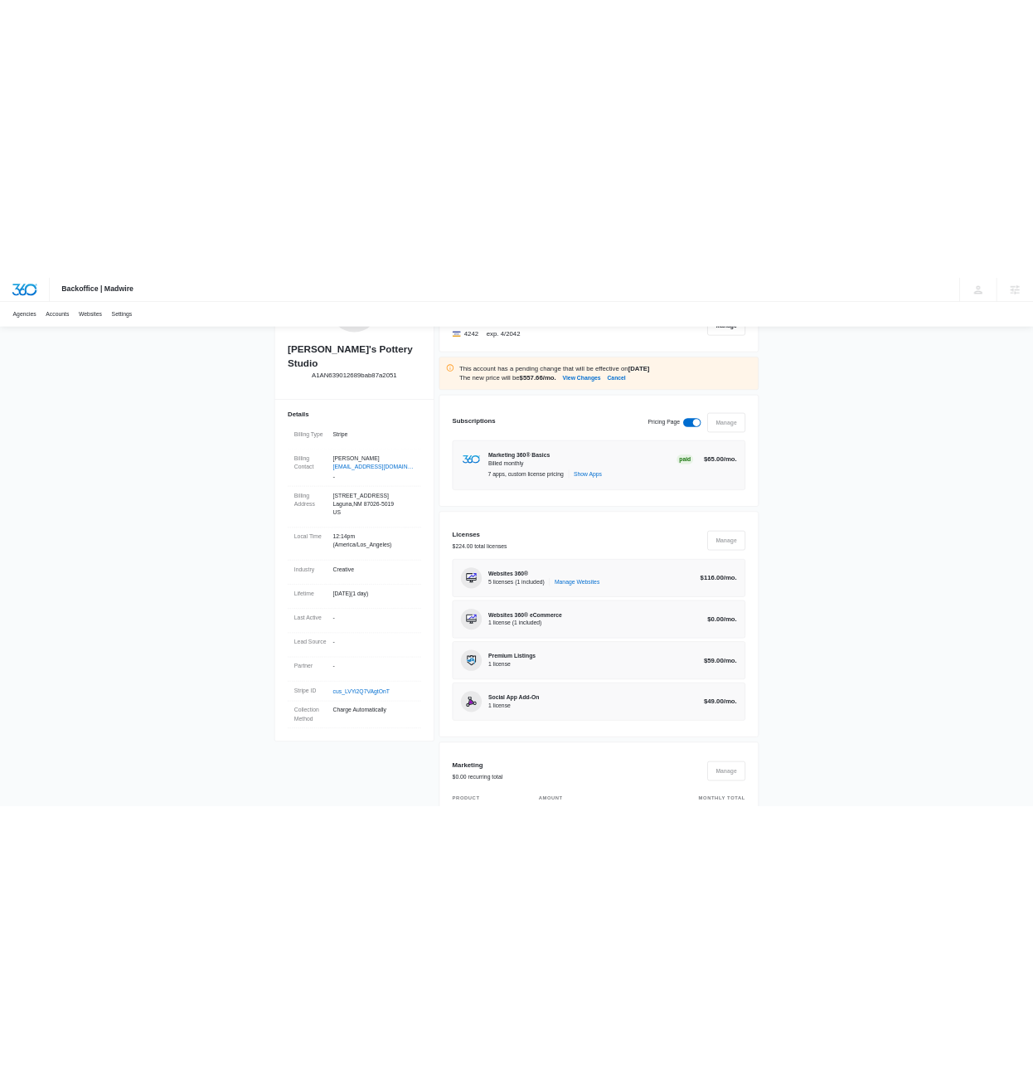
scroll to position [119, 0]
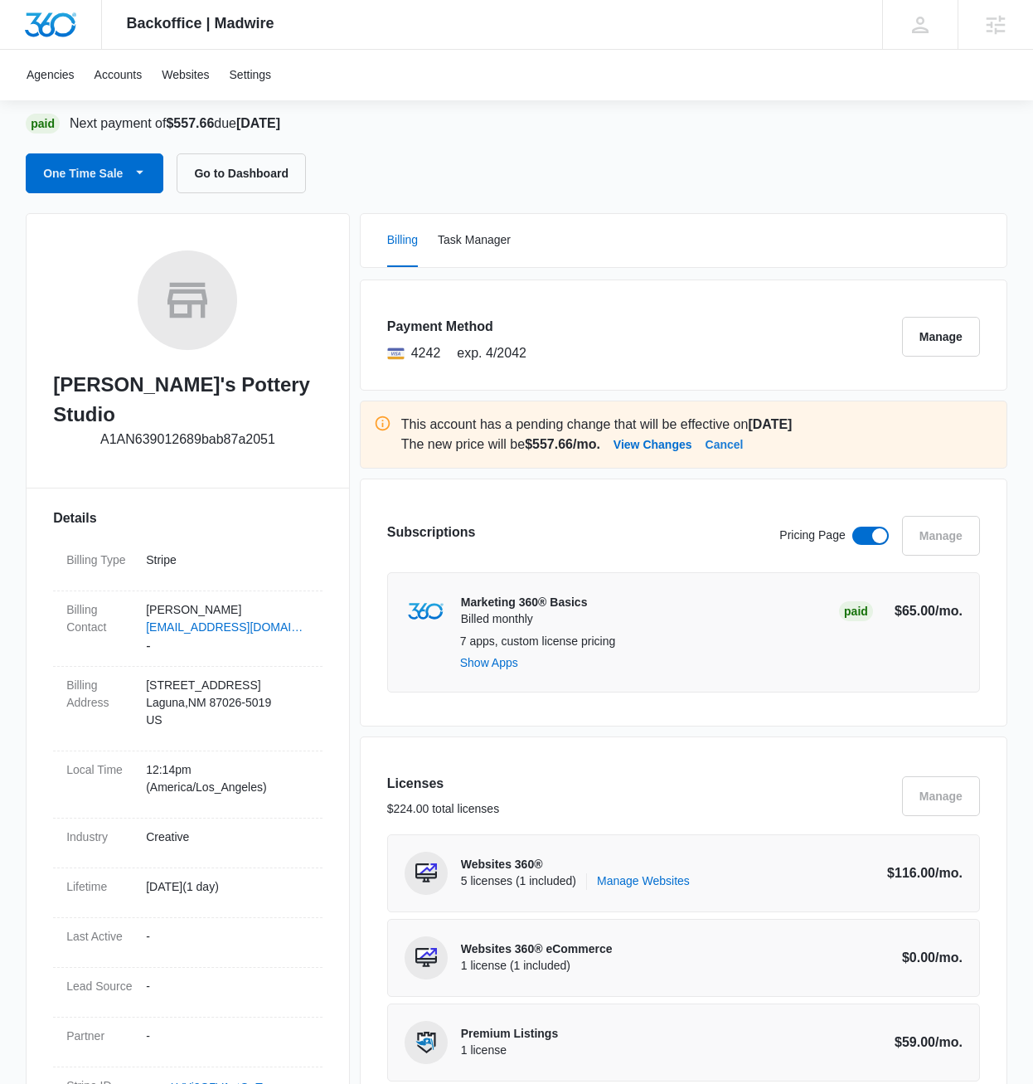
click at [518, 446] on button "Cancel" at bounding box center [725, 445] width 38 height 20
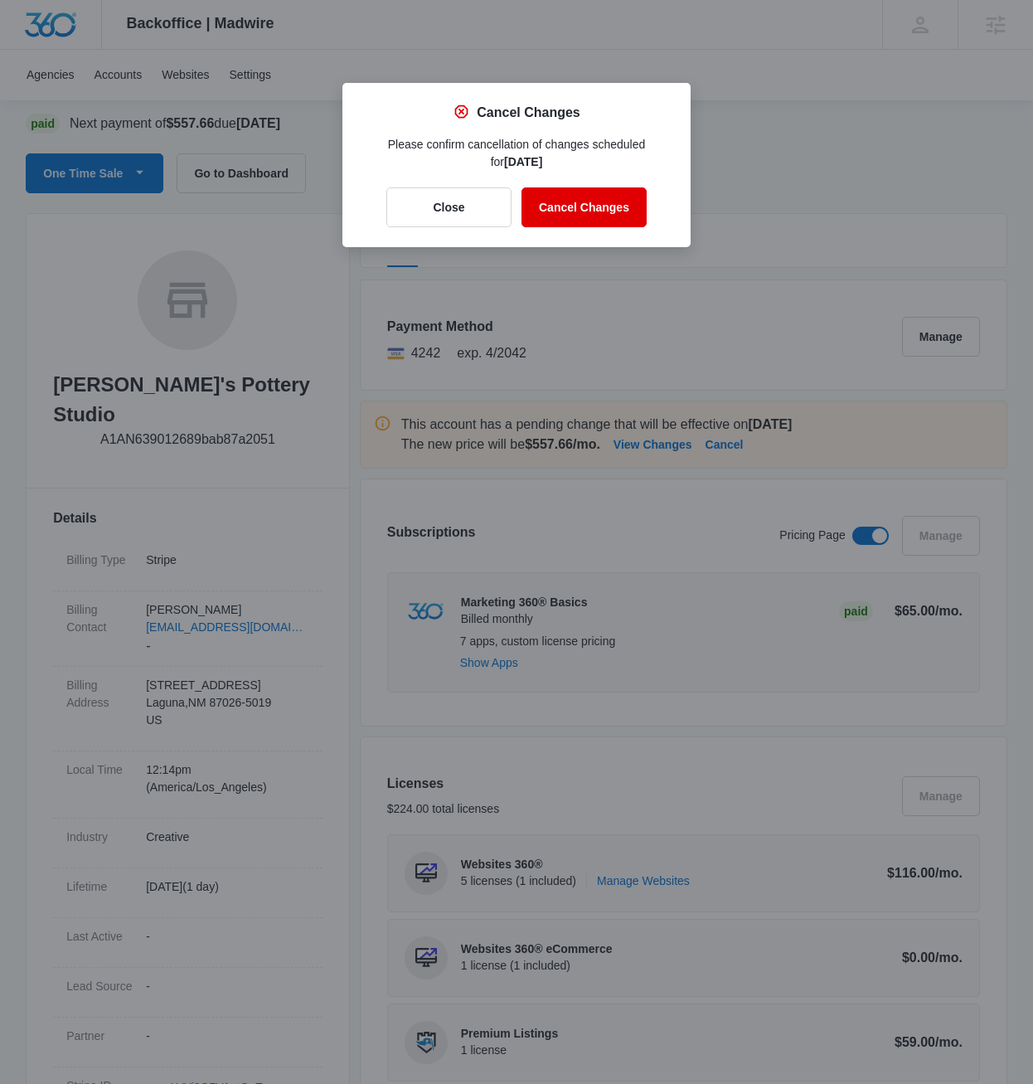
click at [518, 195] on button "Cancel Changes" at bounding box center [584, 207] width 125 height 40
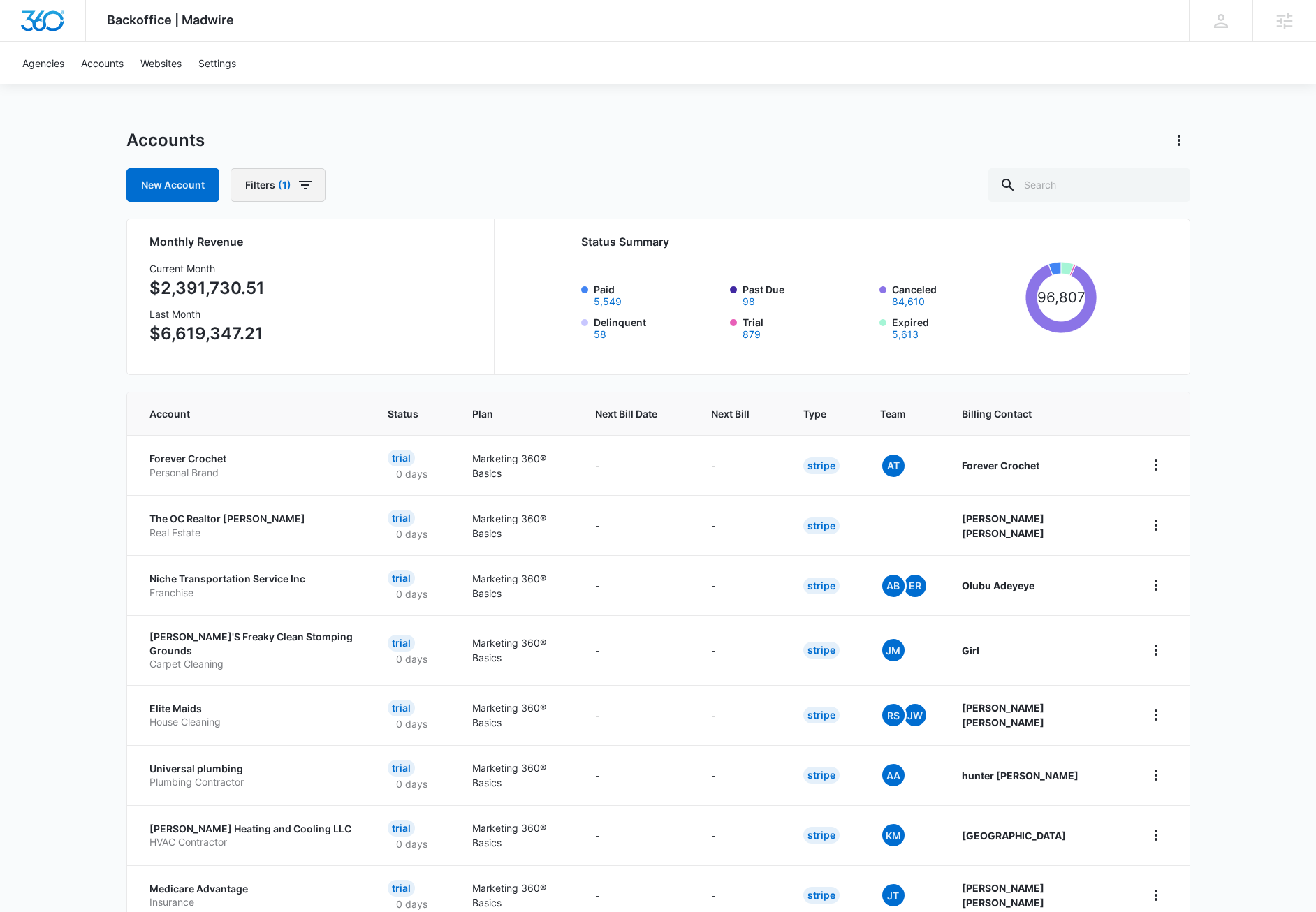
click at [248, 191] on button "Filters (1)" at bounding box center [278, 185] width 95 height 34
click at [393, 272] on icon "Show Billing Status filters" at bounding box center [397, 273] width 17 height 17
click at [276, 285] on label "Paid" at bounding box center [328, 282] width 161 height 14
click at [248, 283] on input "Paid" at bounding box center [248, 282] width 1 height 1
checkbox input "true"
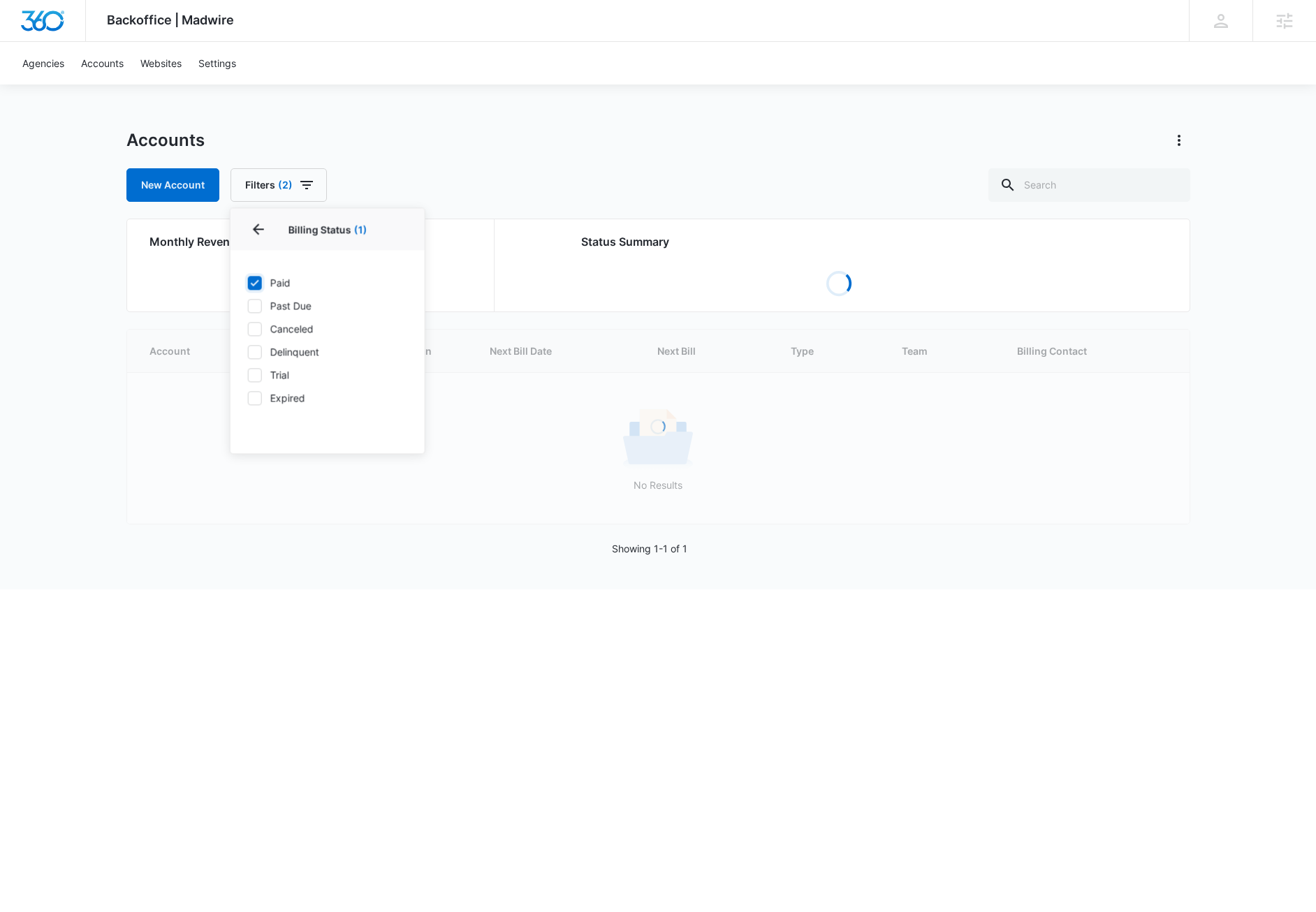
click at [498, 161] on div "Accounts New Account Filters (2) Agency Billing Status 1 Billing Status (1) Pai…" at bounding box center [658, 165] width 1063 height 72
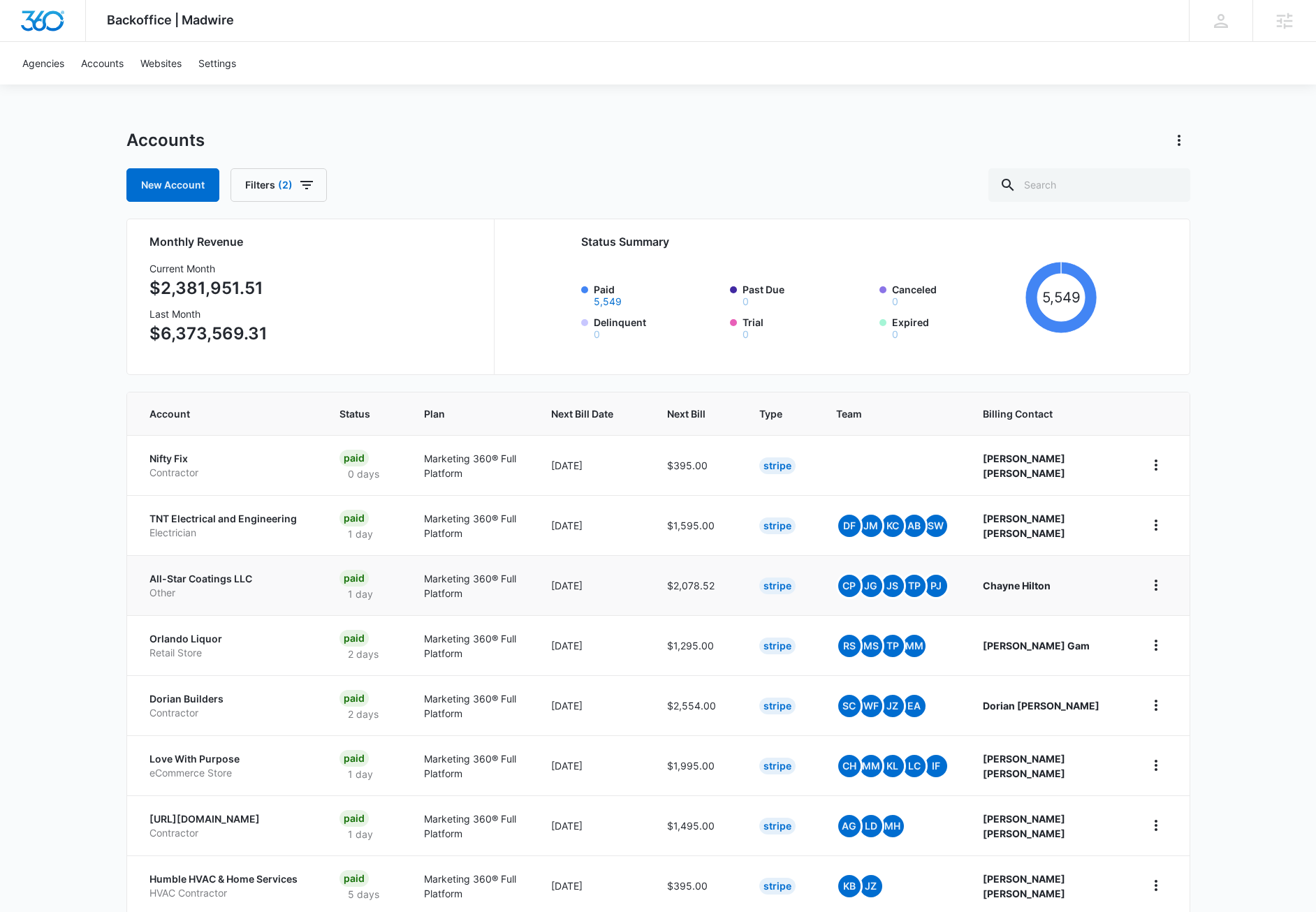
click at [291, 580] on p "All-Star Coatings LLC" at bounding box center [227, 579] width 157 height 14
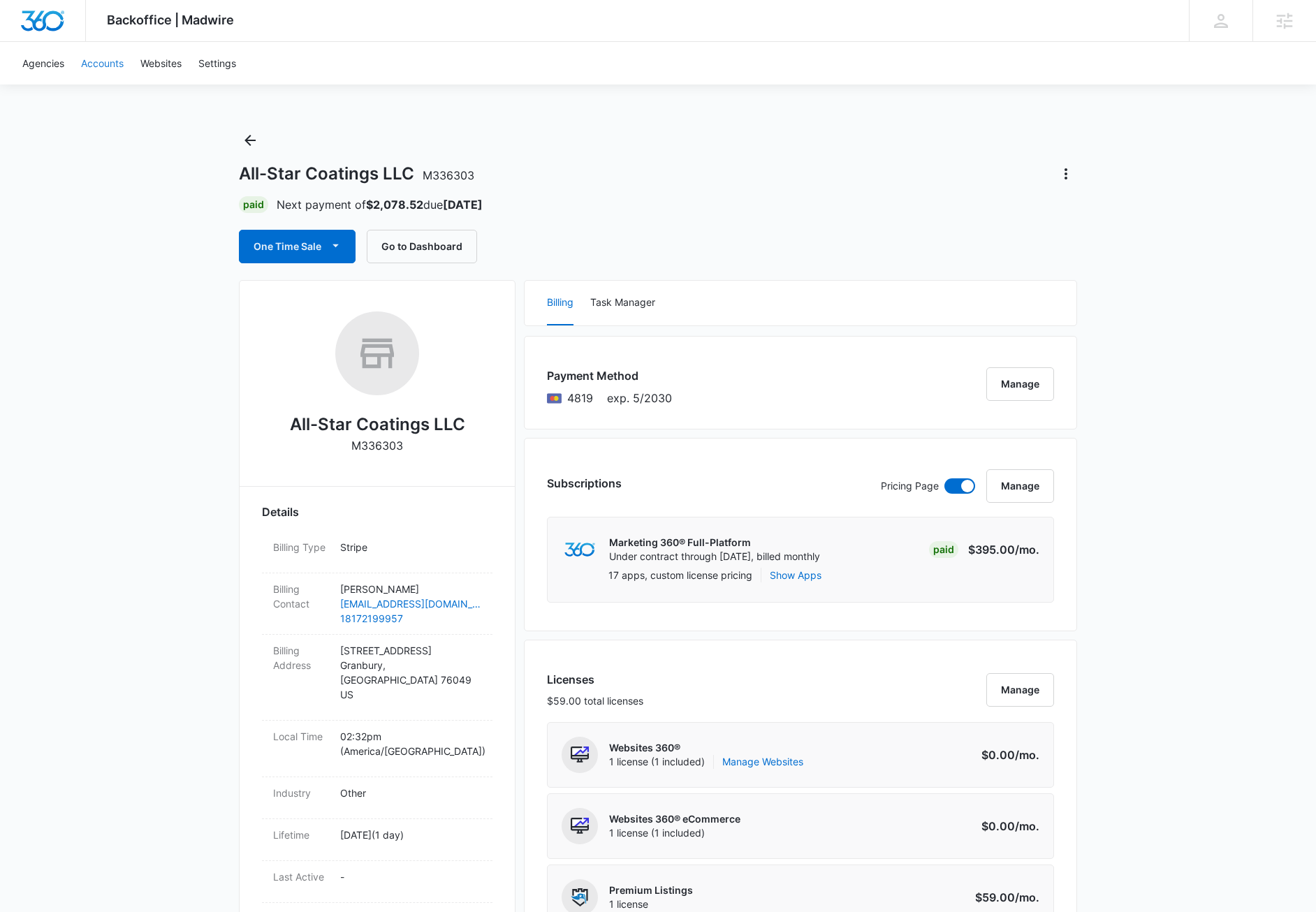
click at [77, 63] on link "Accounts" at bounding box center [102, 63] width 59 height 43
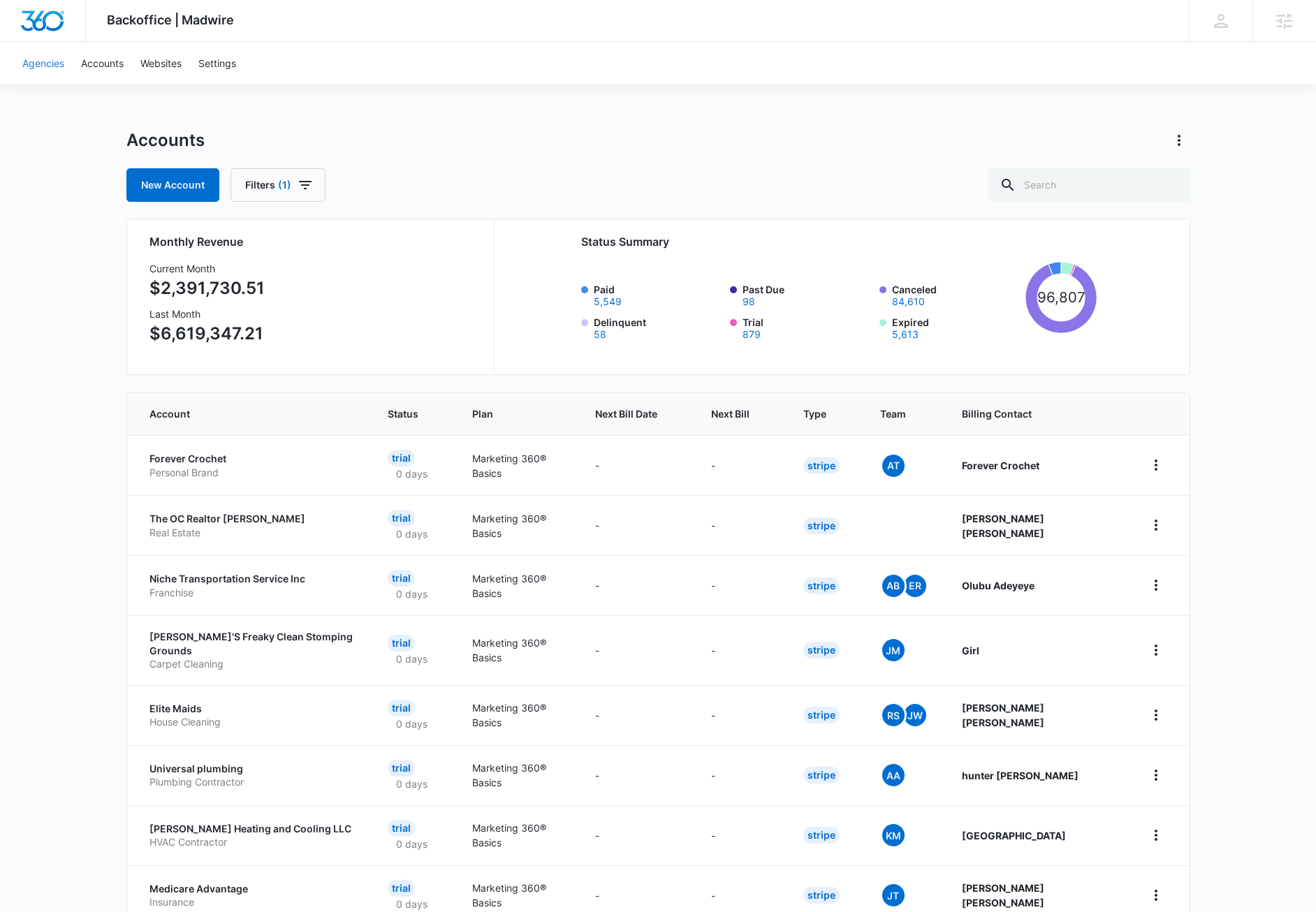
click at [39, 76] on link "Agencies" at bounding box center [44, 63] width 59 height 43
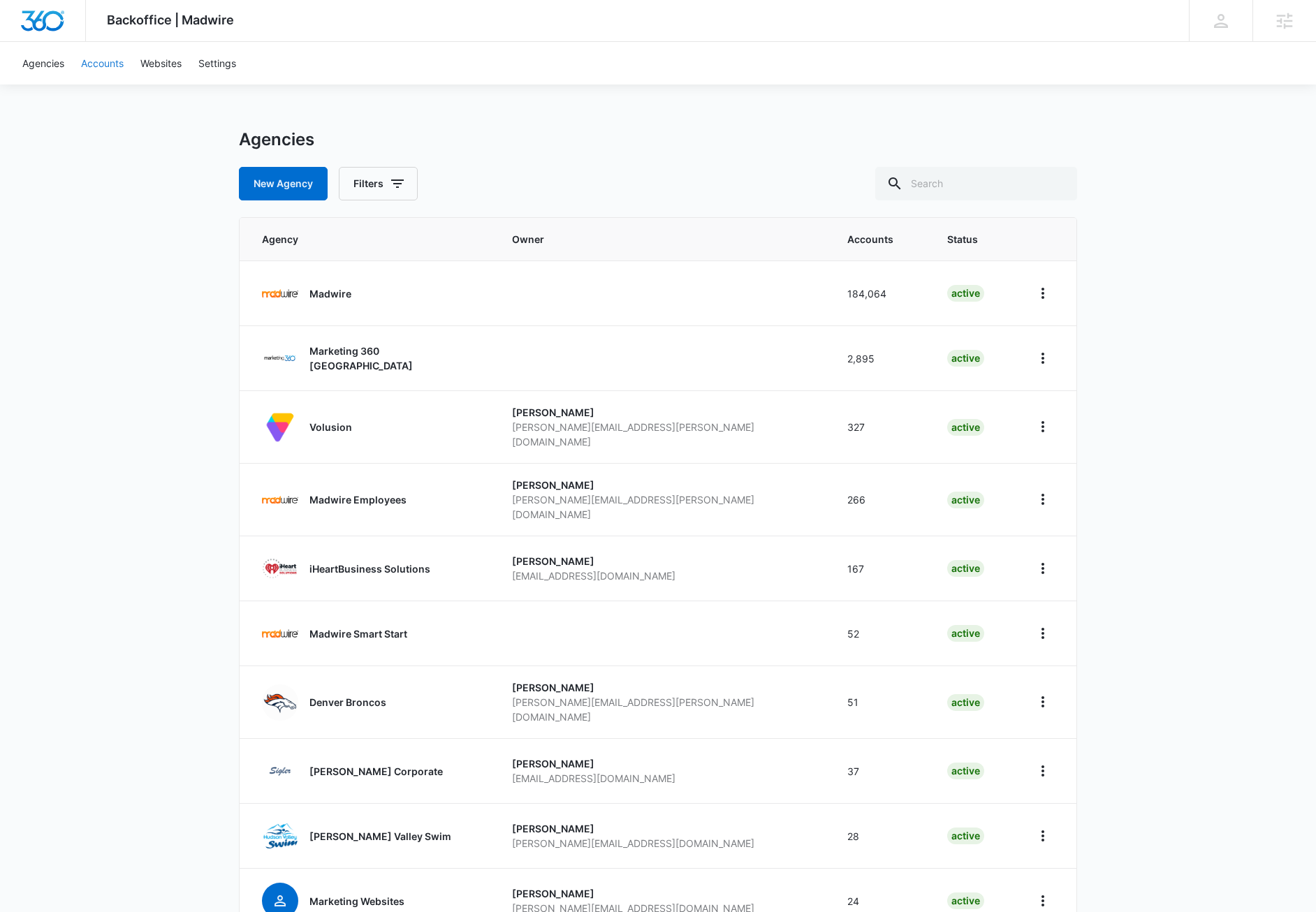
click at [99, 67] on link "Accounts" at bounding box center [102, 63] width 59 height 43
